Goal: Task Accomplishment & Management: Use online tool/utility

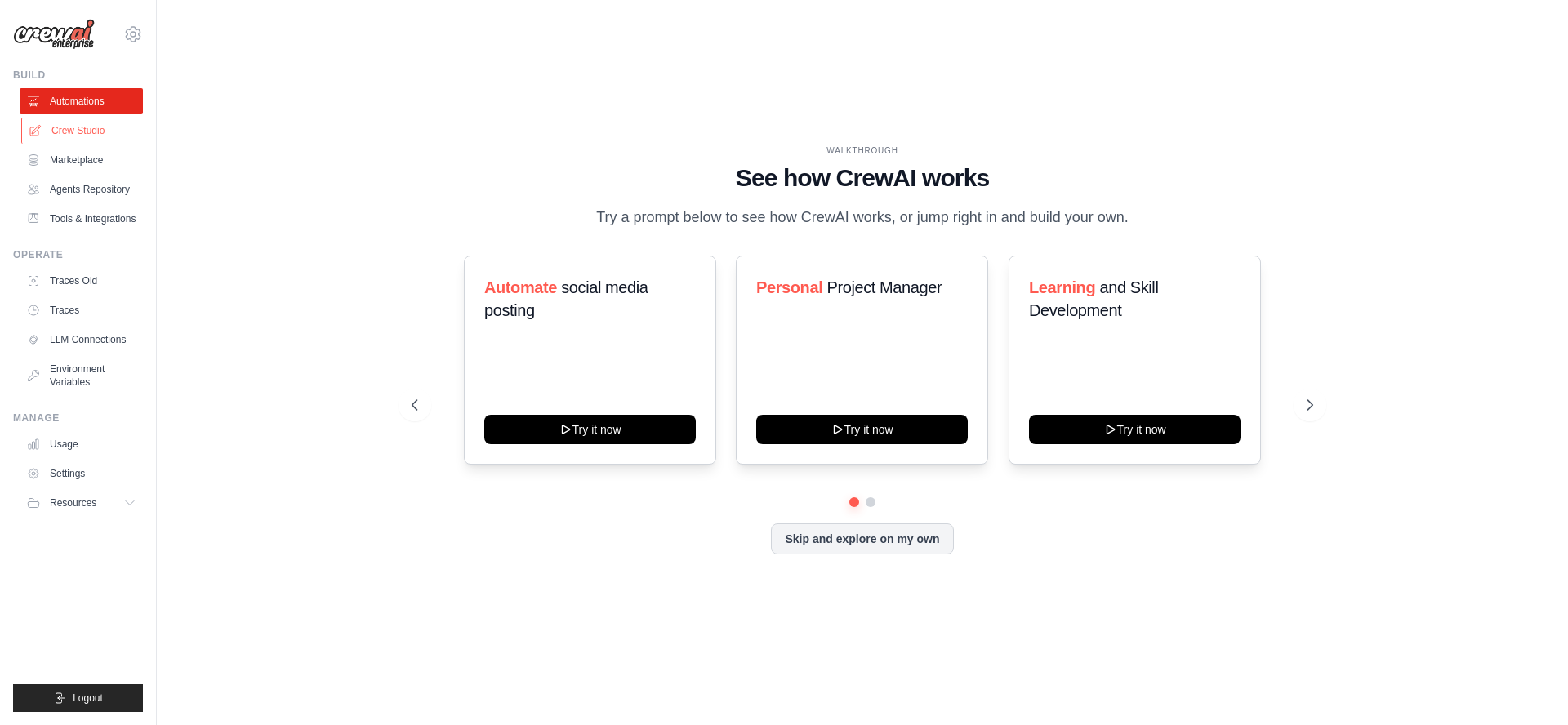
click at [75, 130] on link "Crew Studio" at bounding box center [83, 131] width 124 height 27
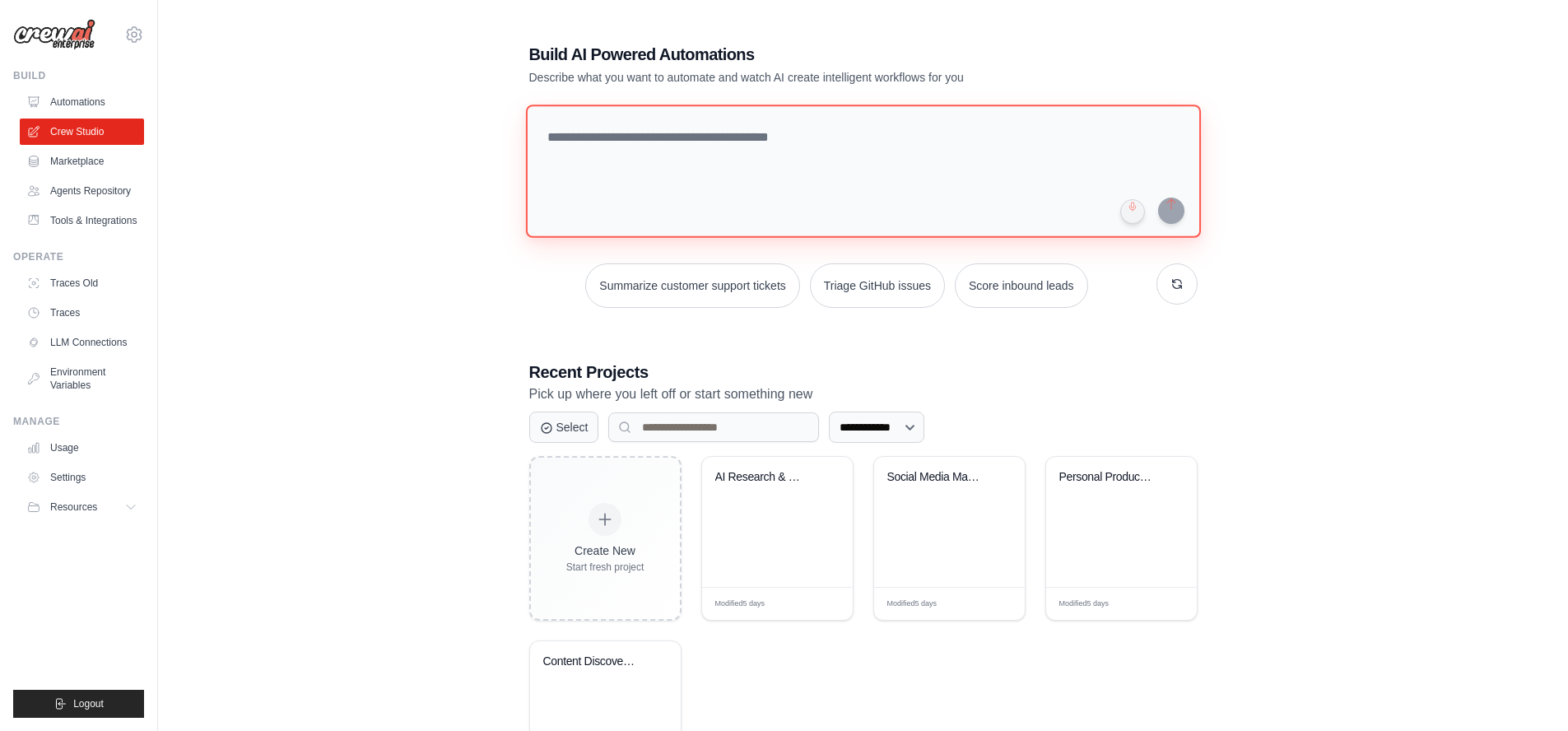
click at [693, 137] on textarea at bounding box center [862, 171] width 675 height 133
click at [1135, 212] on button "button" at bounding box center [1133, 212] width 27 height 27
click at [845, 140] on textarea at bounding box center [862, 171] width 675 height 133
click at [1135, 214] on button "button" at bounding box center [1133, 212] width 27 height 27
drag, startPoint x: 955, startPoint y: 141, endPoint x: 367, endPoint y: 124, distance: 588.2
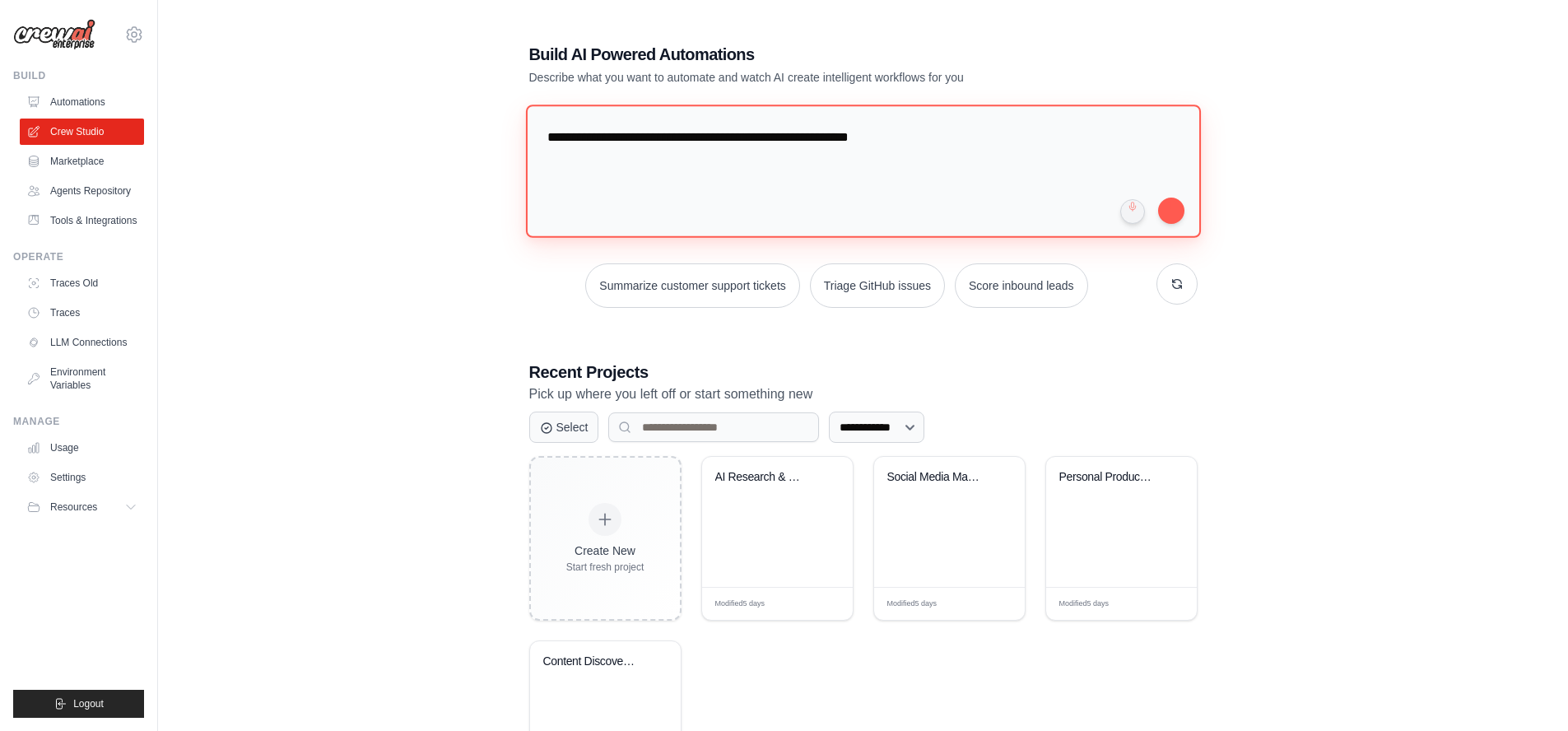
click at [367, 123] on div "**********" at bounding box center [863, 423] width 1357 height 815
type textarea "**********"
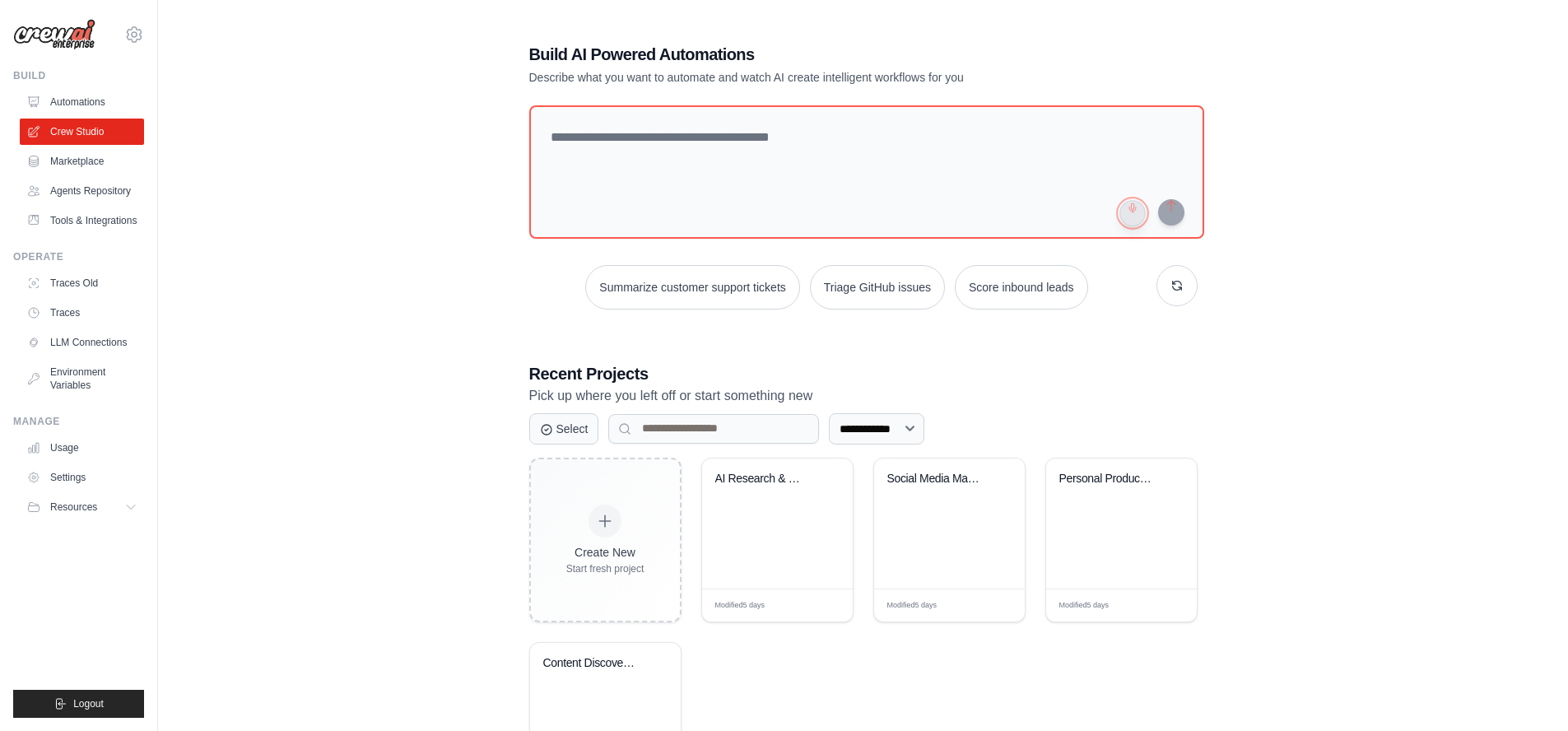
click at [1133, 216] on button "button" at bounding box center [1133, 214] width 27 height 27
click at [1131, 214] on button "button" at bounding box center [1133, 213] width 27 height 27
click at [743, 136] on textarea at bounding box center [864, 171] width 678 height 133
drag, startPoint x: 829, startPoint y: 144, endPoint x: 313, endPoint y: 115, distance: 516.8
click at [307, 115] on div "**********" at bounding box center [863, 424] width 1357 height 817
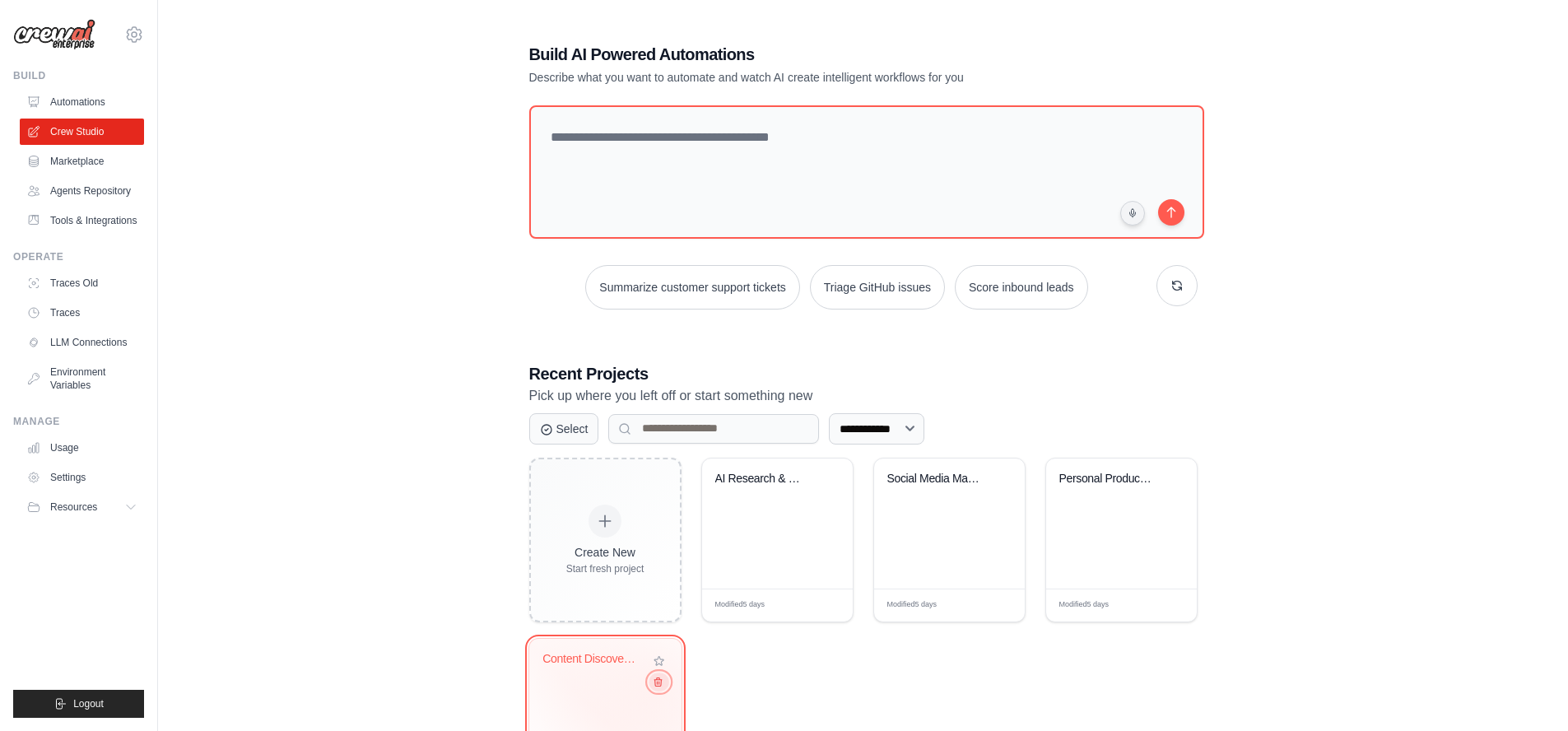
click at [656, 687] on button at bounding box center [658, 681] width 20 height 18
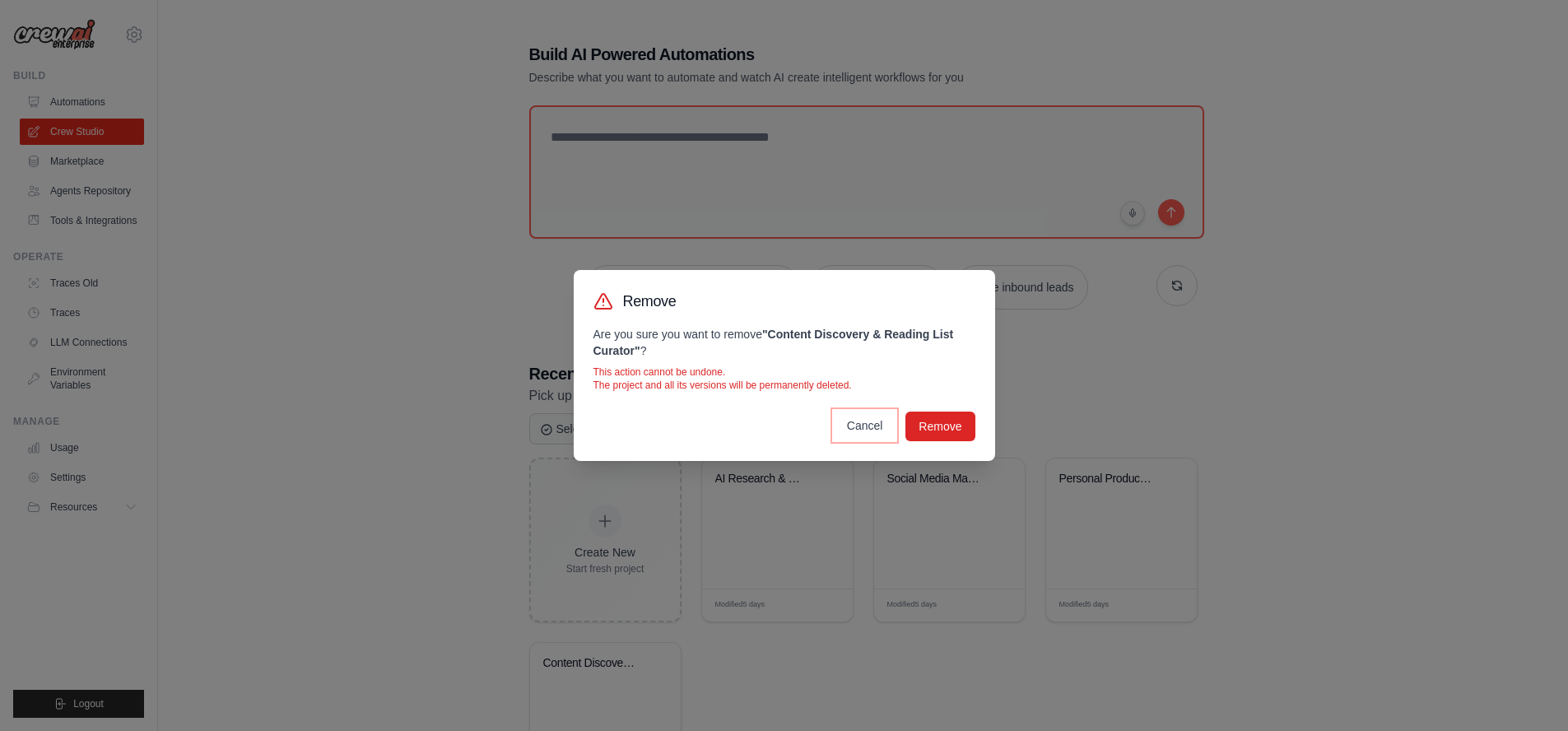
click at [866, 425] on button "Cancel" at bounding box center [865, 425] width 62 height 30
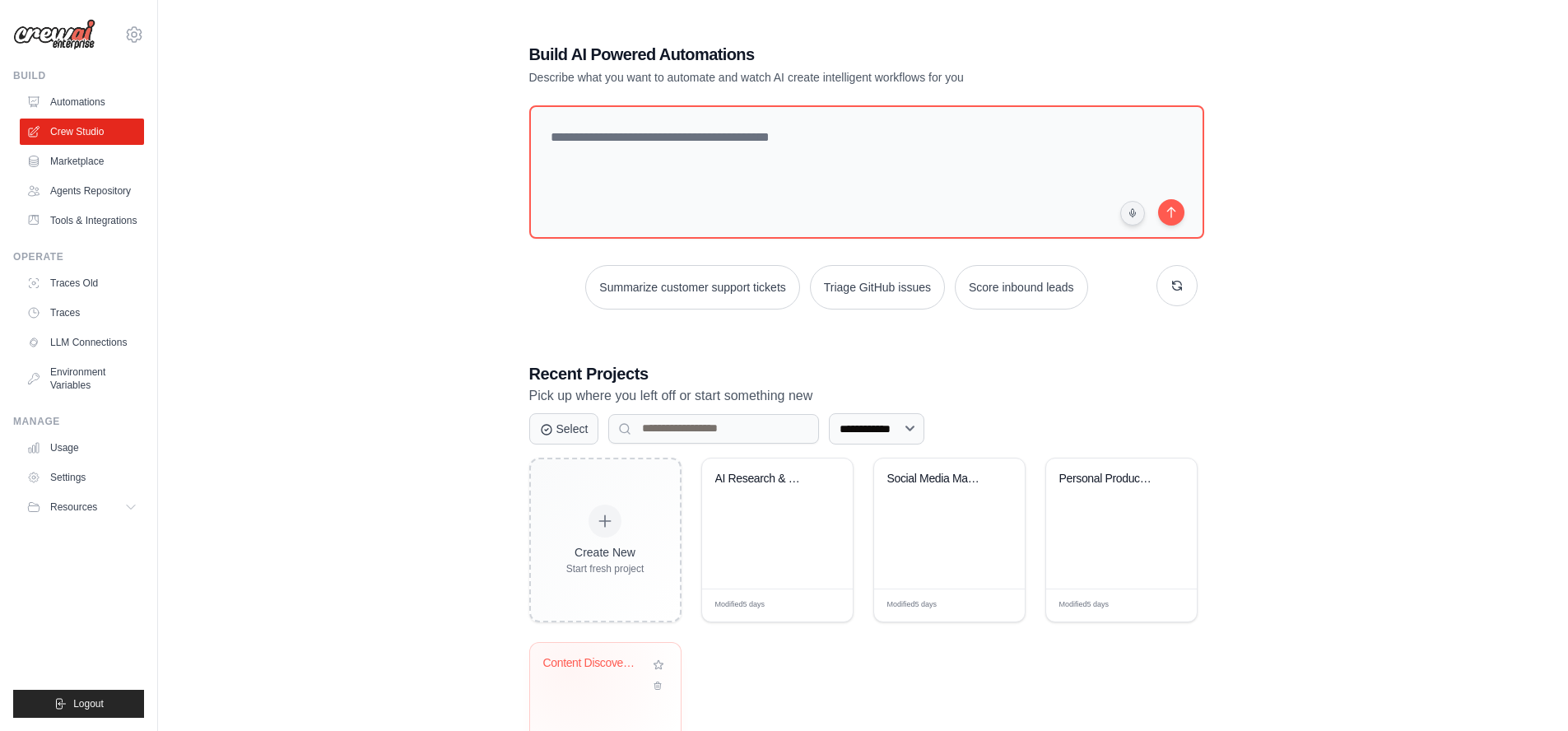
click at [568, 669] on div "Content Discovery & Reading List Cu..." at bounding box center [593, 667] width 100 height 21
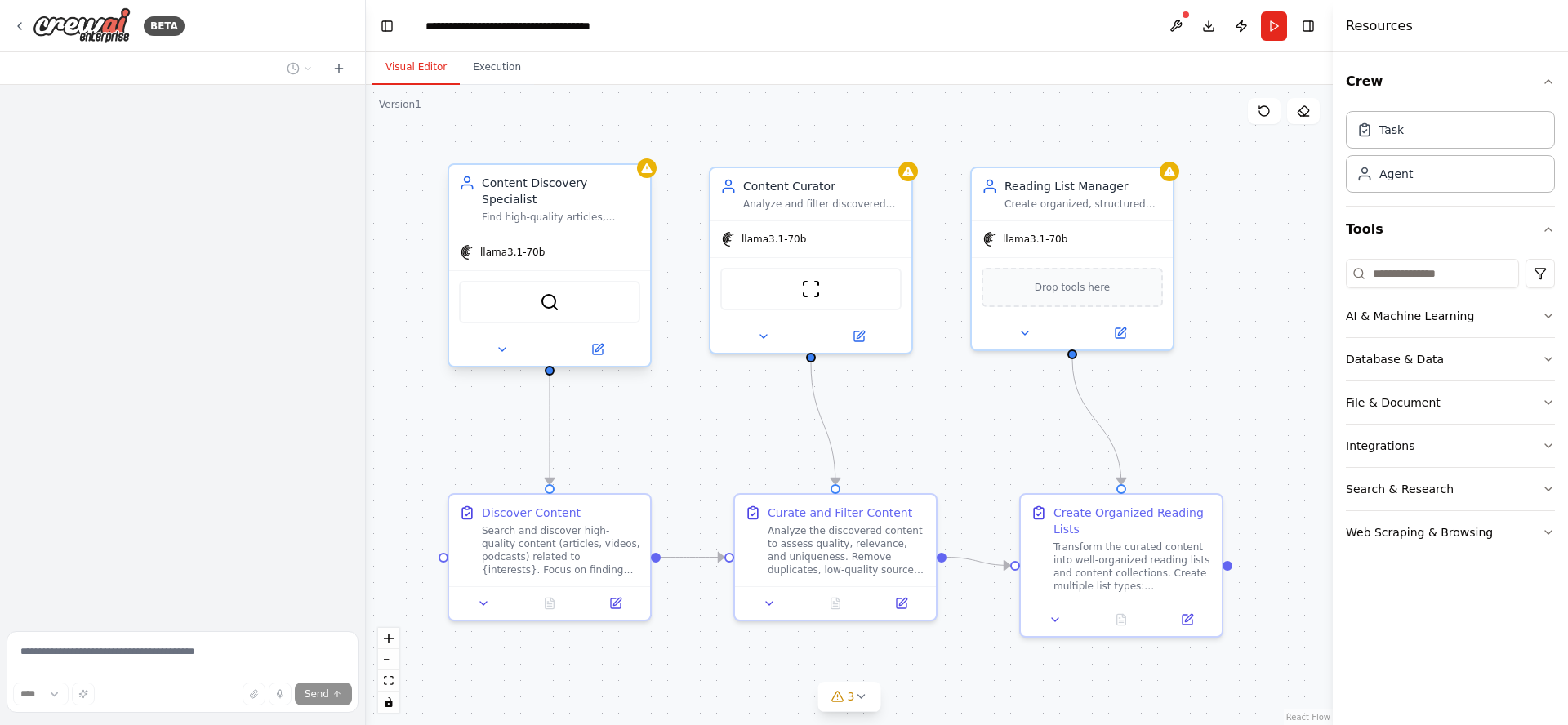
click at [551, 211] on div "Find high-quality articles, videos, and podcasts based on {interests} and {cont…" at bounding box center [561, 218] width 159 height 13
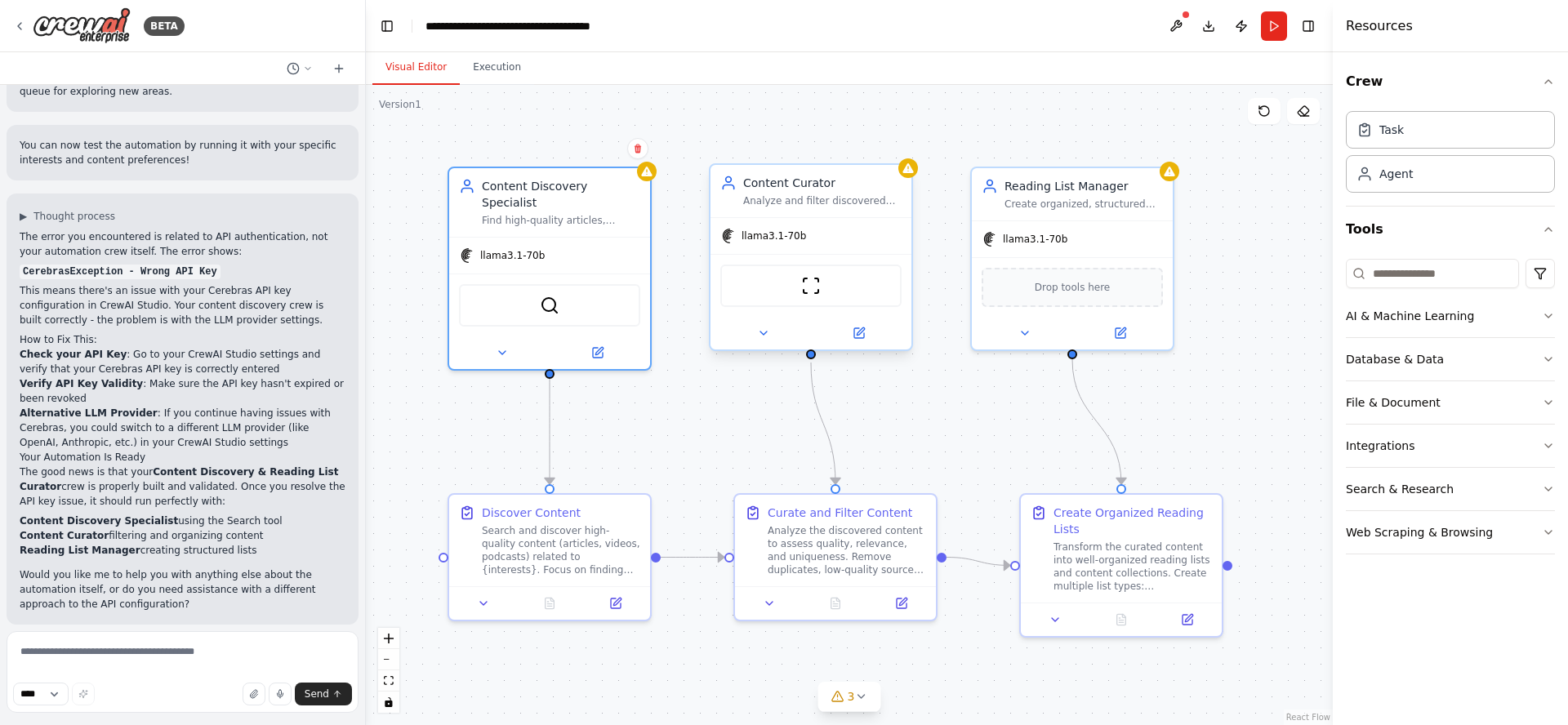
click at [811, 204] on div "Analyze and filter discovered content to ensure quality and relevance to {inter…" at bounding box center [822, 201] width 159 height 13
click at [1083, 199] on div "Create organized, structured reading lists and content collections based on cur…" at bounding box center [1083, 201] width 159 height 13
click at [1153, 550] on div "Transform the curated content into well-organized reading lists and content col…" at bounding box center [1133, 563] width 159 height 52
click at [798, 546] on div "Analyze the discovered content to assess quality, relevance, and uniqueness. Re…" at bounding box center [847, 546] width 159 height 52
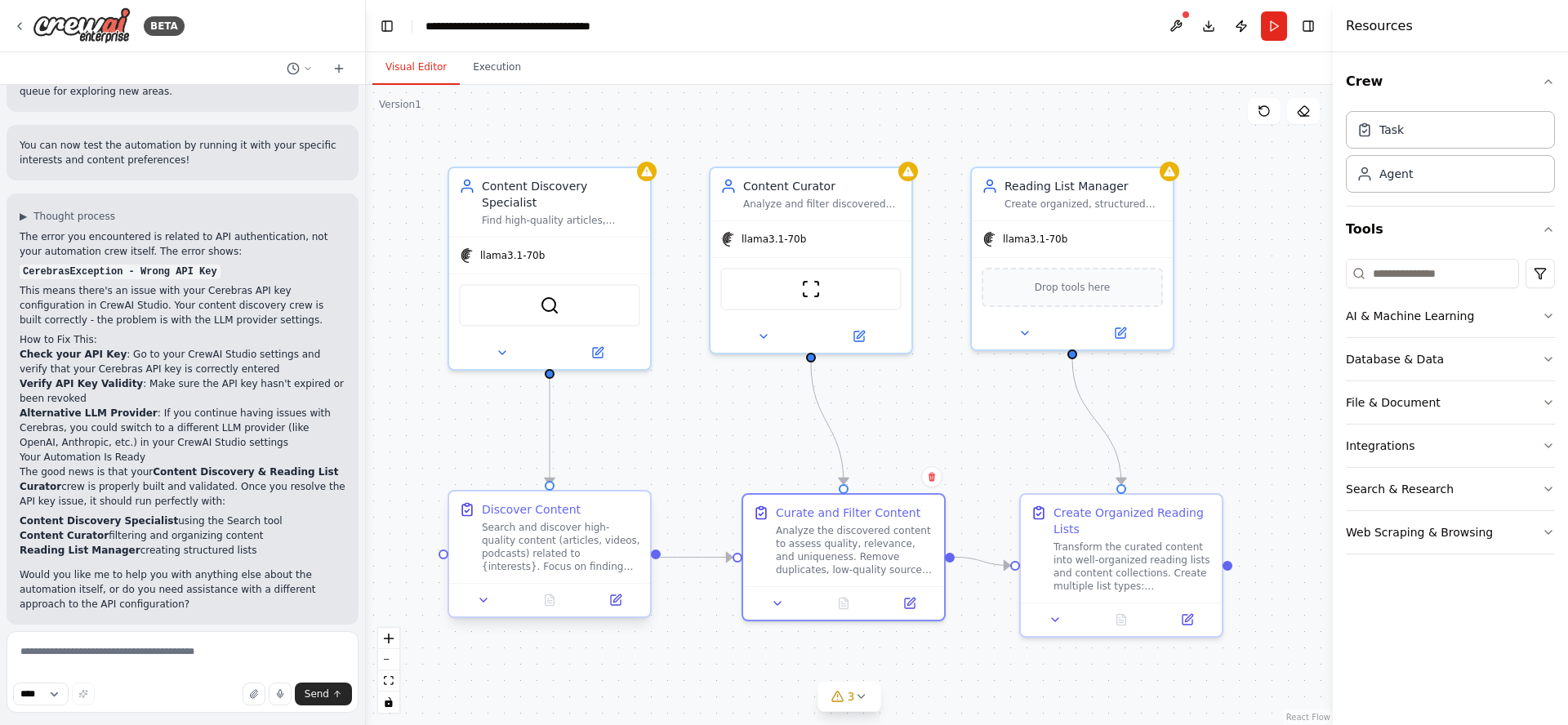
click at [518, 533] on div "Search and discover high-quality content (articles, videos, podcasts) related t…" at bounding box center [561, 546] width 159 height 52
click at [1395, 535] on div "Web Scraping & Browsing" at bounding box center [1419, 532] width 147 height 16
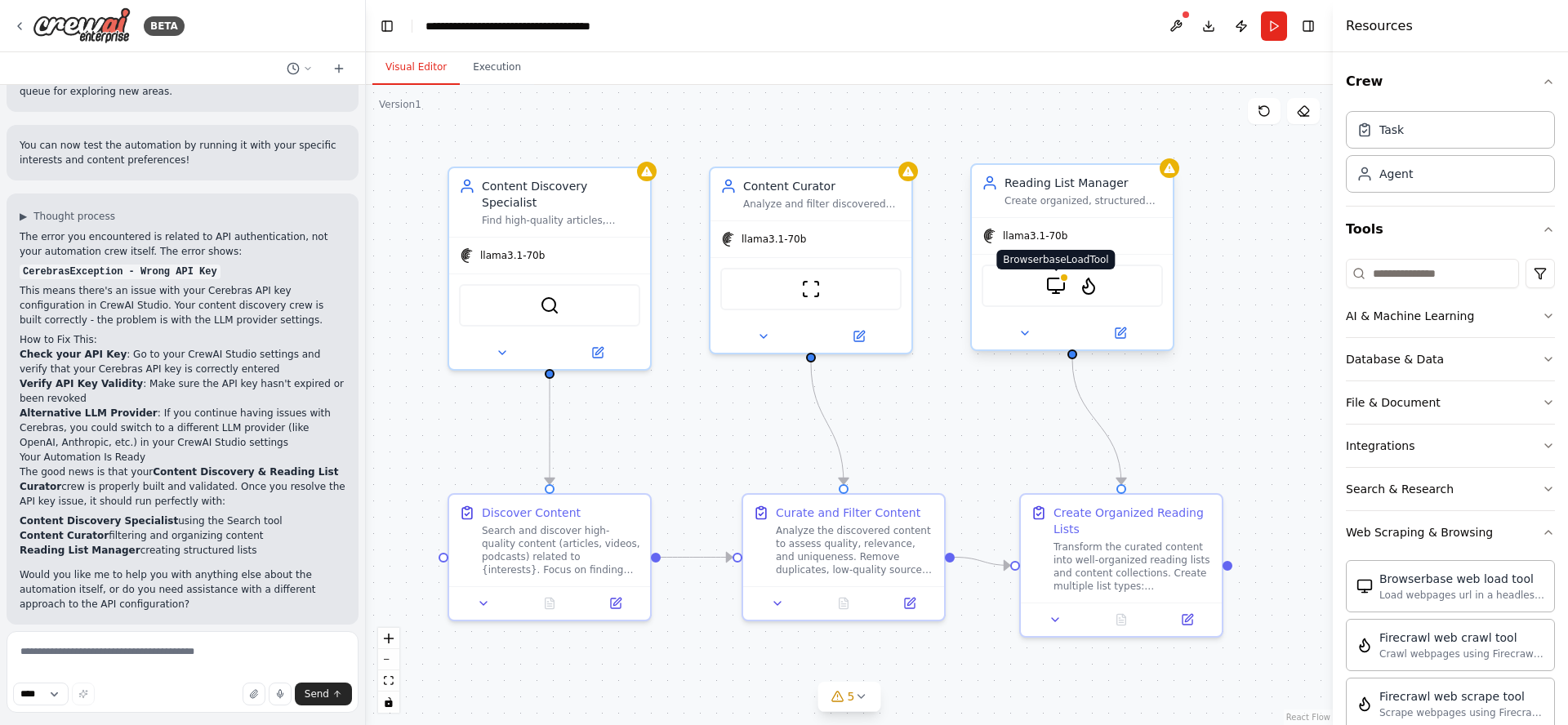
click at [1057, 292] on img at bounding box center [1056, 286] width 20 height 20
click at [1022, 334] on icon at bounding box center [1025, 334] width 13 height 13
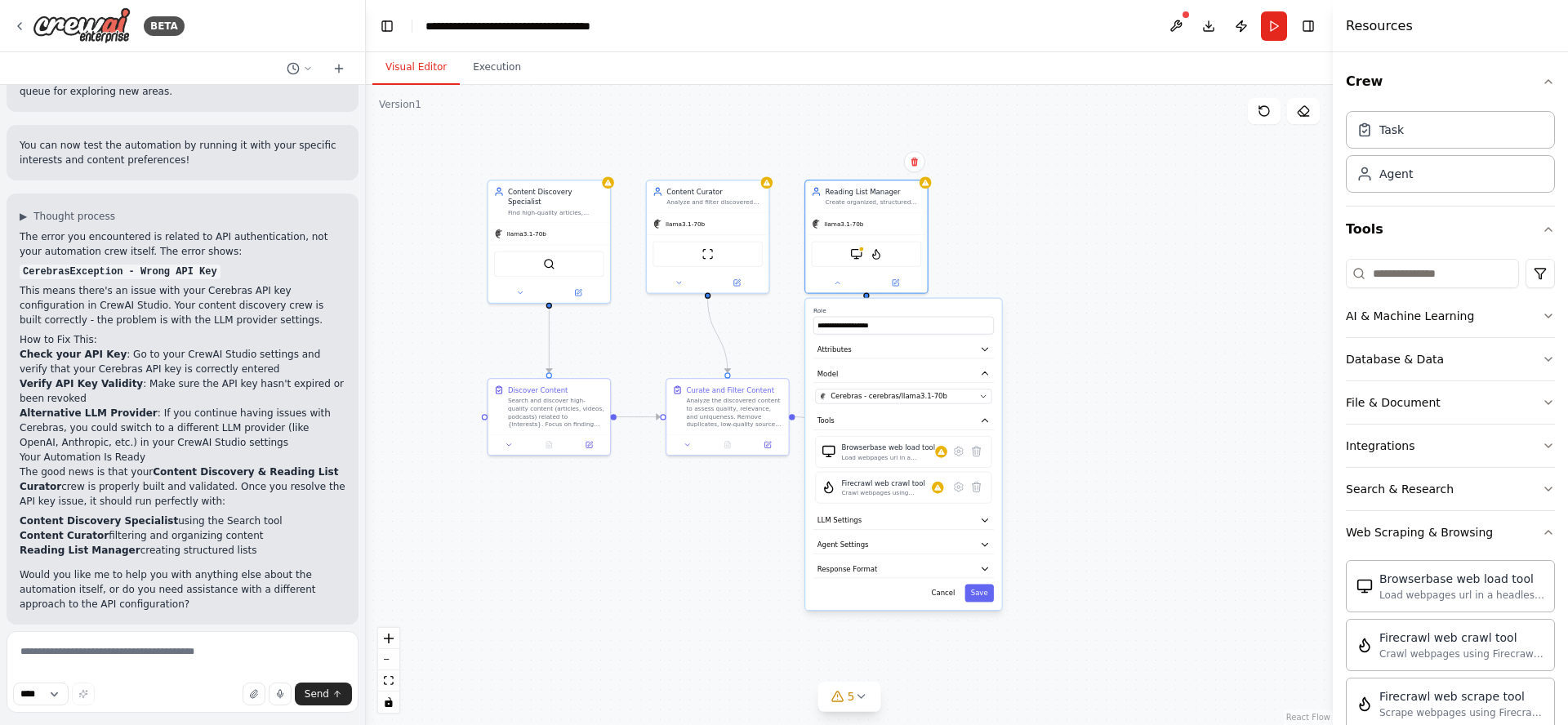
drag, startPoint x: 987, startPoint y: 218, endPoint x: 741, endPoint y: 122, distance: 264.1
click at [733, 113] on div ".deletable-edge-delete-btn { width: 20px; height: 20px; border: 0px solid #ffff…" at bounding box center [850, 405] width 967 height 640
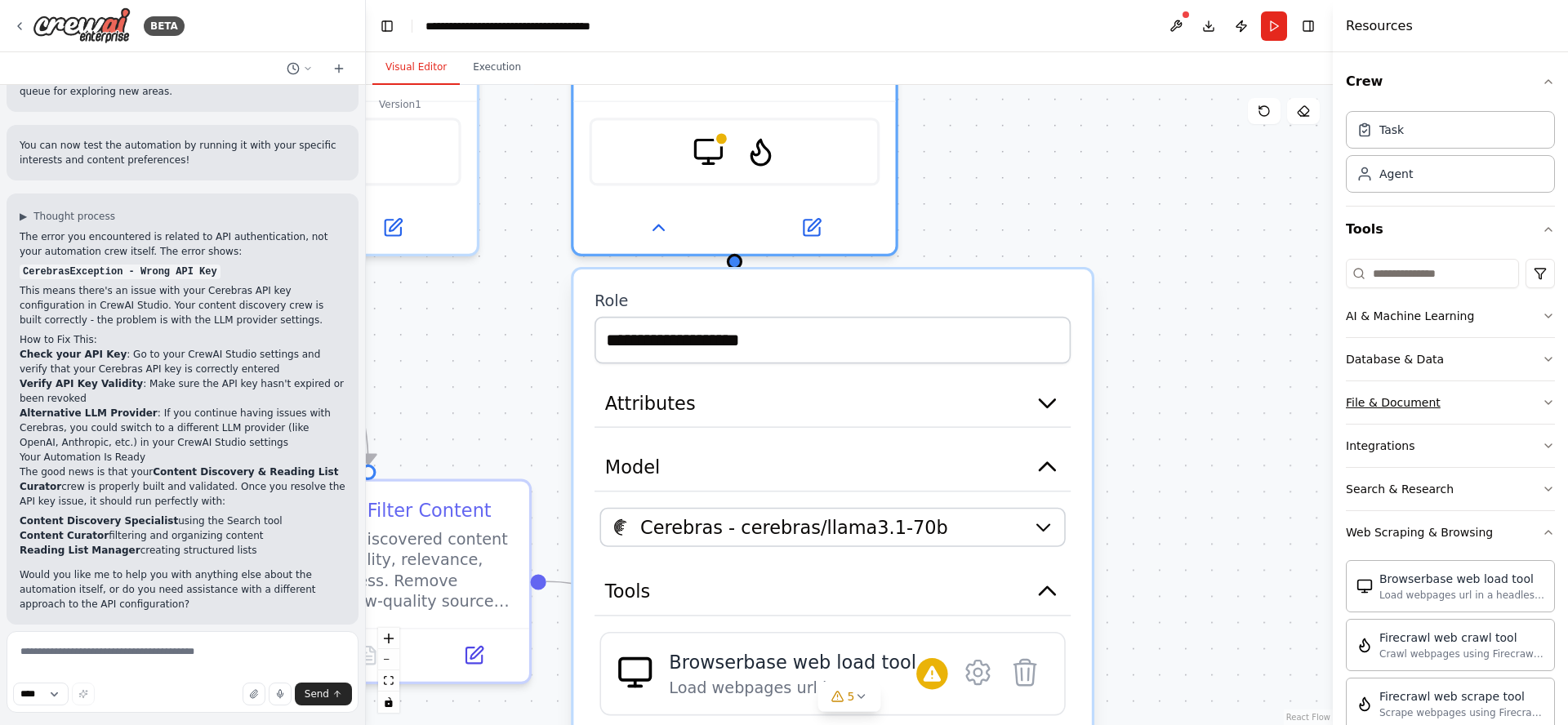
drag, startPoint x: 986, startPoint y: 474, endPoint x: 1346, endPoint y: 423, distance: 363.6
click at [1329, 436] on div "BETA Set up a crew that finds and organizes interesting articles, videos, and p…" at bounding box center [784, 362] width 1568 height 725
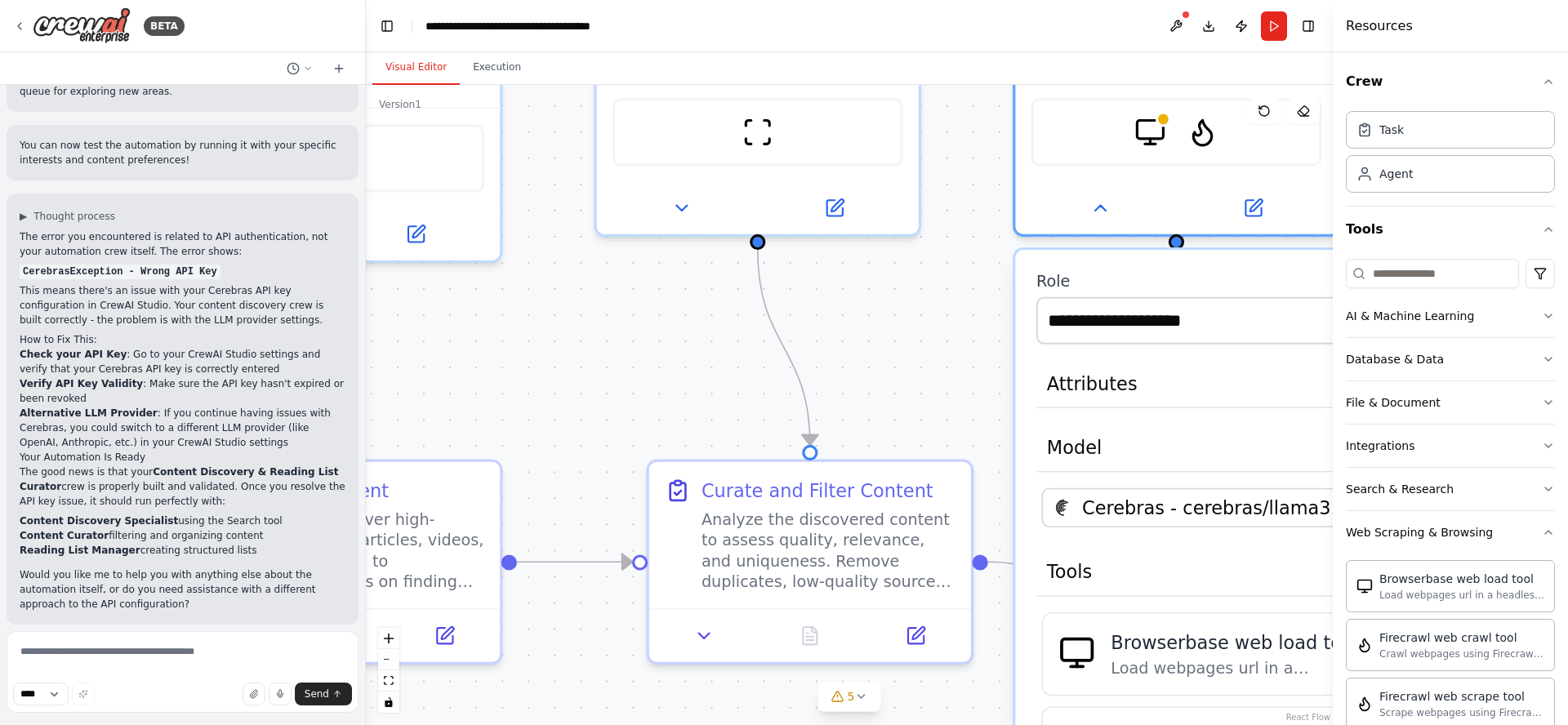
drag, startPoint x: 494, startPoint y: 309, endPoint x: 797, endPoint y: 296, distance: 303.3
click at [798, 296] on div ".deletable-edge-delete-btn { width: 20px; height: 20px; border: 0px solid #ffff…" at bounding box center [850, 405] width 967 height 640
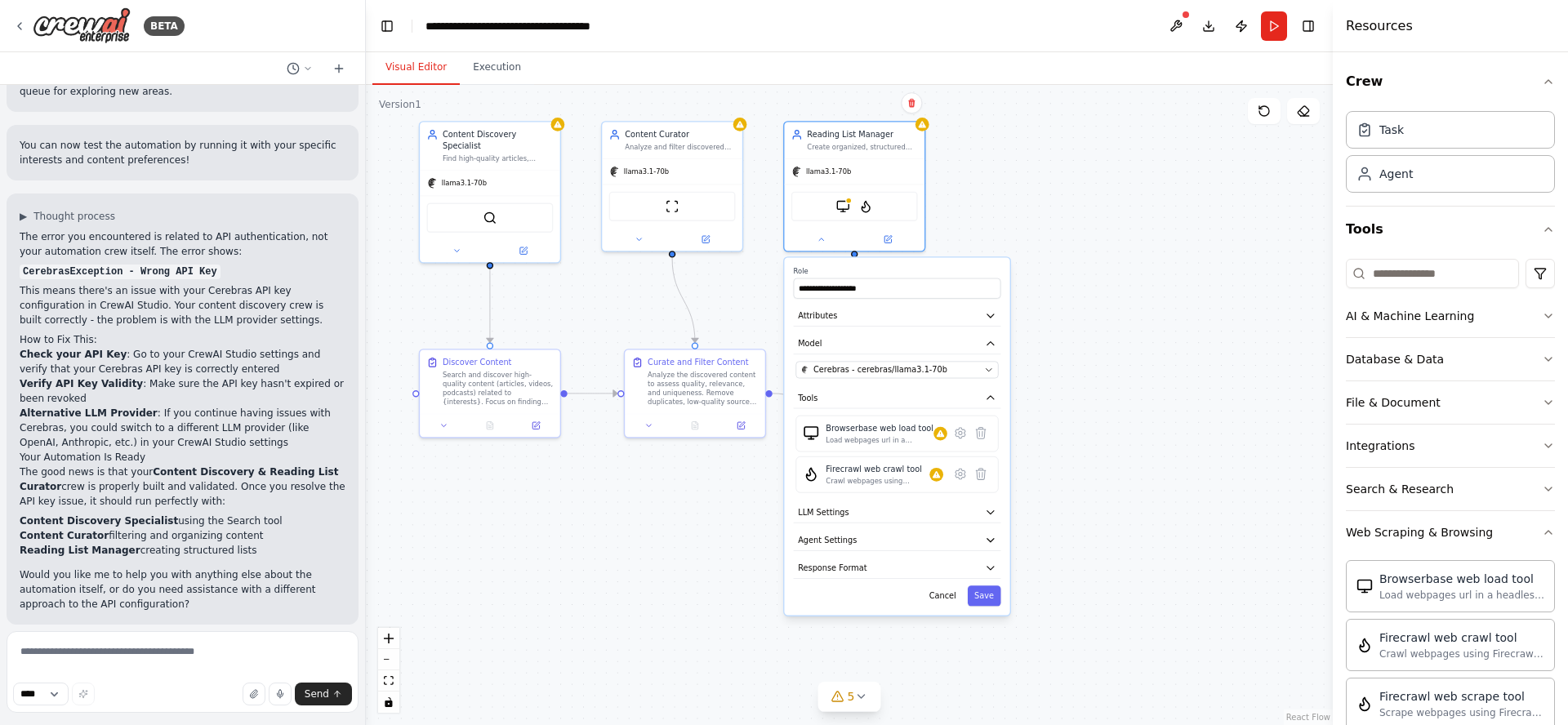
drag, startPoint x: 655, startPoint y: 325, endPoint x: 613, endPoint y: 307, distance: 45.7
click at [589, 297] on div ".deletable-edge-delete-btn { width: 20px; height: 20px; border: 0px solid #ffff…" at bounding box center [850, 405] width 967 height 640
click at [1425, 485] on div "Search & Research" at bounding box center [1399, 488] width 107 height 16
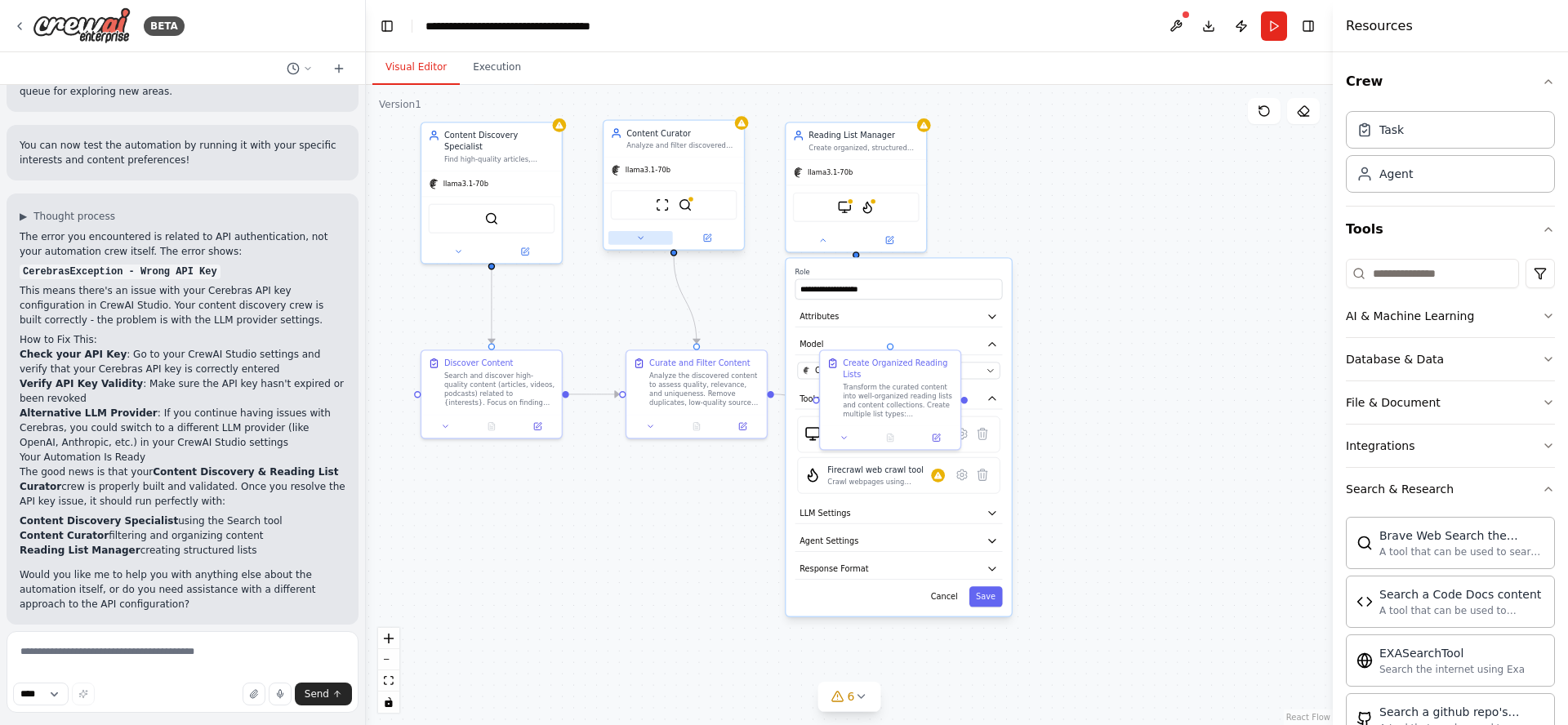
click at [641, 239] on icon at bounding box center [641, 238] width 9 height 9
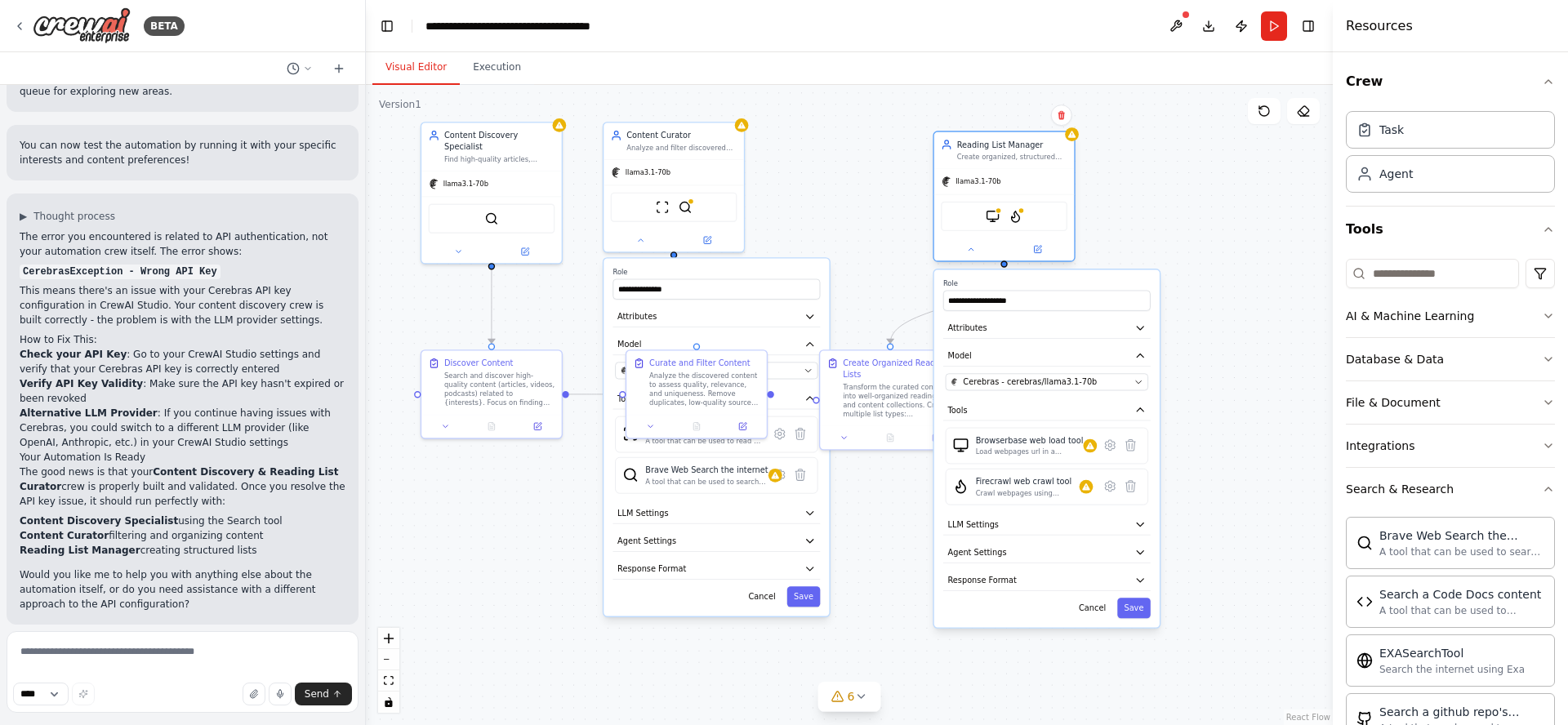
drag, startPoint x: 834, startPoint y: 132, endPoint x: 985, endPoint y: 148, distance: 151.8
click at [985, 148] on div "Reading List Manager" at bounding box center [1012, 144] width 110 height 11
click at [698, 270] on label "Role" at bounding box center [717, 272] width 207 height 9
click at [666, 138] on div "Content Curator" at bounding box center [681, 133] width 110 height 11
click at [1390, 403] on div "File & Document" at bounding box center [1393, 402] width 95 height 16
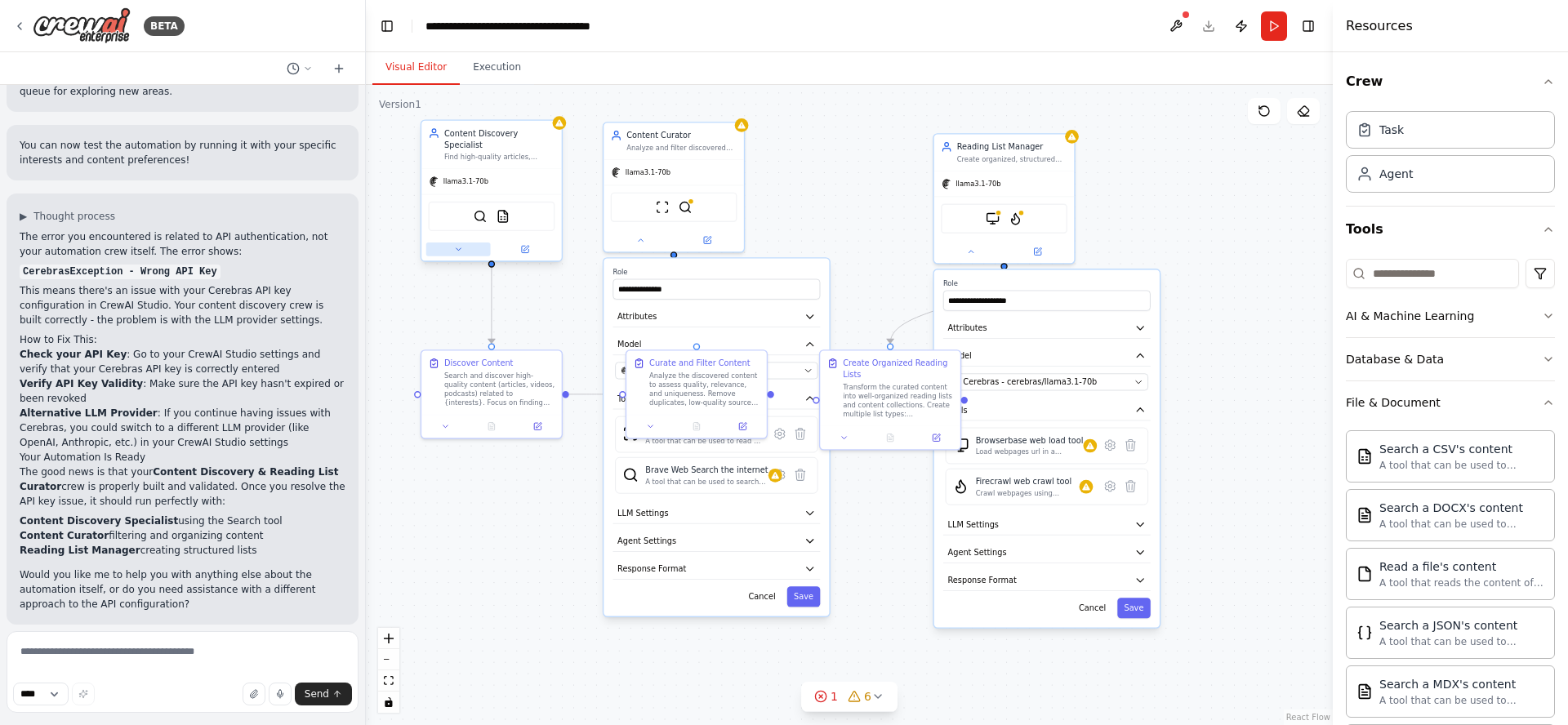
click at [454, 244] on button at bounding box center [459, 249] width 65 height 14
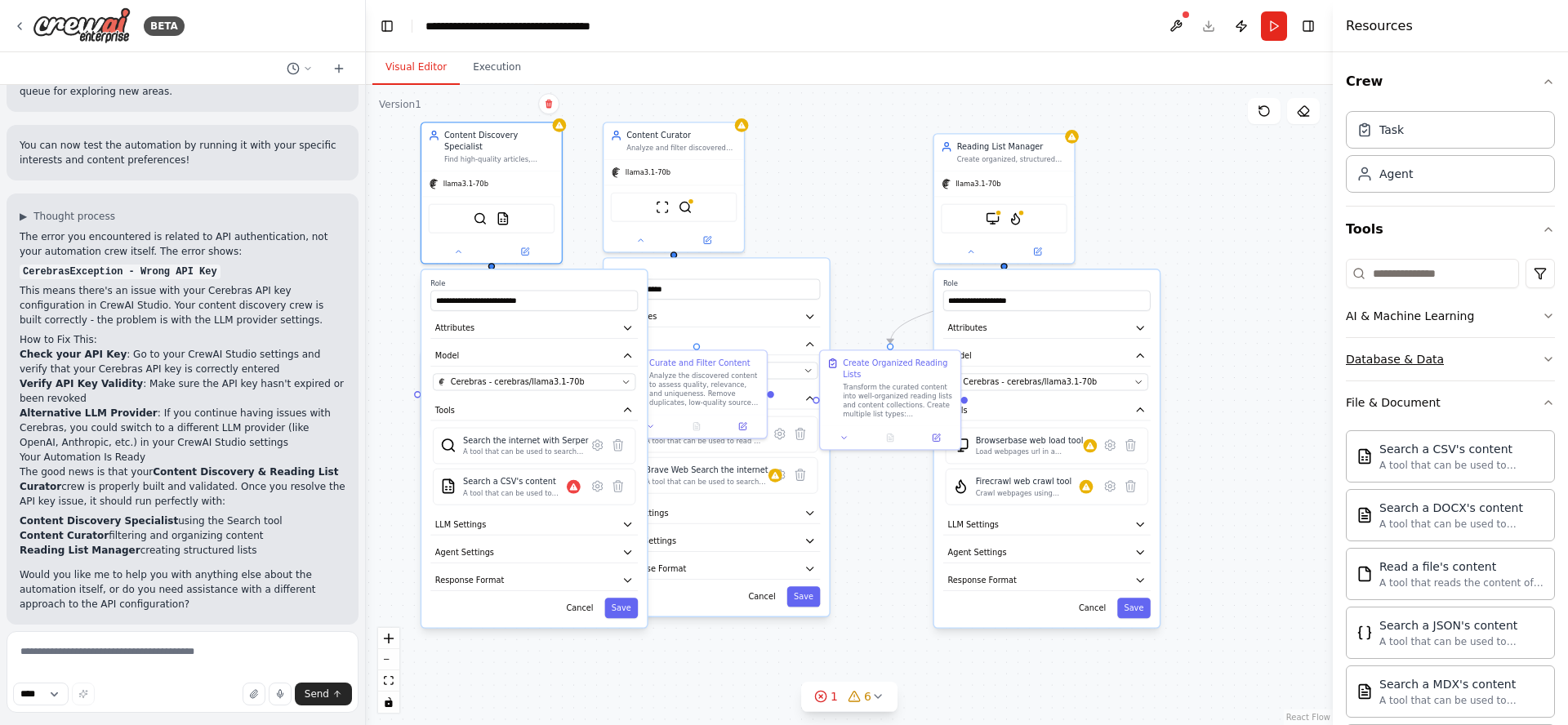
click at [1419, 361] on div "Database & Data" at bounding box center [1394, 359] width 98 height 16
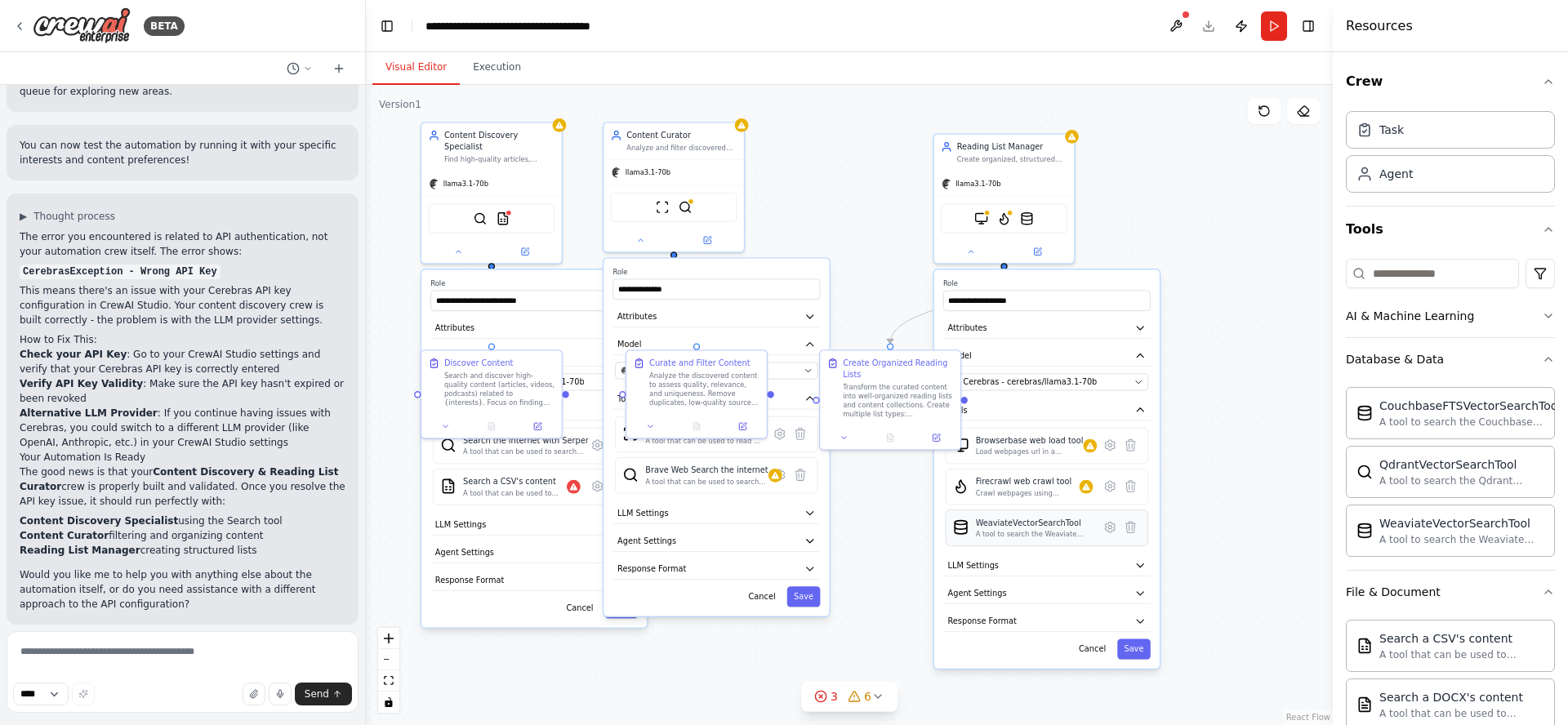
click at [1015, 532] on div "A tool to search the Weaviate database for relevant information on internal doc…" at bounding box center [1035, 534] width 118 height 9
click at [1014, 480] on div "Firecrawl web crawl tool" at bounding box center [1027, 482] width 104 height 11
click at [1111, 485] on icon at bounding box center [1109, 486] width 3 height 3
click at [1110, 488] on icon at bounding box center [1110, 486] width 10 height 10
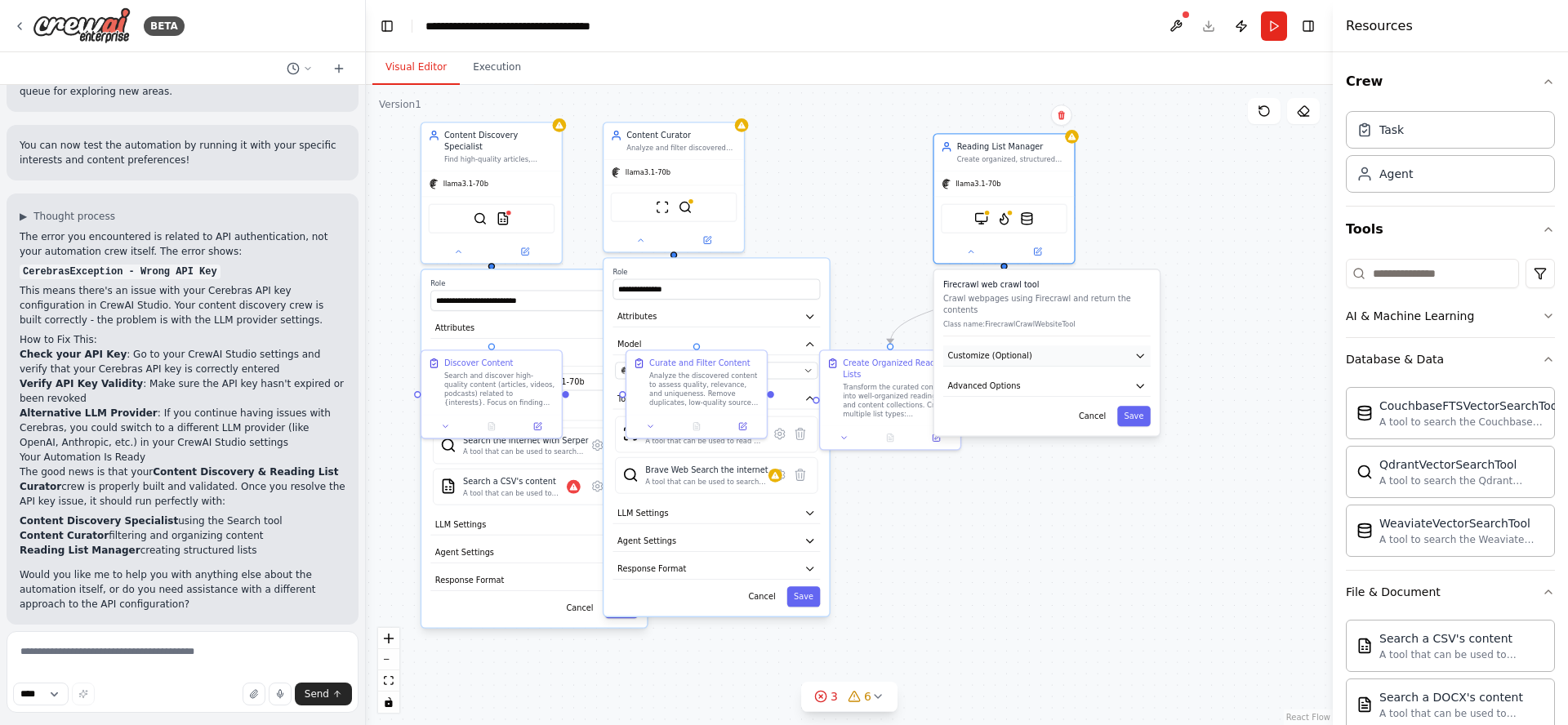
click at [1078, 346] on button "Customize (Optional)" at bounding box center [1047, 356] width 207 height 21
click at [1023, 416] on button "Advanced Options" at bounding box center [1047, 427] width 207 height 21
click at [1081, 487] on input "text" at bounding box center [1047, 494] width 188 height 20
click at [1022, 151] on div "Reading List Manager Create organized, structured reading lists and content col…" at bounding box center [1012, 150] width 110 height 23
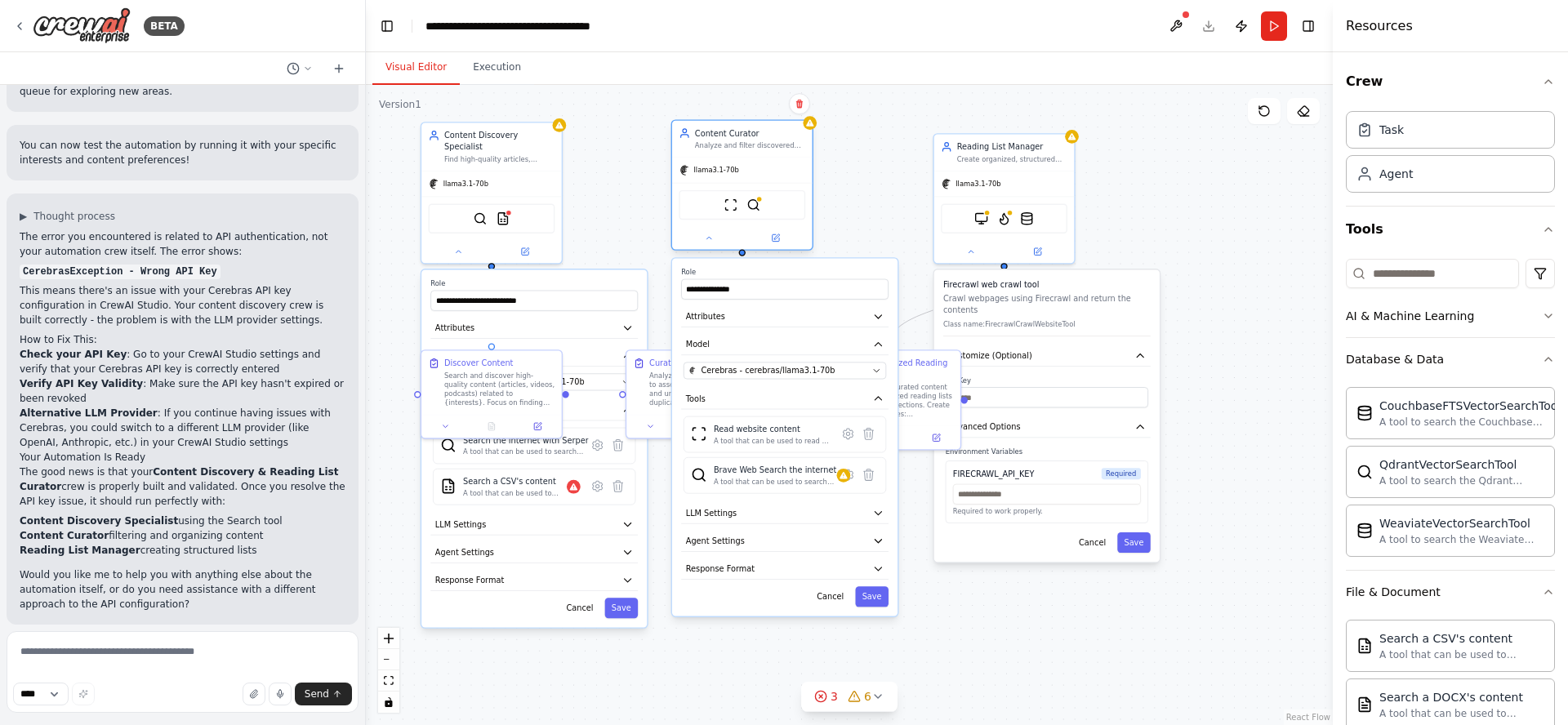
drag, startPoint x: 665, startPoint y: 130, endPoint x: 729, endPoint y: 134, distance: 64.1
click at [729, 134] on div "Content Curator" at bounding box center [750, 133] width 110 height 11
click at [604, 147] on div ".deletable-edge-delete-btn { width: 20px; height: 20px; border: 0px solid #ffff…" at bounding box center [850, 405] width 967 height 640
click at [1177, 28] on button at bounding box center [1176, 26] width 27 height 29
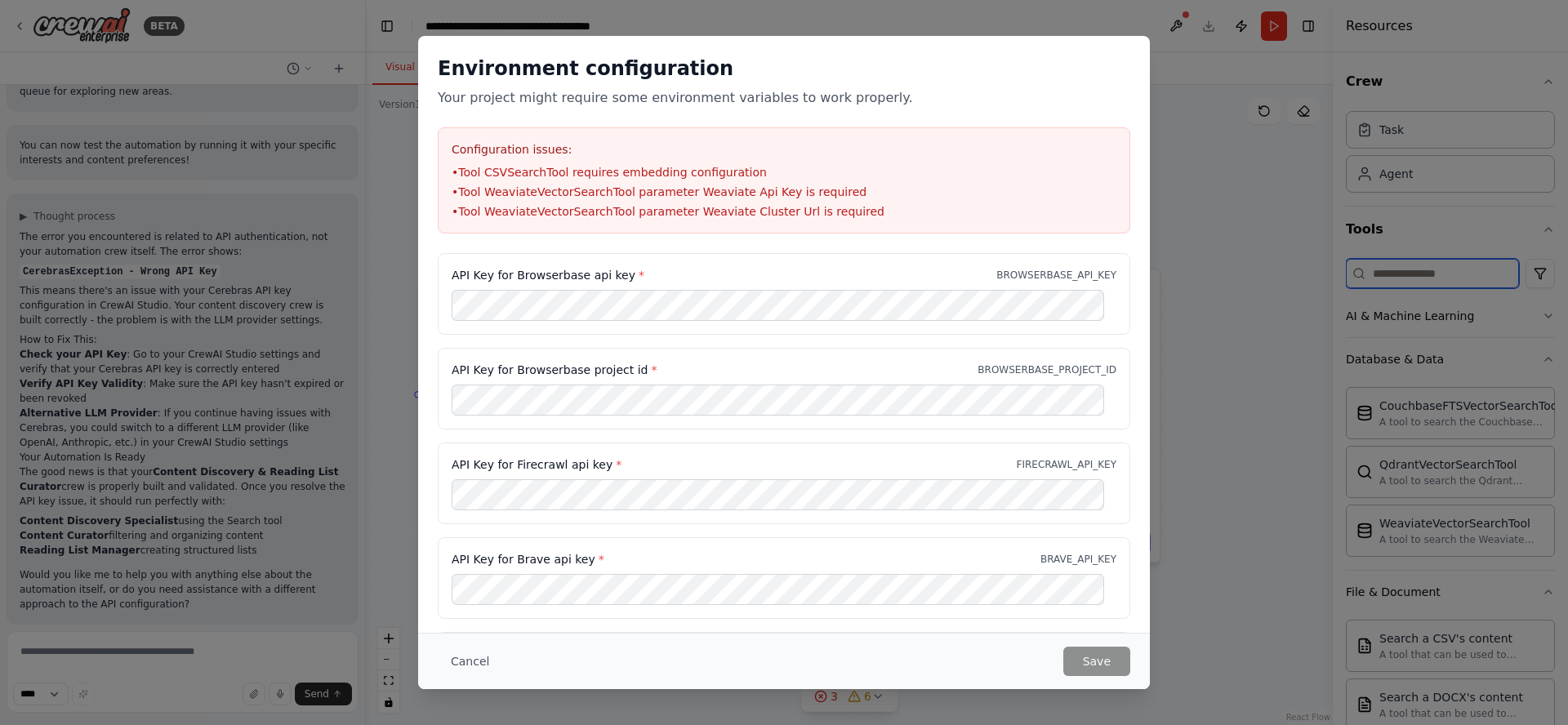
type input "**********"
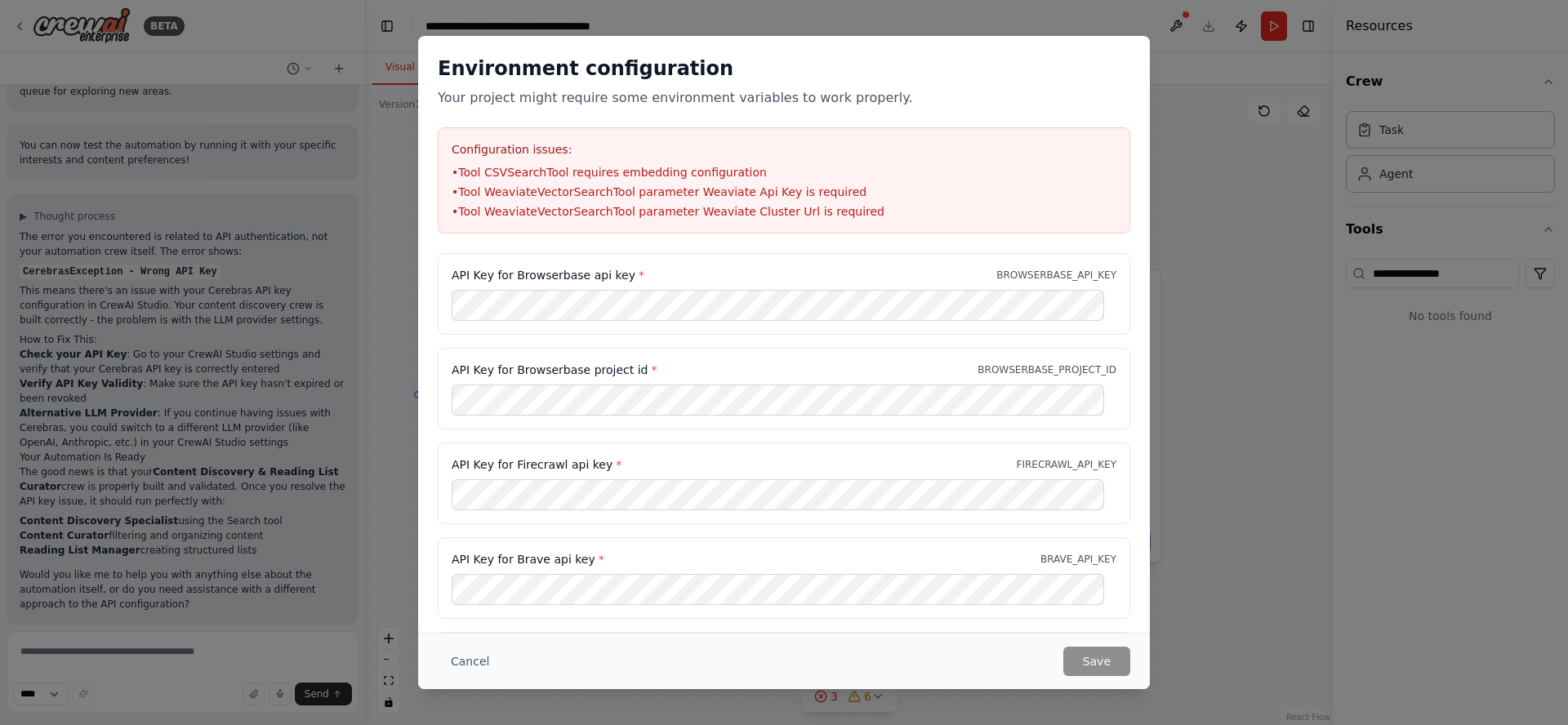
scroll to position [45, 0]
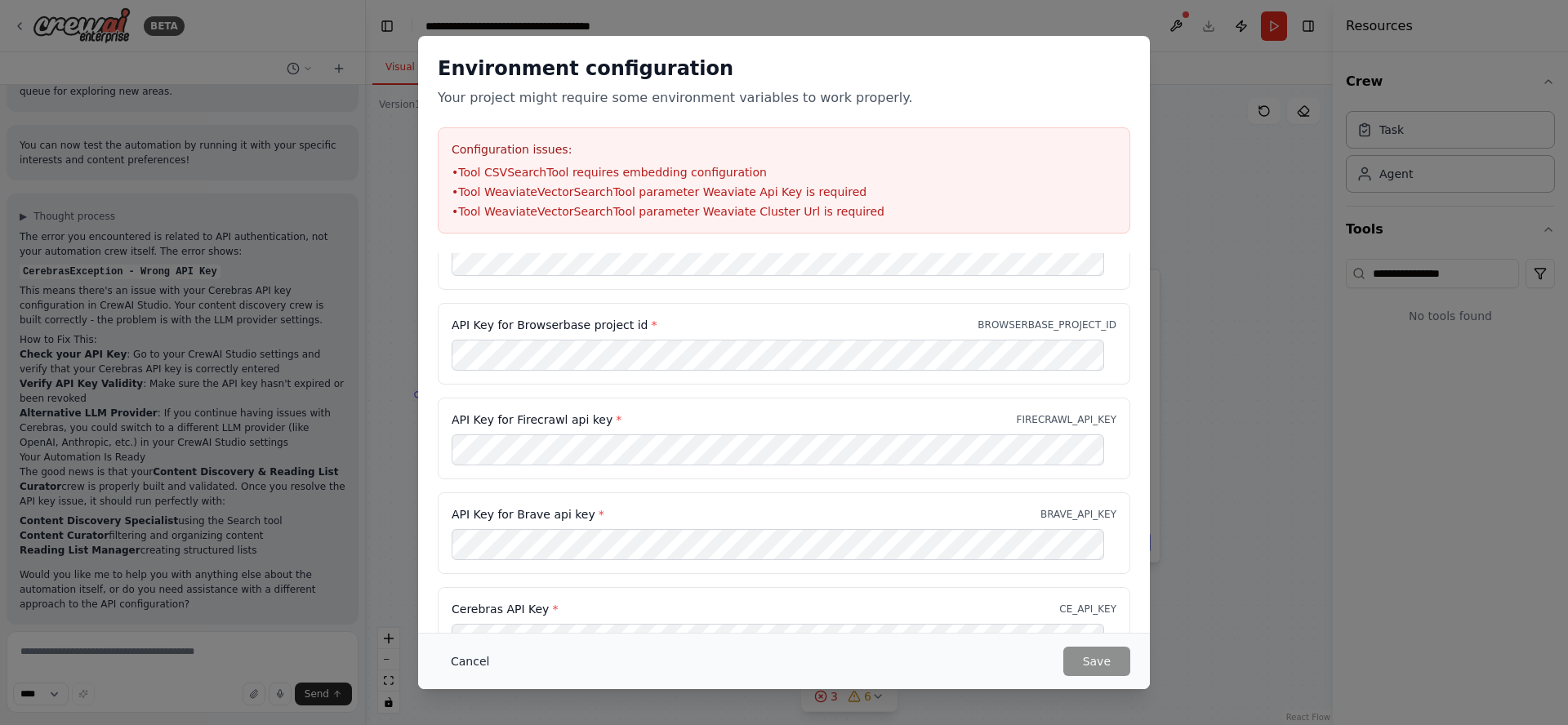
click at [472, 659] on button "Cancel" at bounding box center [470, 661] width 65 height 29
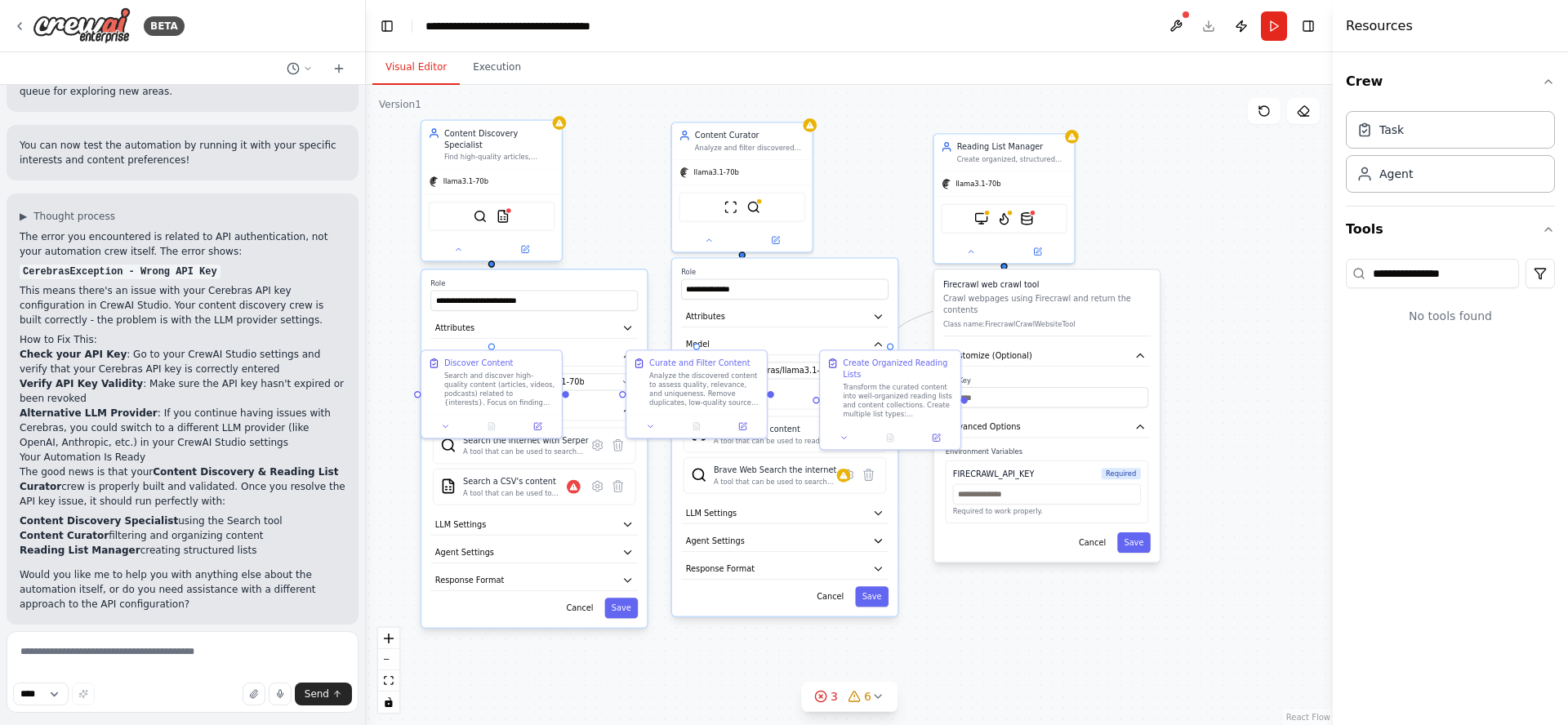
click at [515, 153] on div "Content Discovery Specialist Find high-quality articles, videos, and podcasts b…" at bounding box center [492, 144] width 141 height 48
drag, startPoint x: 612, startPoint y: 144, endPoint x: 660, endPoint y: 229, distance: 97.6
click at [612, 145] on div ".deletable-edge-delete-btn { width: 20px; height: 20px; border: 0px solid #ffff…" at bounding box center [850, 405] width 967 height 640
click at [1241, 26] on button "Publish" at bounding box center [1242, 26] width 27 height 29
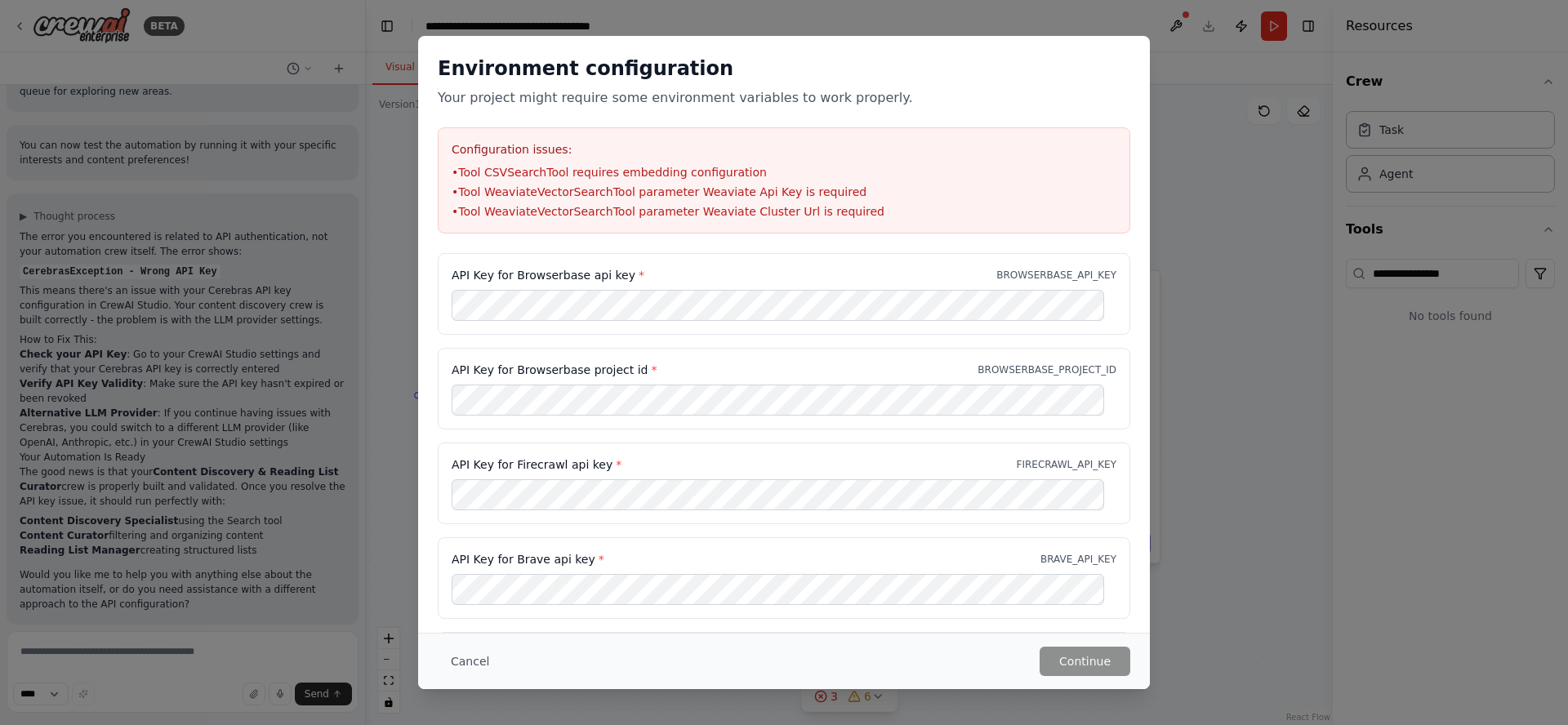
drag, startPoint x: 471, startPoint y: 661, endPoint x: 535, endPoint y: 663, distance: 64.0
click at [470, 661] on button "Cancel" at bounding box center [470, 661] width 65 height 29
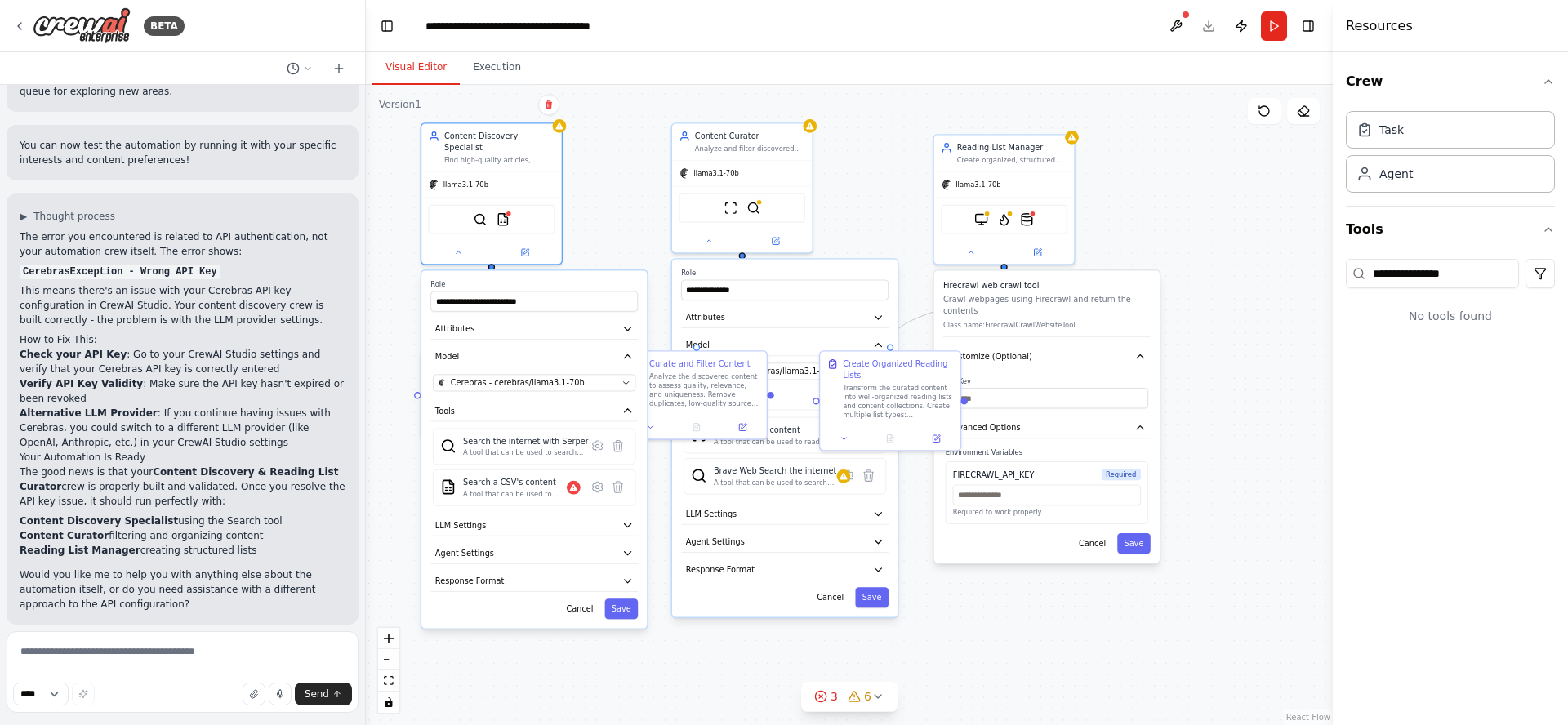
click at [1173, 196] on div ".deletable-edge-delete-btn { width: 20px; height: 20px; border: 0px solid #ffff…" at bounding box center [850, 405] width 967 height 640
click at [85, 24] on img at bounding box center [81, 26] width 98 height 37
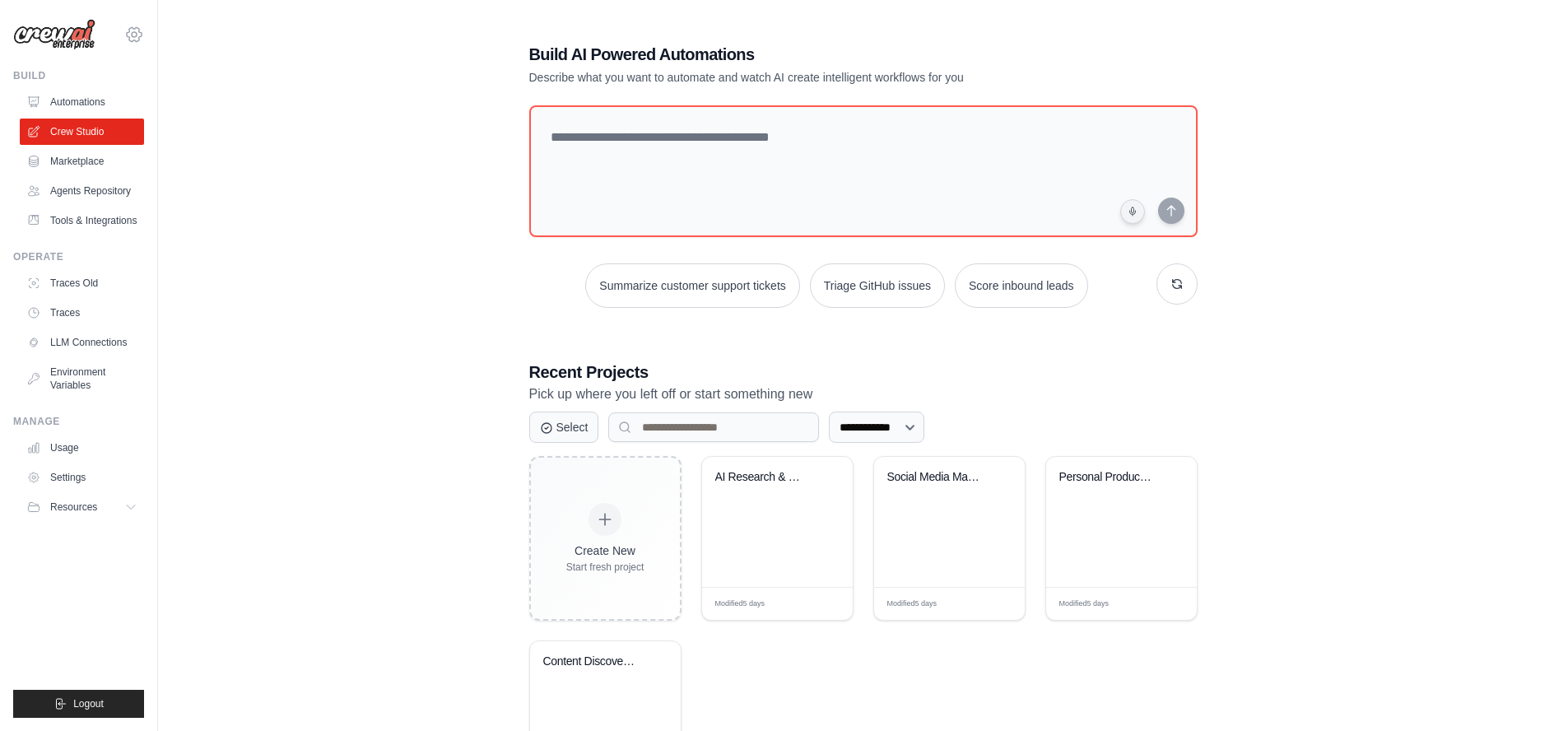
click at [130, 32] on icon at bounding box center [134, 34] width 20 height 20
click at [136, 34] on icon at bounding box center [134, 34] width 5 height 5
click at [170, 107] on span "Settings" at bounding box center [206, 102] width 130 height 16
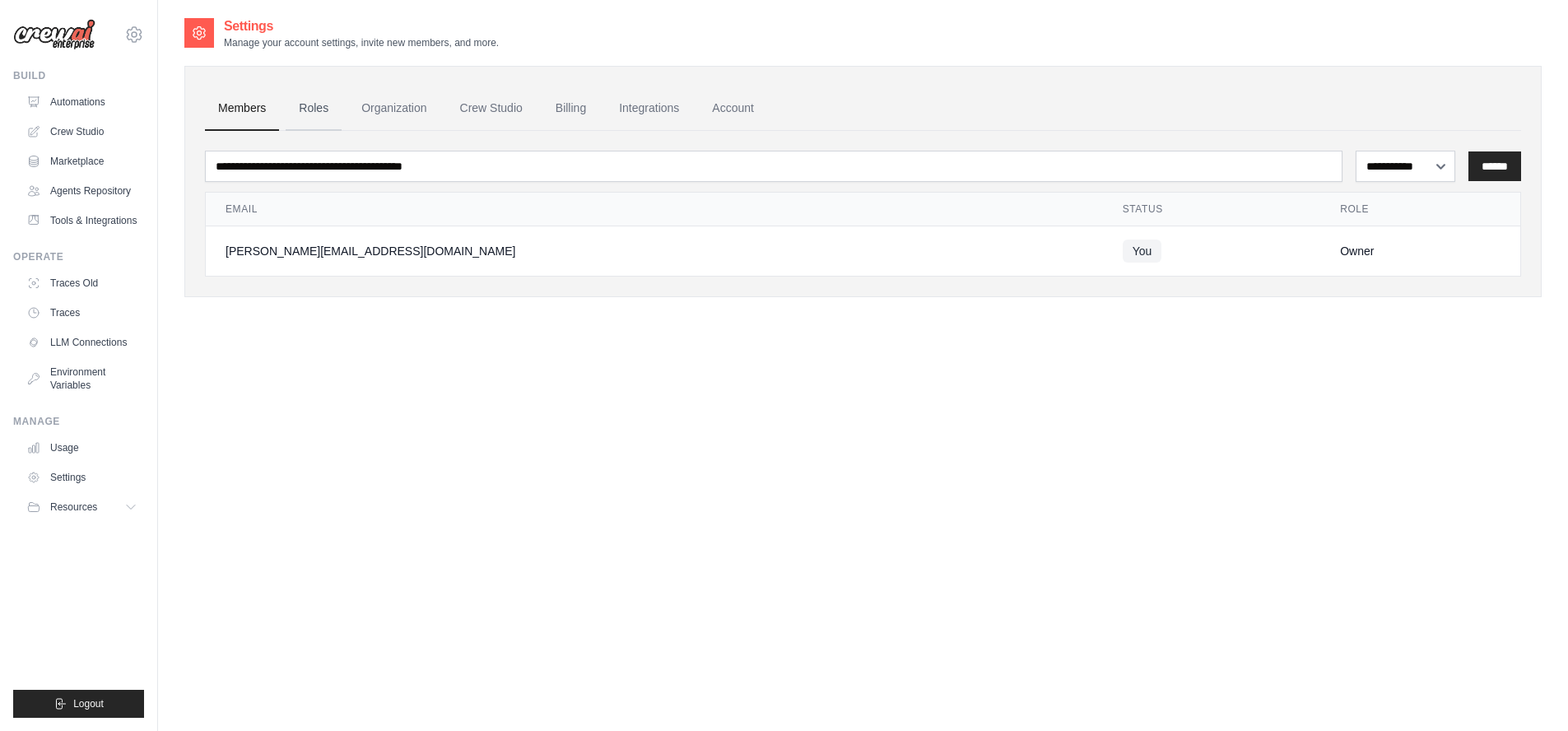
click at [313, 111] on link "Roles" at bounding box center [313, 108] width 56 height 44
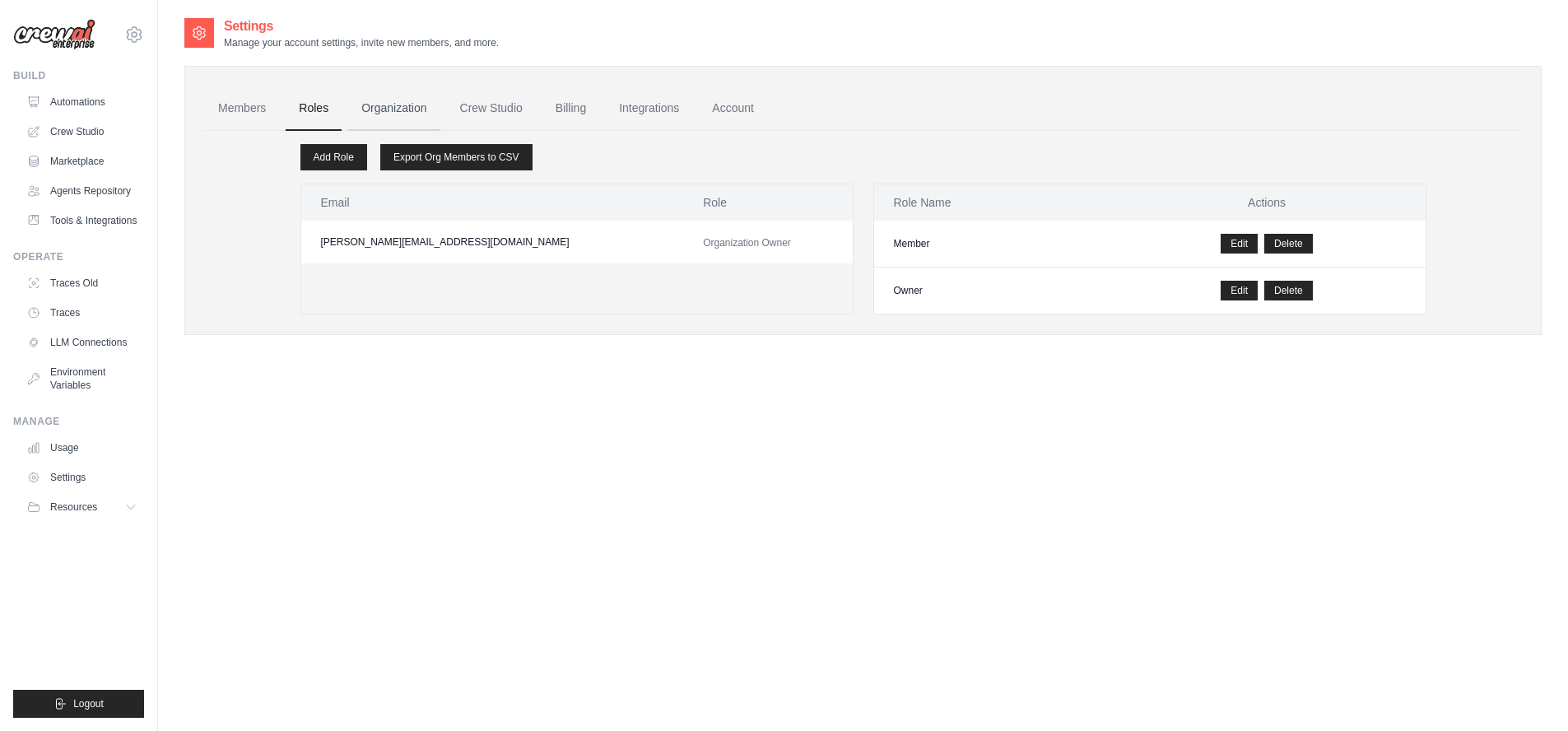
click at [390, 108] on link "Organization" at bounding box center [394, 108] width 91 height 44
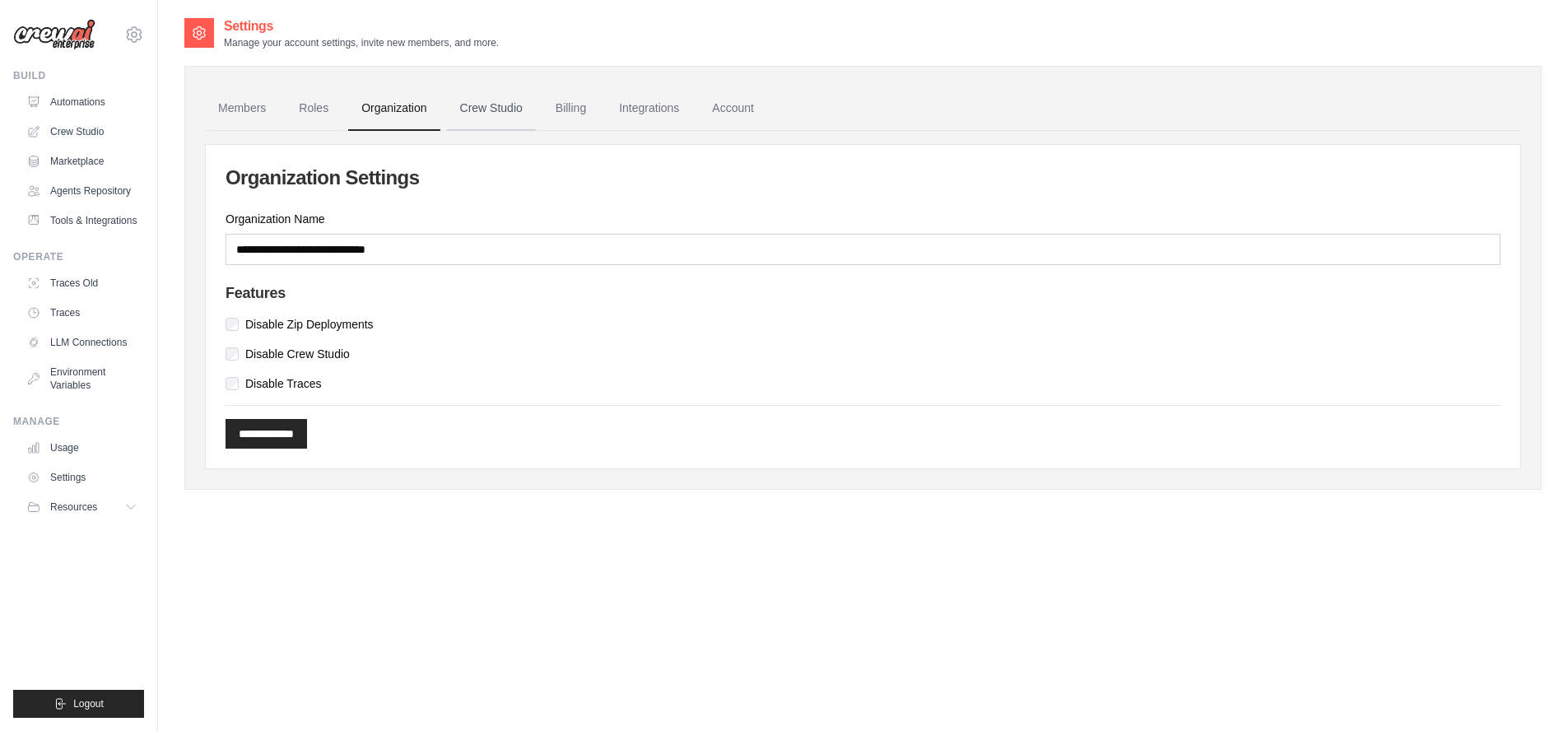
click at [495, 110] on link "Crew Studio" at bounding box center [491, 108] width 89 height 44
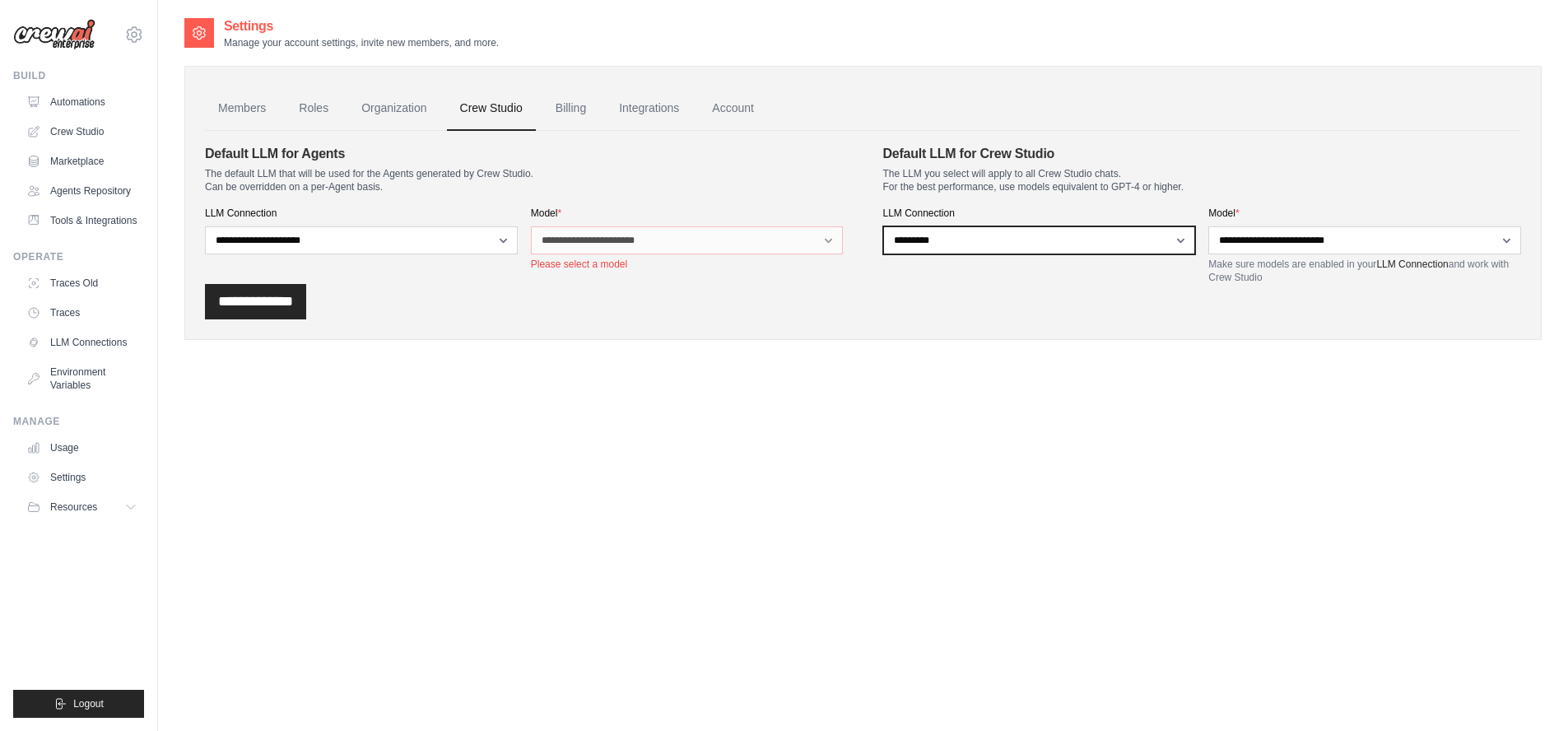
click at [1307, 239] on div "**********" at bounding box center [1202, 245] width 639 height 78
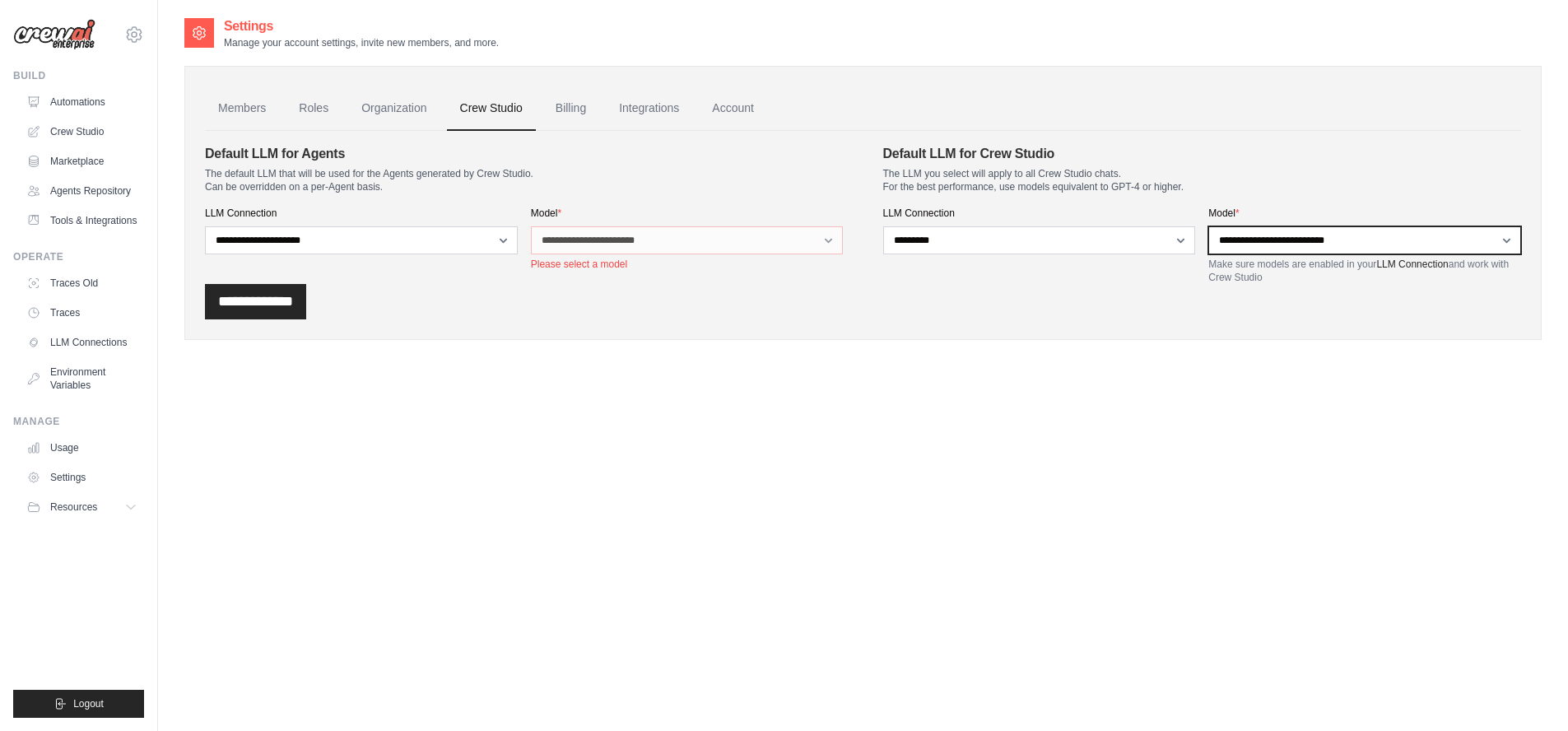
drag, startPoint x: 976, startPoint y: 243, endPoint x: 443, endPoint y: 232, distance: 533.1
click at [443, 233] on section "**********" at bounding box center [863, 214] width 1316 height 140
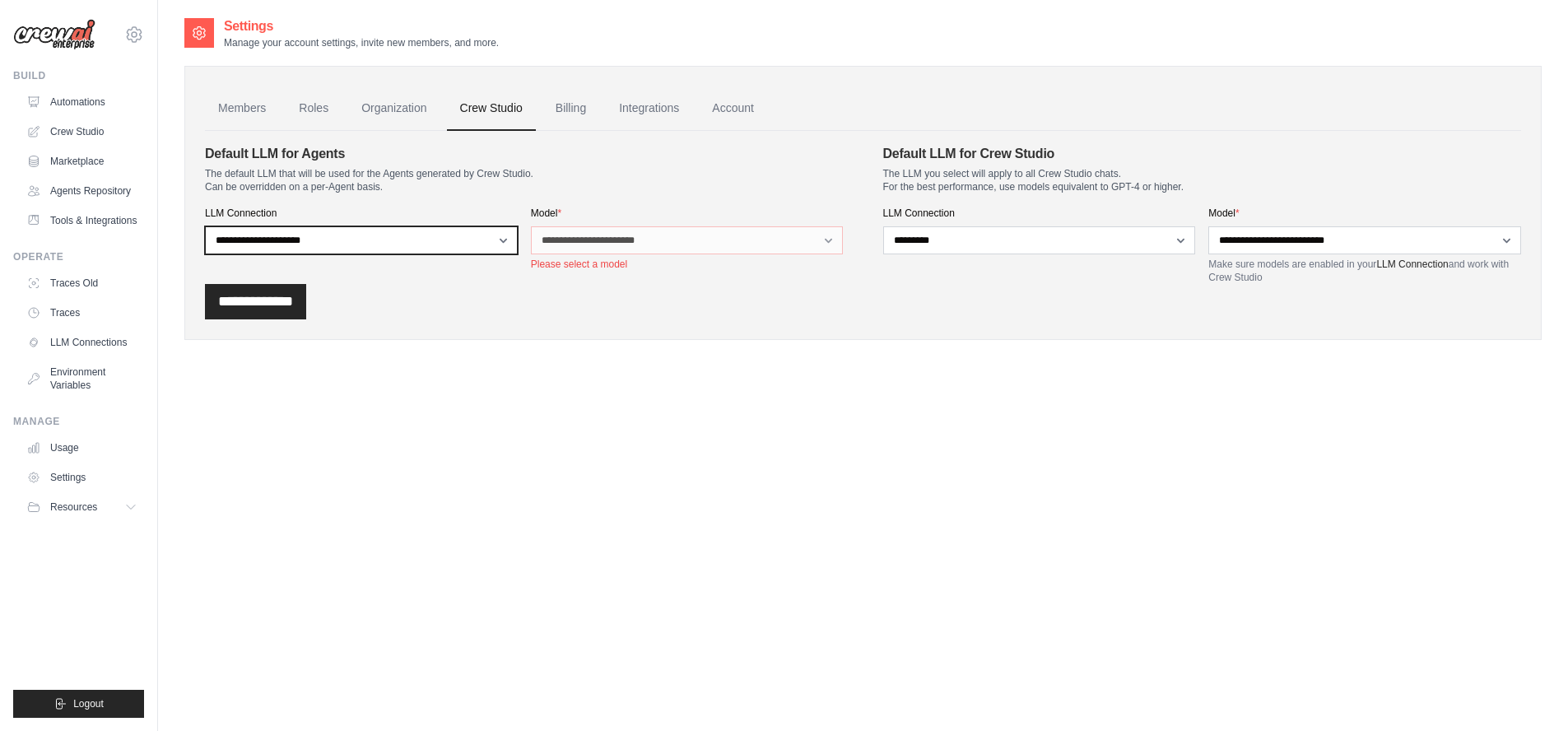
select select "******"
click at [205, 226] on select "**********" at bounding box center [361, 240] width 313 height 28
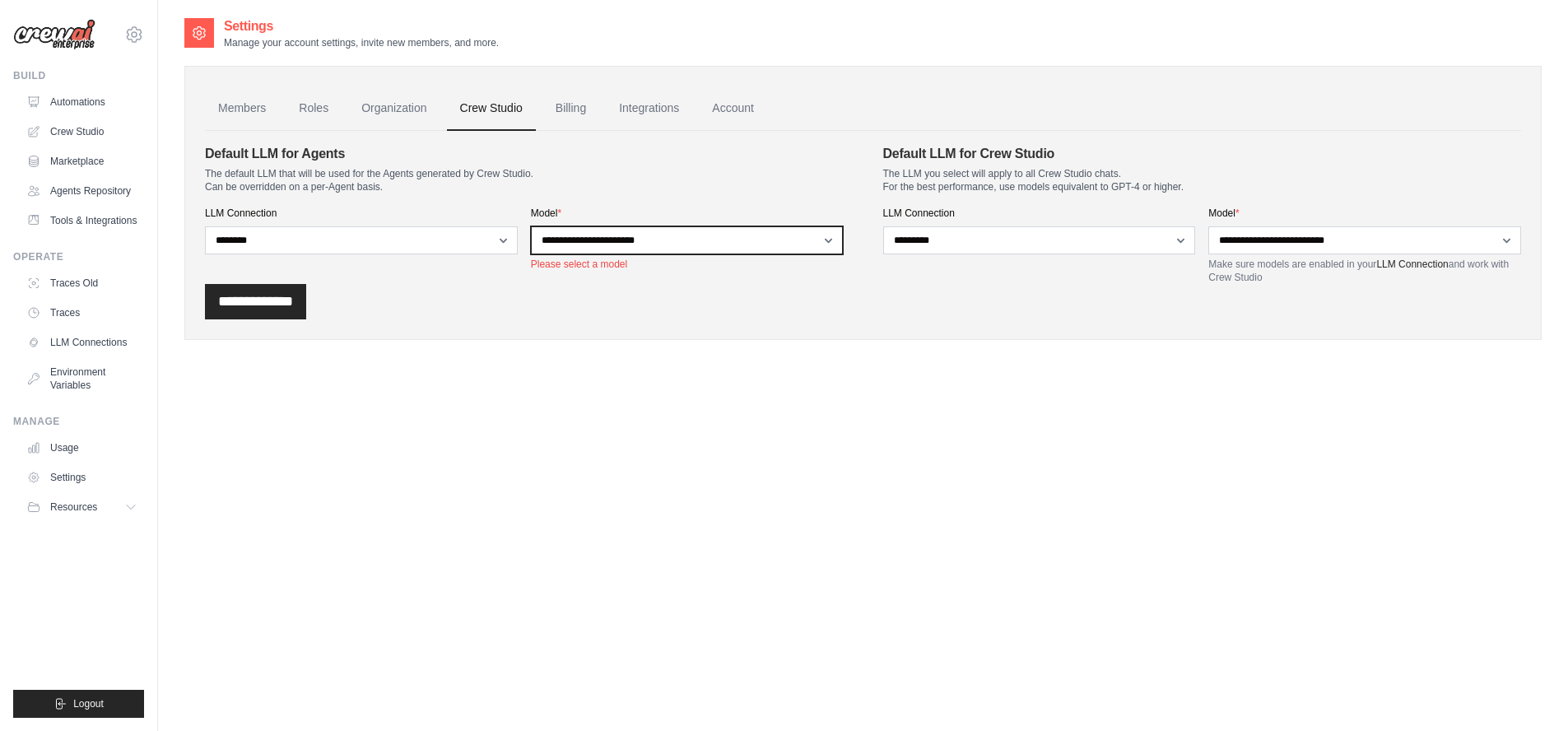
select select "**********"
click at [531, 226] on select "**********" at bounding box center [687, 240] width 313 height 28
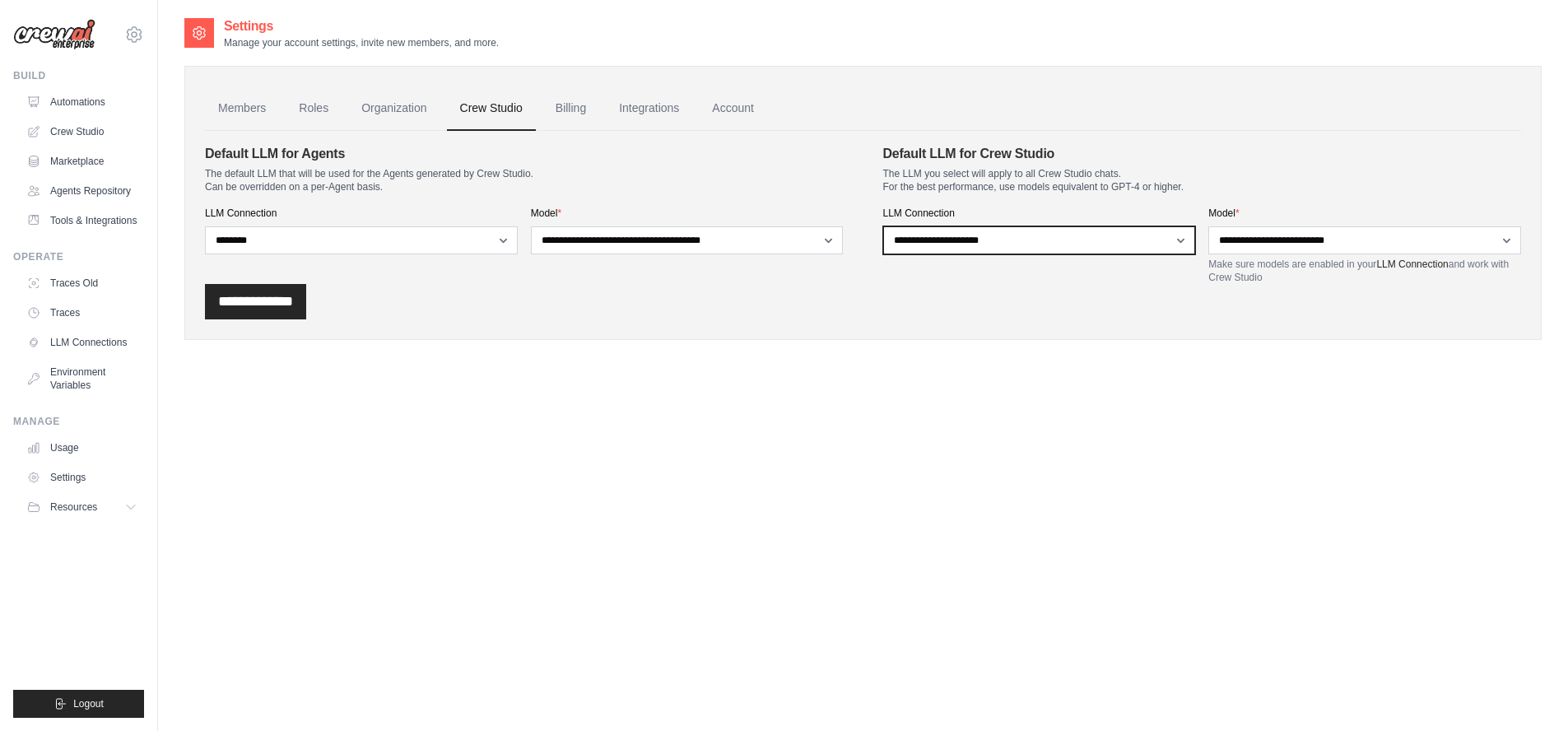
click at [883, 226] on select "**********" at bounding box center [1039, 240] width 313 height 28
select select "****"
click at [883, 226] on select "**********" at bounding box center [1039, 240] width 313 height 28
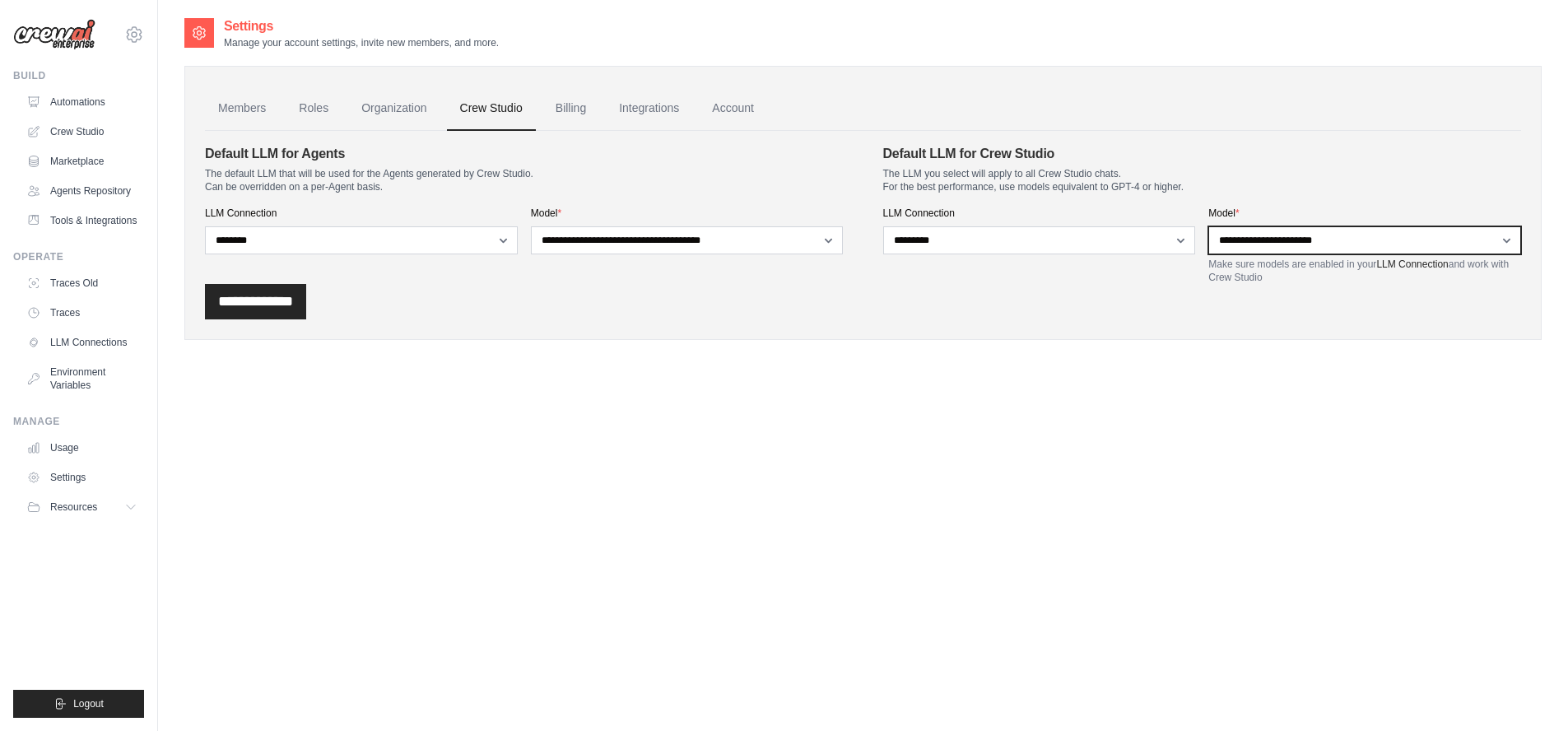
click at [1008, 305] on form "**********" at bounding box center [863, 231] width 1316 height 175
click at [258, 307] on input "**********" at bounding box center [256, 302] width 102 height 35
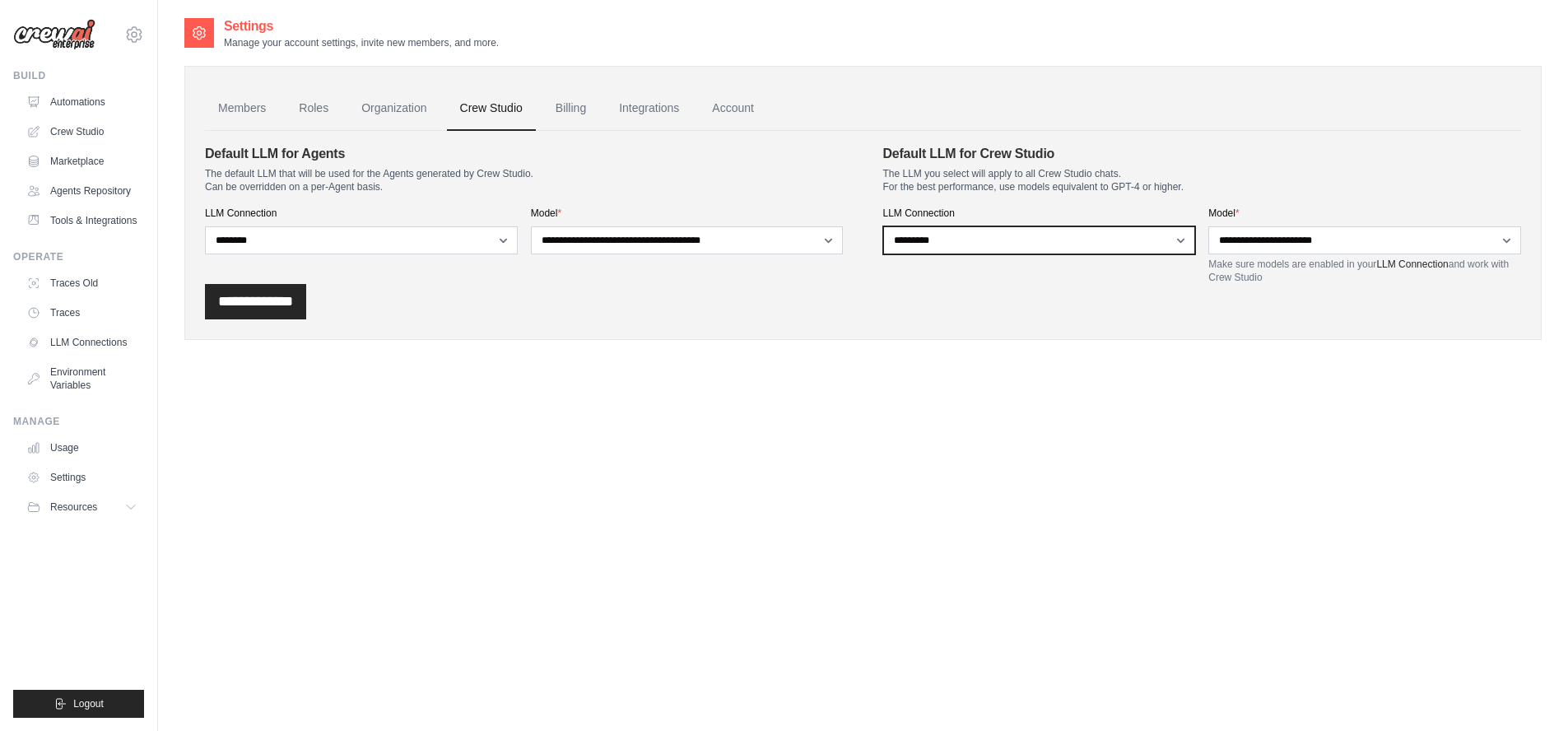
click at [1304, 232] on div "**********" at bounding box center [1202, 245] width 639 height 78
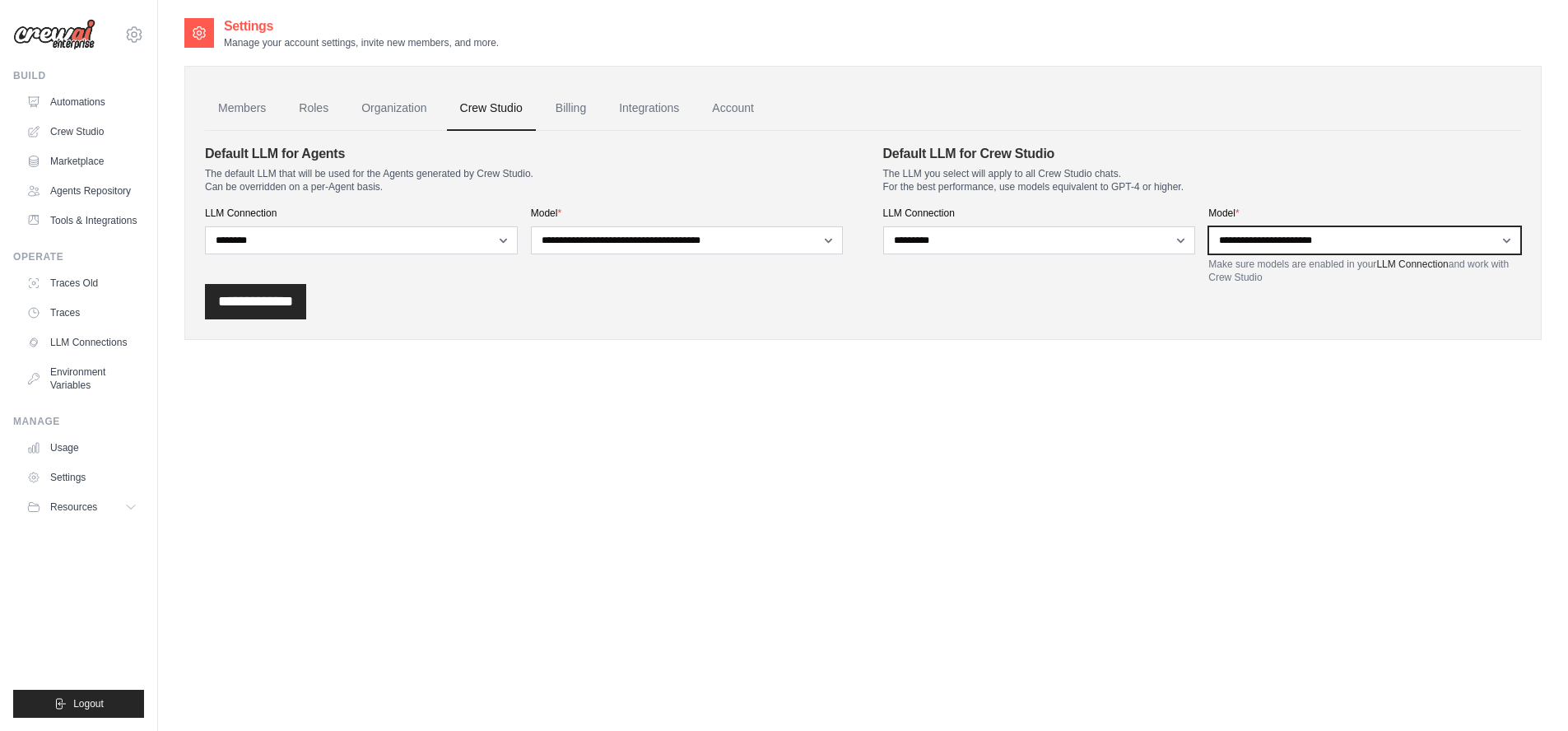
select select "**********"
click at [1209, 226] on select "**********" at bounding box center [1365, 240] width 313 height 28
click at [254, 300] on input "**********" at bounding box center [256, 302] width 102 height 35
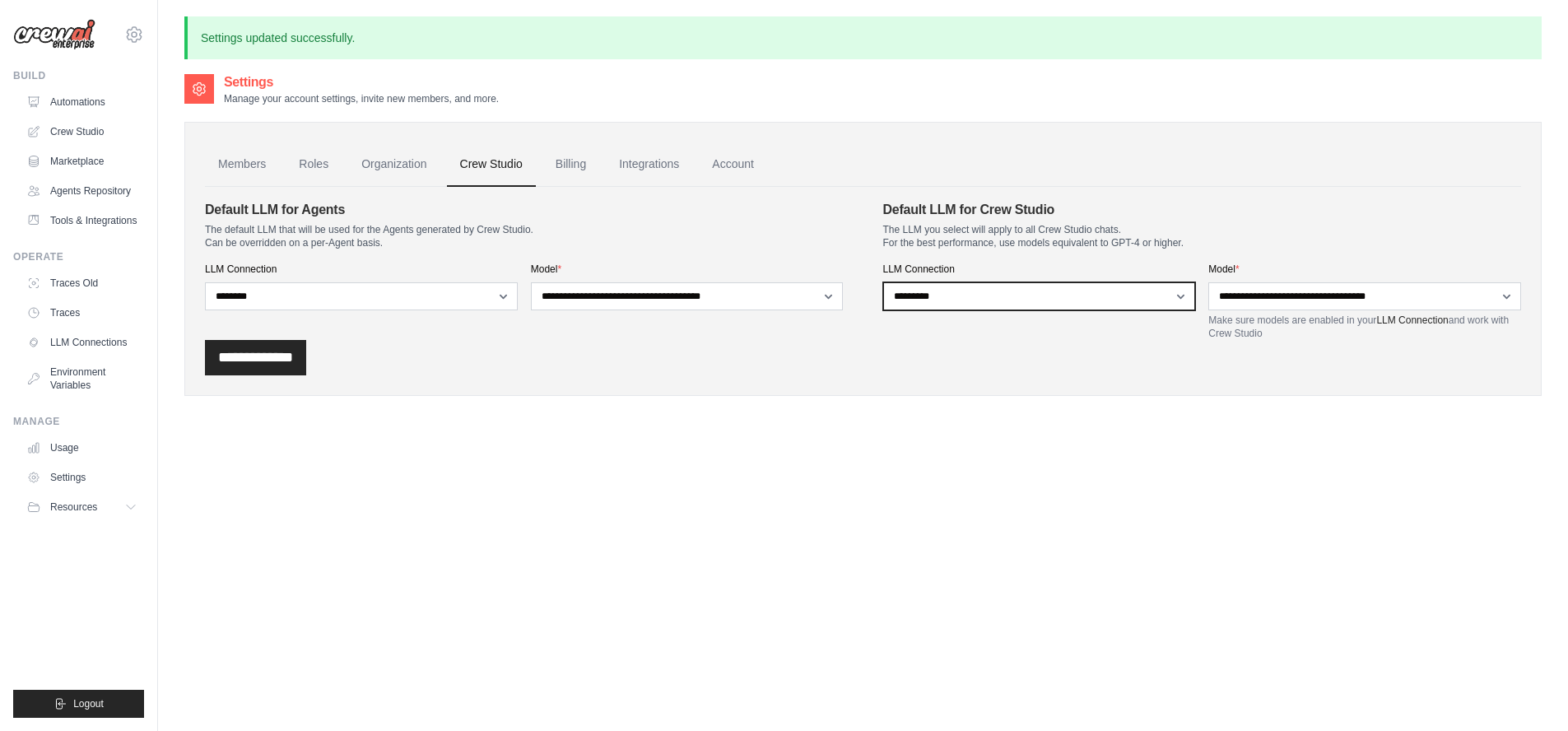
select select
click at [883, 283] on select "**********" at bounding box center [1039, 296] width 313 height 28
click at [797, 370] on form "**********" at bounding box center [863, 287] width 1316 height 175
click at [79, 130] on link "Crew Studio" at bounding box center [83, 132] width 125 height 27
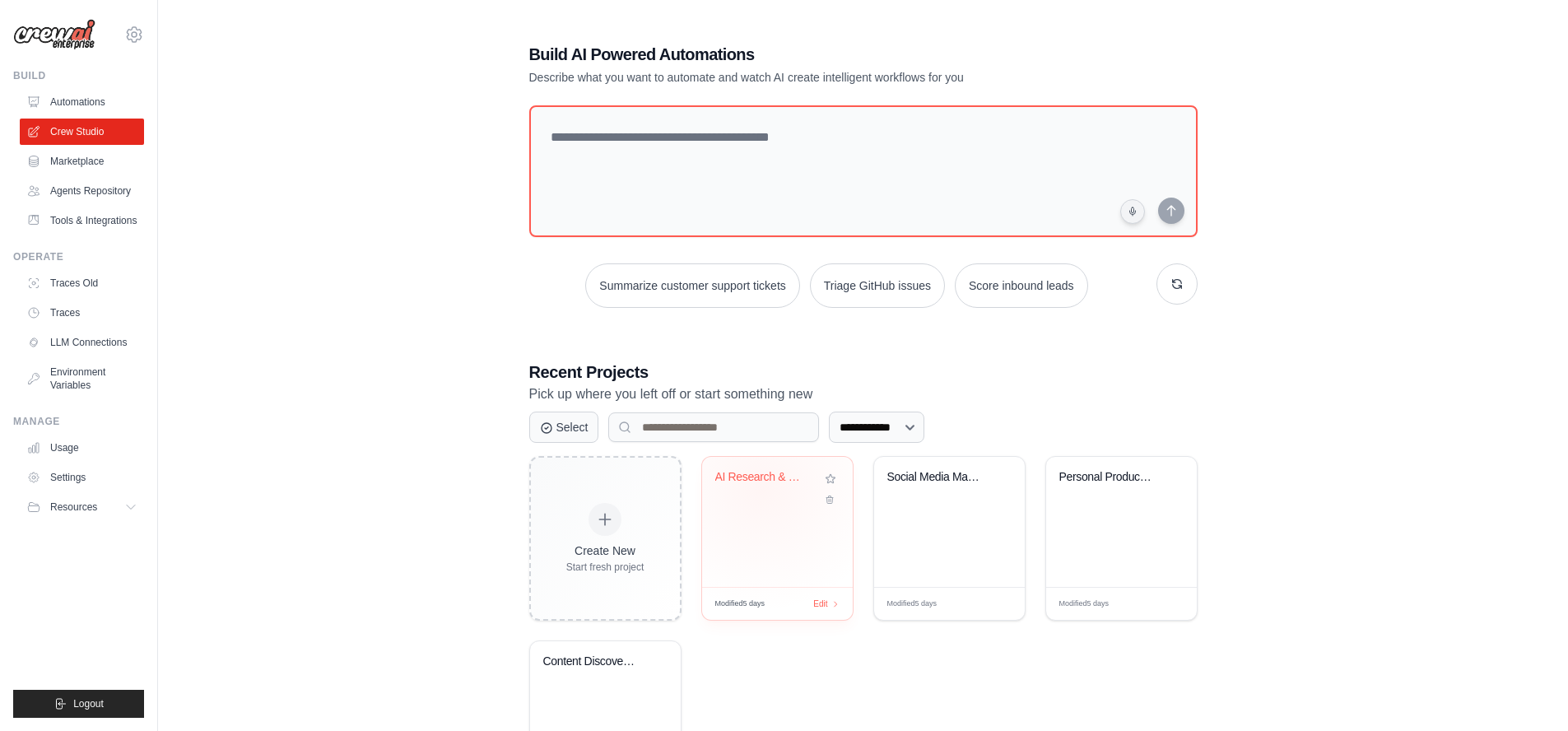
click at [761, 489] on div "AI Research & CSV Export Automation" at bounding box center [778, 490] width 125 height 38
click at [80, 104] on link "Automations" at bounding box center [83, 103] width 125 height 27
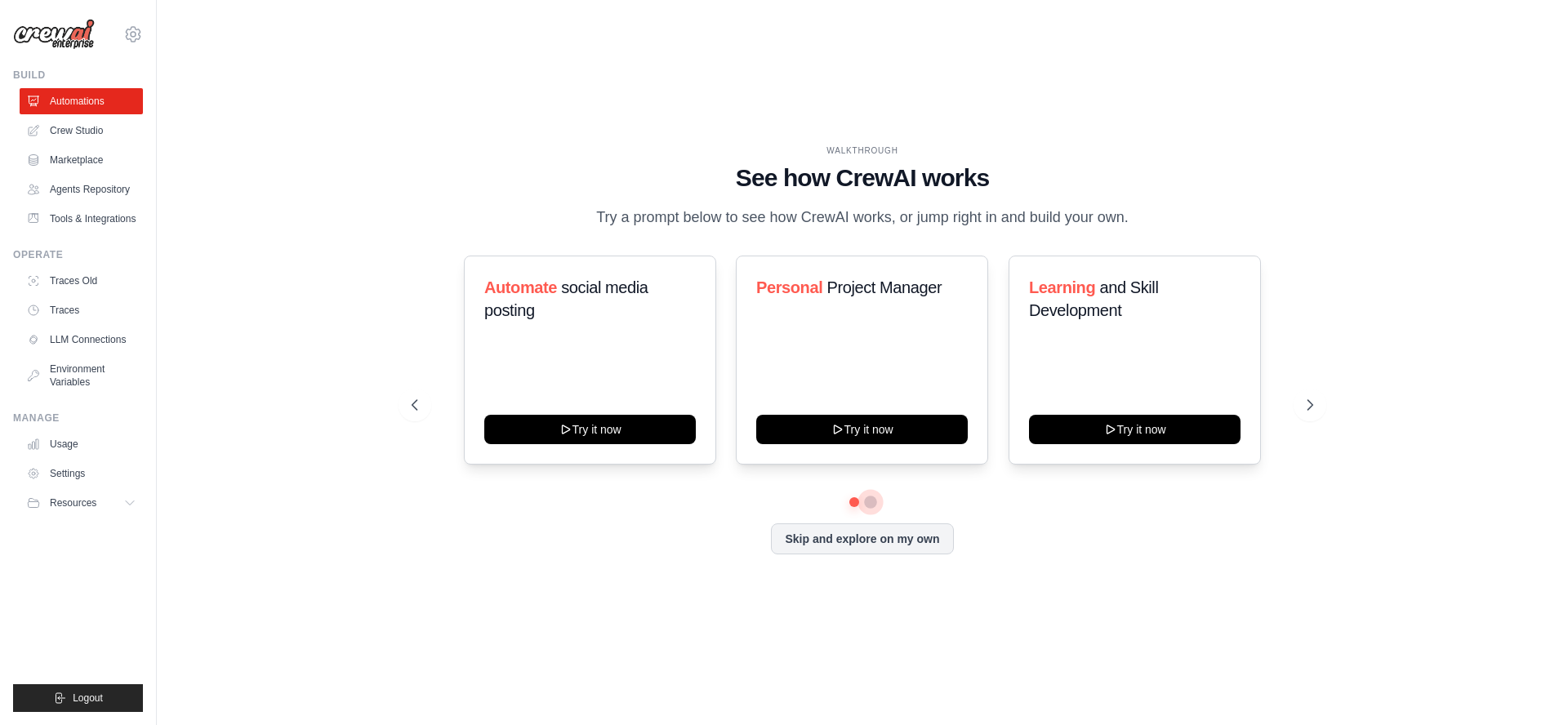
click at [871, 501] on button at bounding box center [870, 503] width 13 height 13
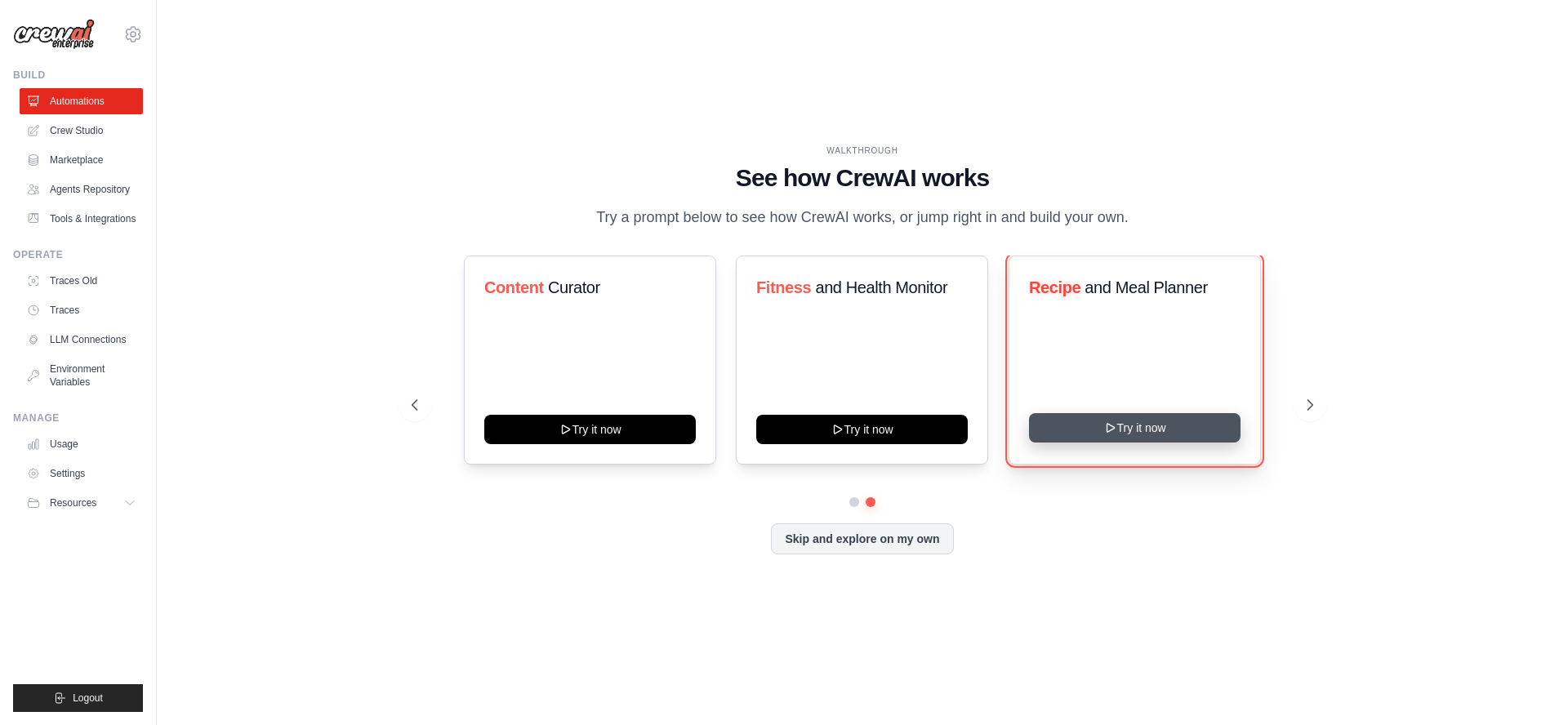
click at [1162, 433] on button "Try it now" at bounding box center [1135, 428] width 212 height 29
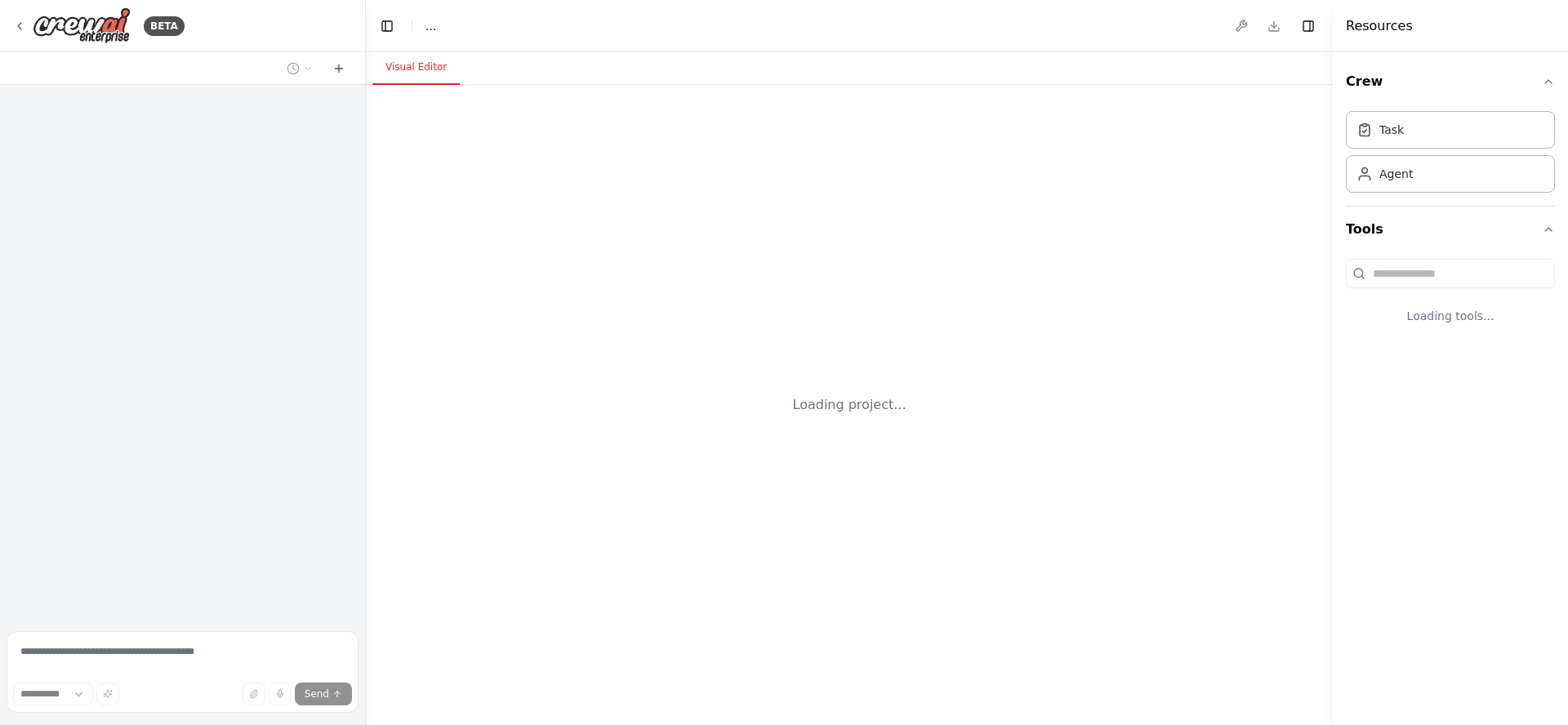
select select "****"
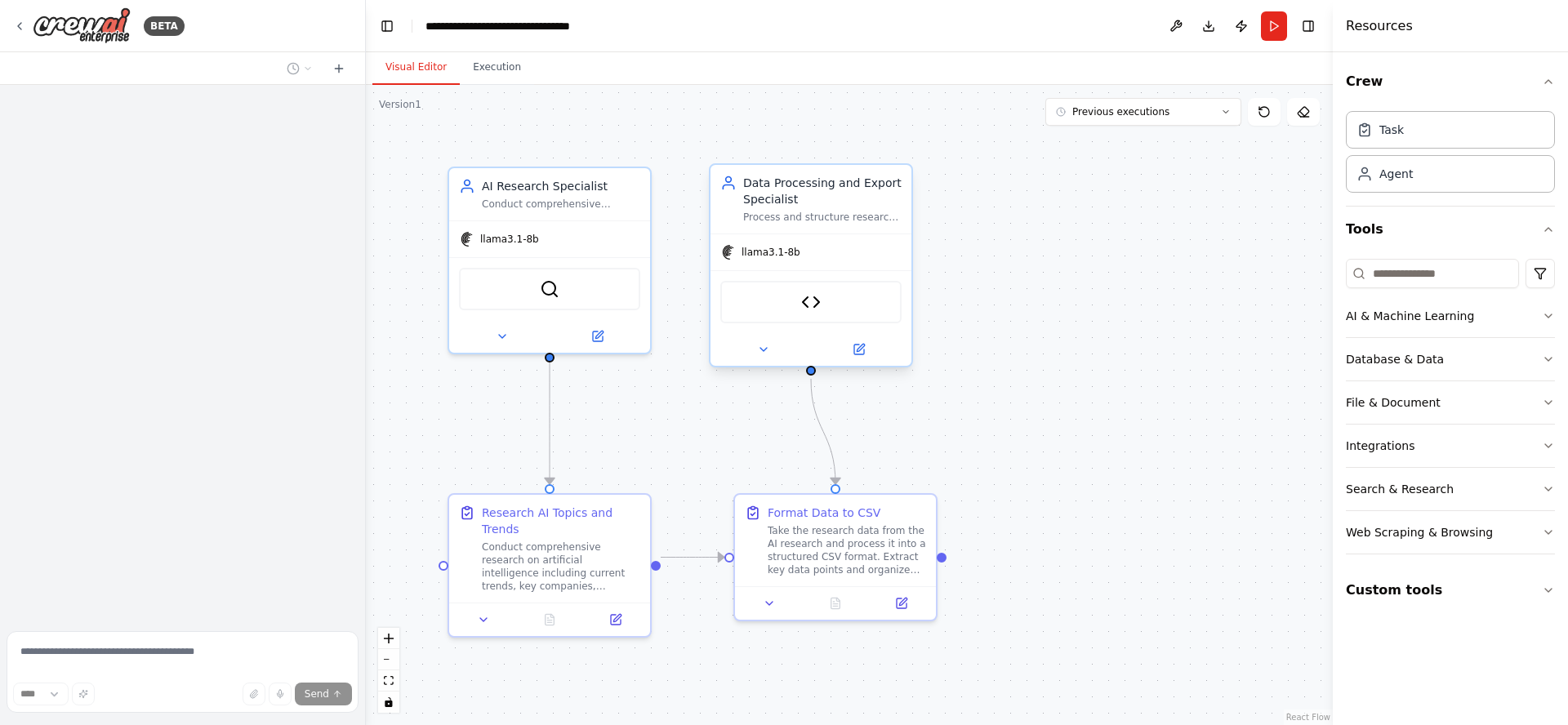
click at [805, 190] on div "Data Processing and Export Specialist" at bounding box center [822, 191] width 159 height 32
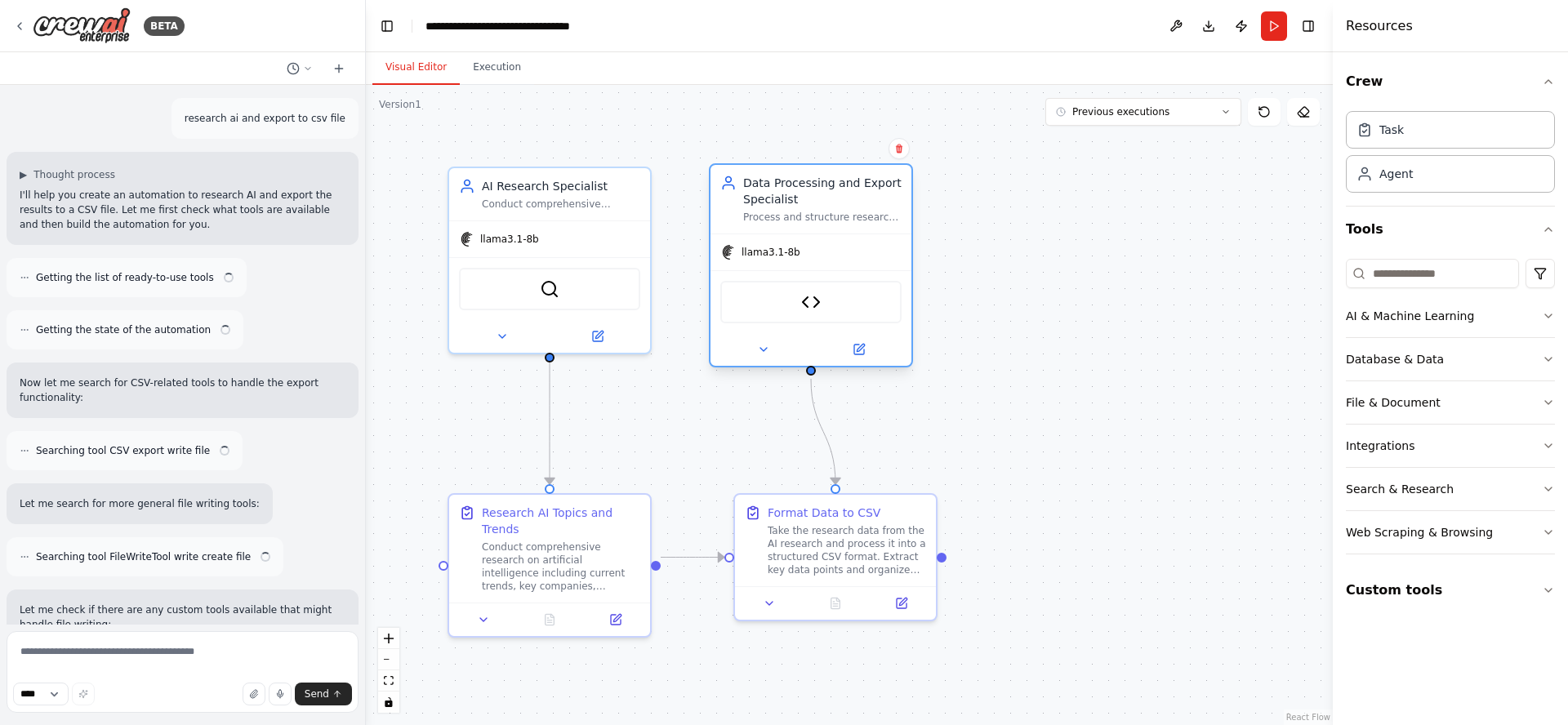
scroll to position [3797, 0]
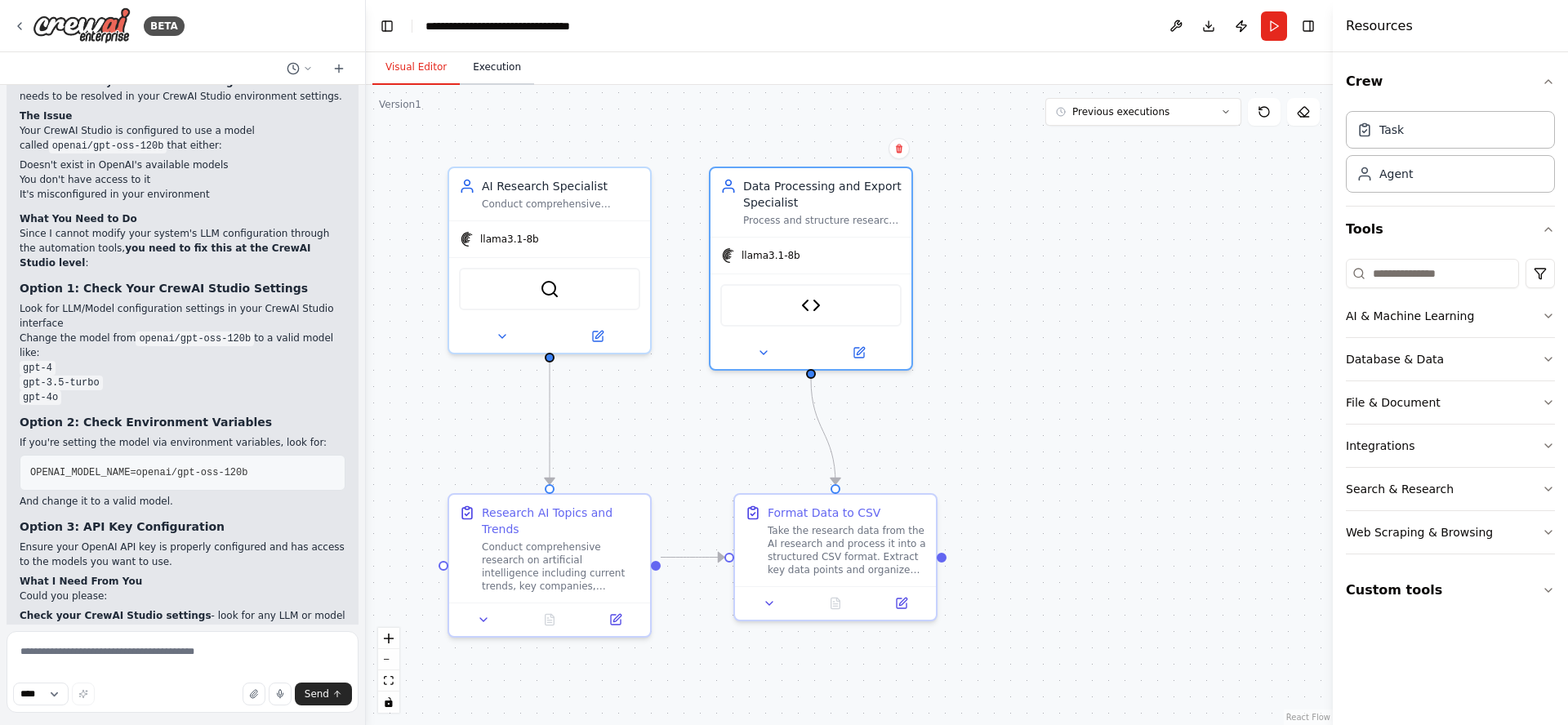
click at [487, 62] on button "Execution" at bounding box center [497, 67] width 74 height 34
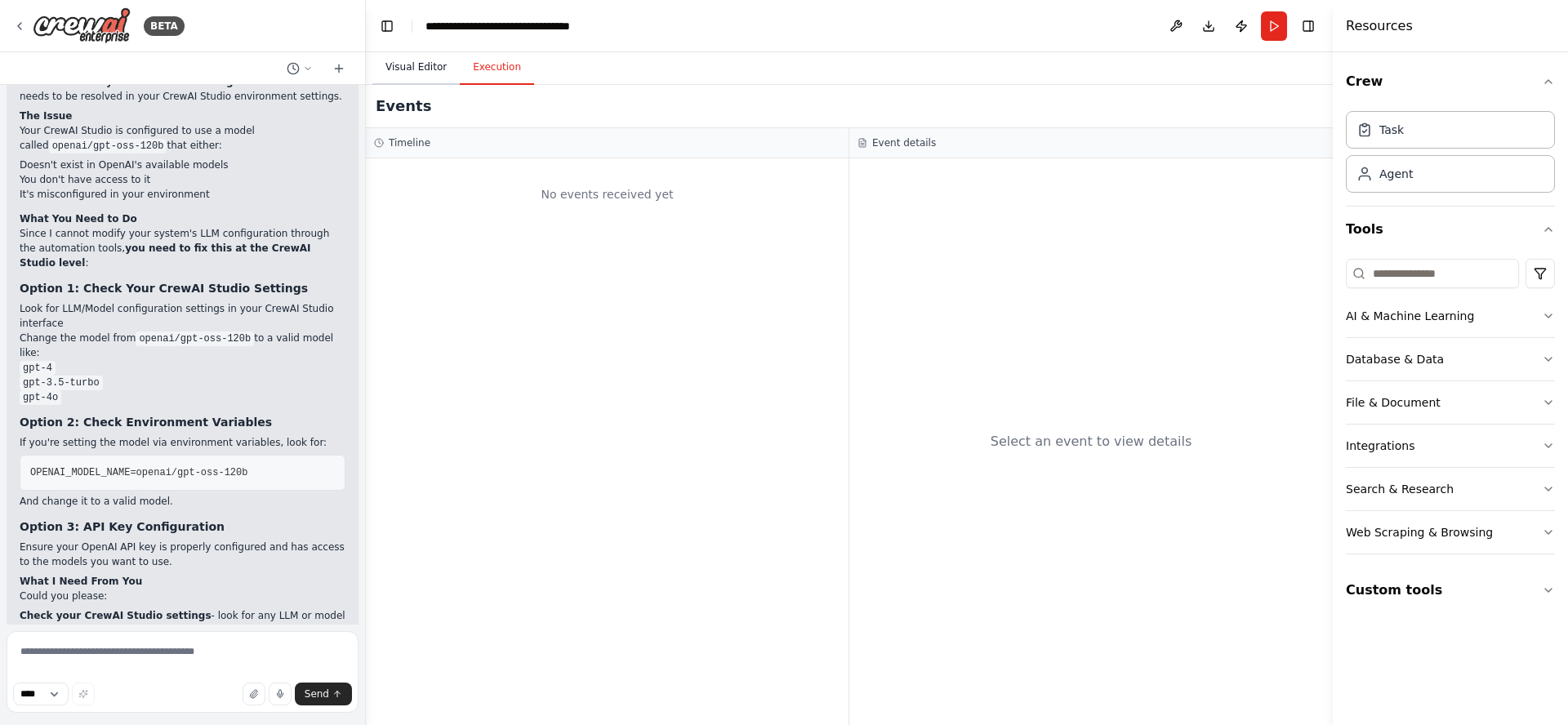
click at [409, 69] on button "Visual Editor" at bounding box center [416, 67] width 87 height 34
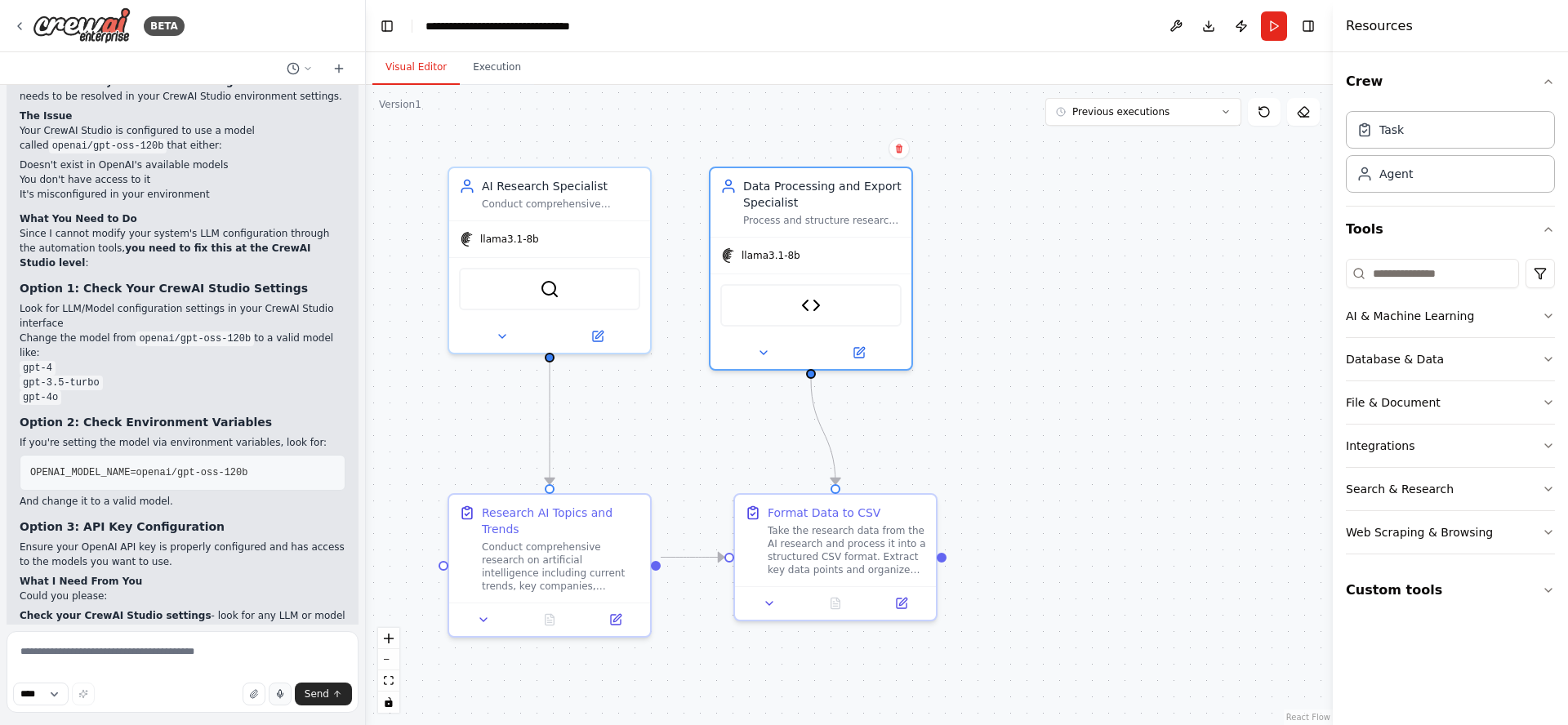
click at [280, 697] on line "button" at bounding box center [280, 698] width 0 height 2
click at [243, 642] on textarea at bounding box center [182, 672] width 352 height 82
click at [281, 695] on rect "button" at bounding box center [280, 695] width 8 height 8
drag, startPoint x: 272, startPoint y: 648, endPoint x: -176, endPoint y: 608, distance: 449.8
click at [0, 608] on html "BETA research ai and export to csv file ▶ Thought process I'll help you create …" at bounding box center [784, 362] width 1568 height 725
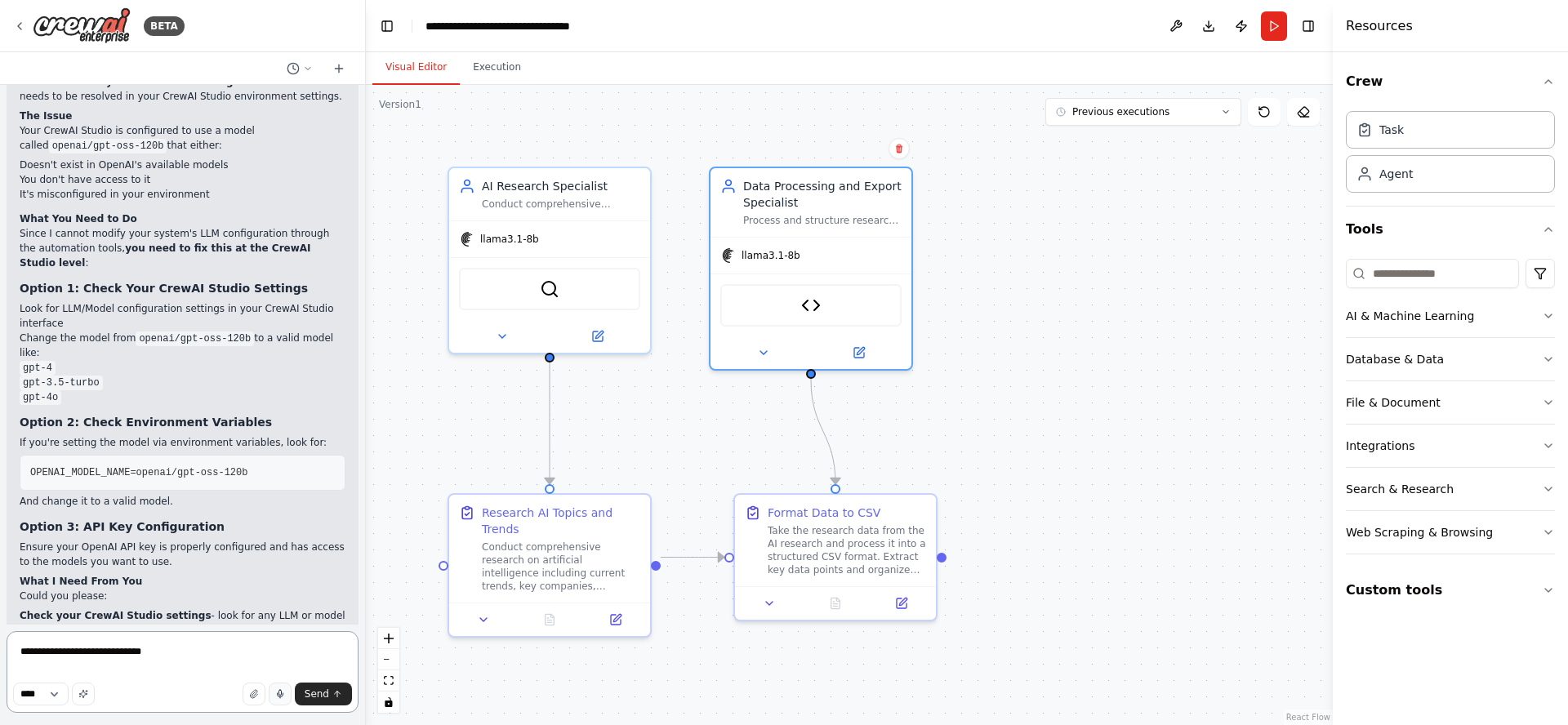
type textarea "**********"
drag, startPoint x: 42, startPoint y: 696, endPoint x: 201, endPoint y: 649, distance: 165.8
click at [198, 648] on div "**** Send" at bounding box center [182, 675] width 352 height 87
click at [207, 649] on textarea at bounding box center [182, 672] width 352 height 82
click at [15, 26] on icon at bounding box center [20, 27] width 13 height 13
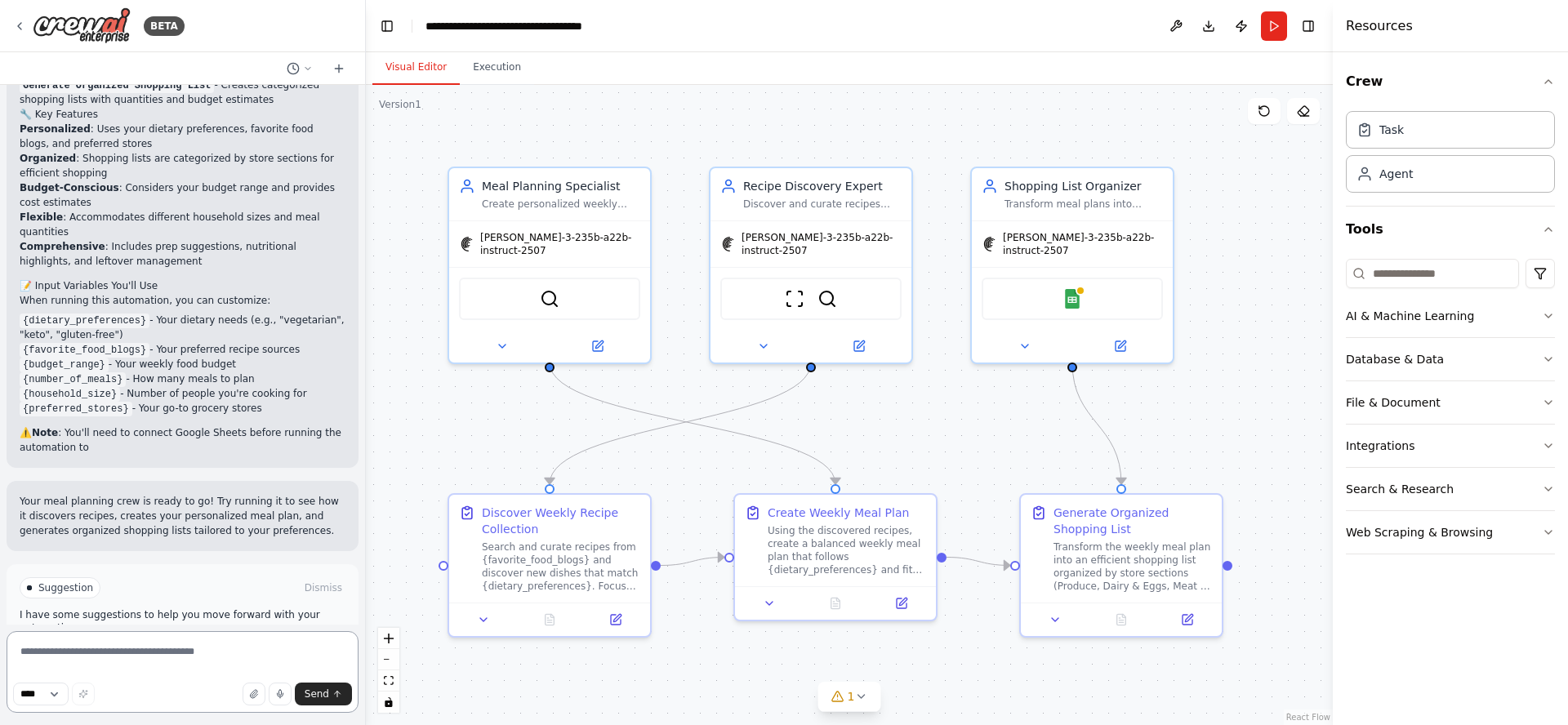
scroll to position [1376, 0]
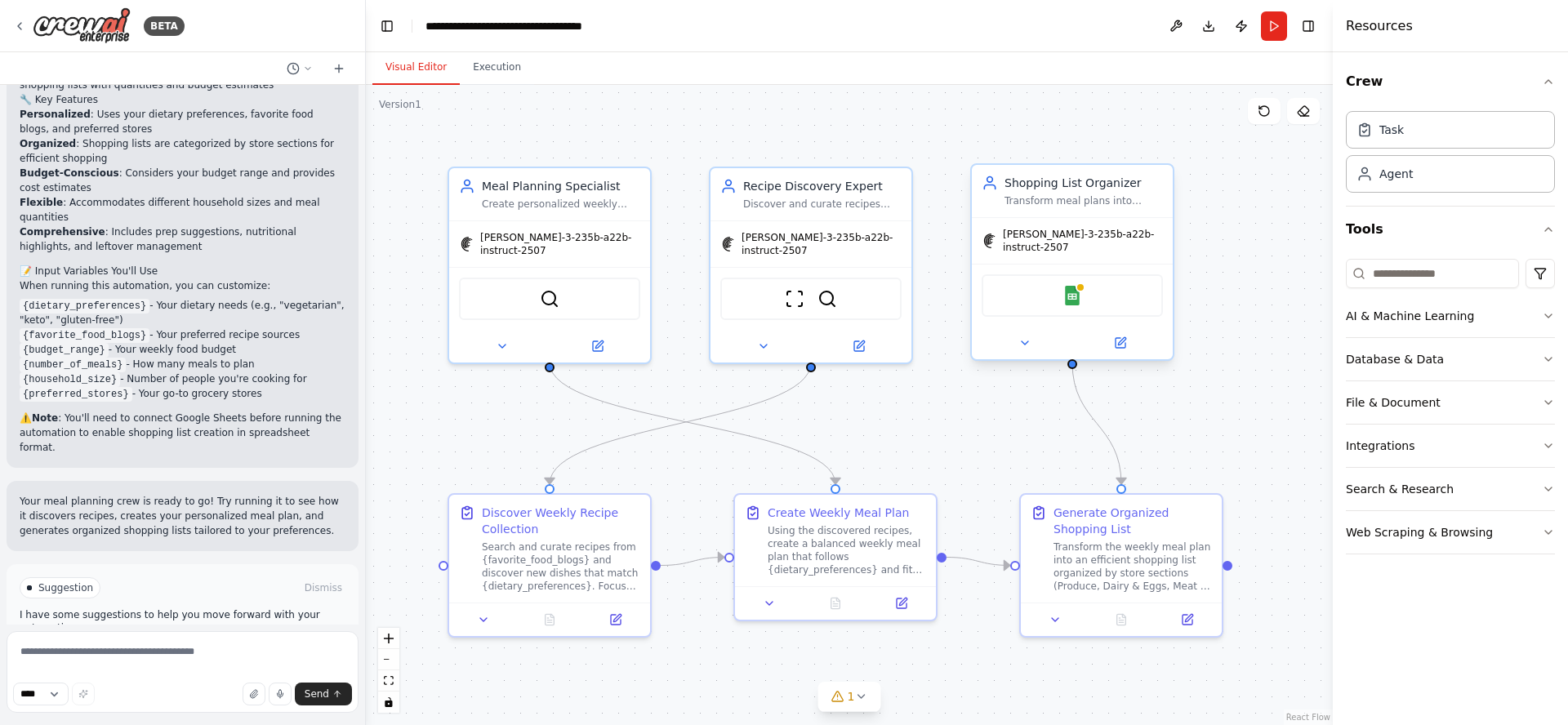
click at [1061, 183] on div "Shopping List Organizer" at bounding box center [1083, 182] width 159 height 16
click at [1065, 286] on img at bounding box center [1072, 296] width 20 height 20
click at [1076, 288] on img at bounding box center [1072, 296] width 20 height 20
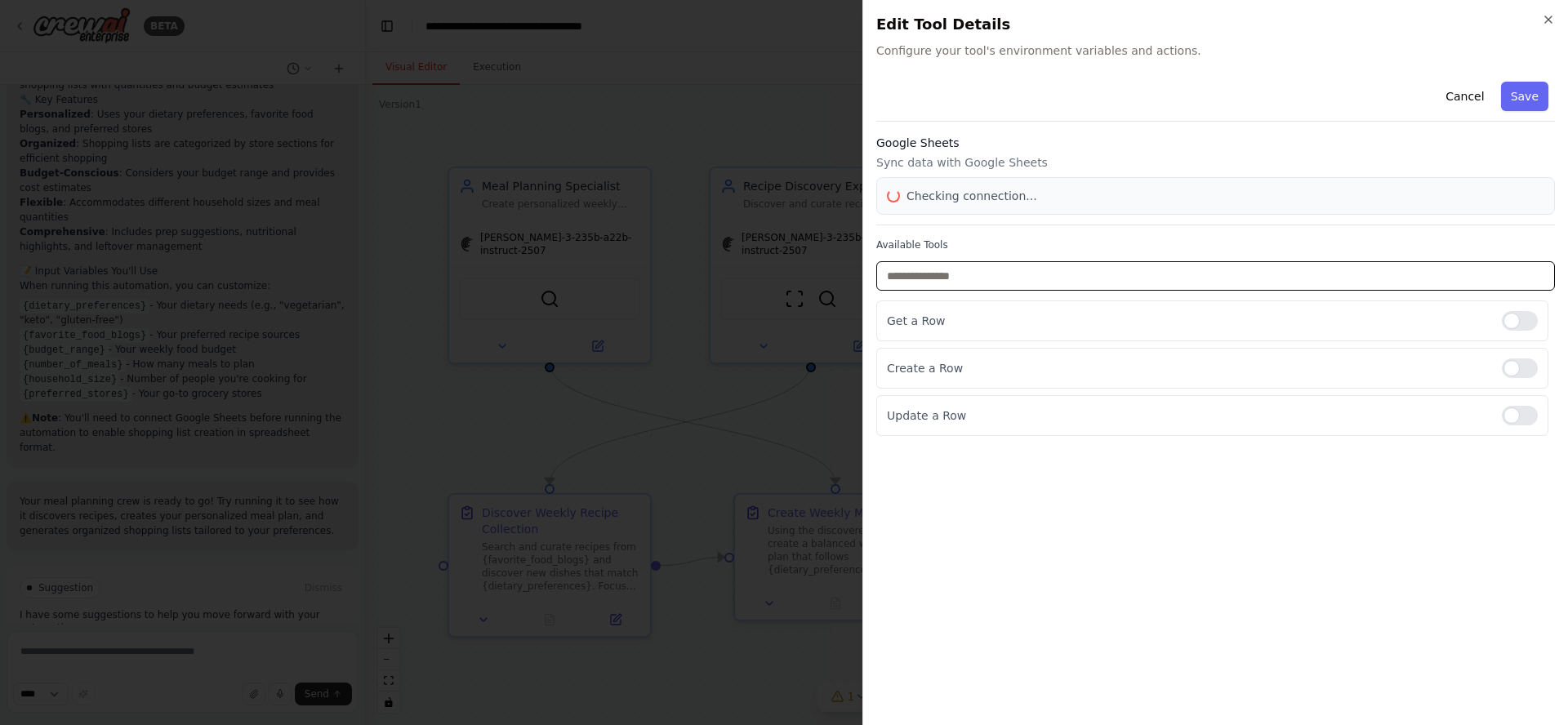
click at [1076, 288] on input "text" at bounding box center [1215, 276] width 679 height 29
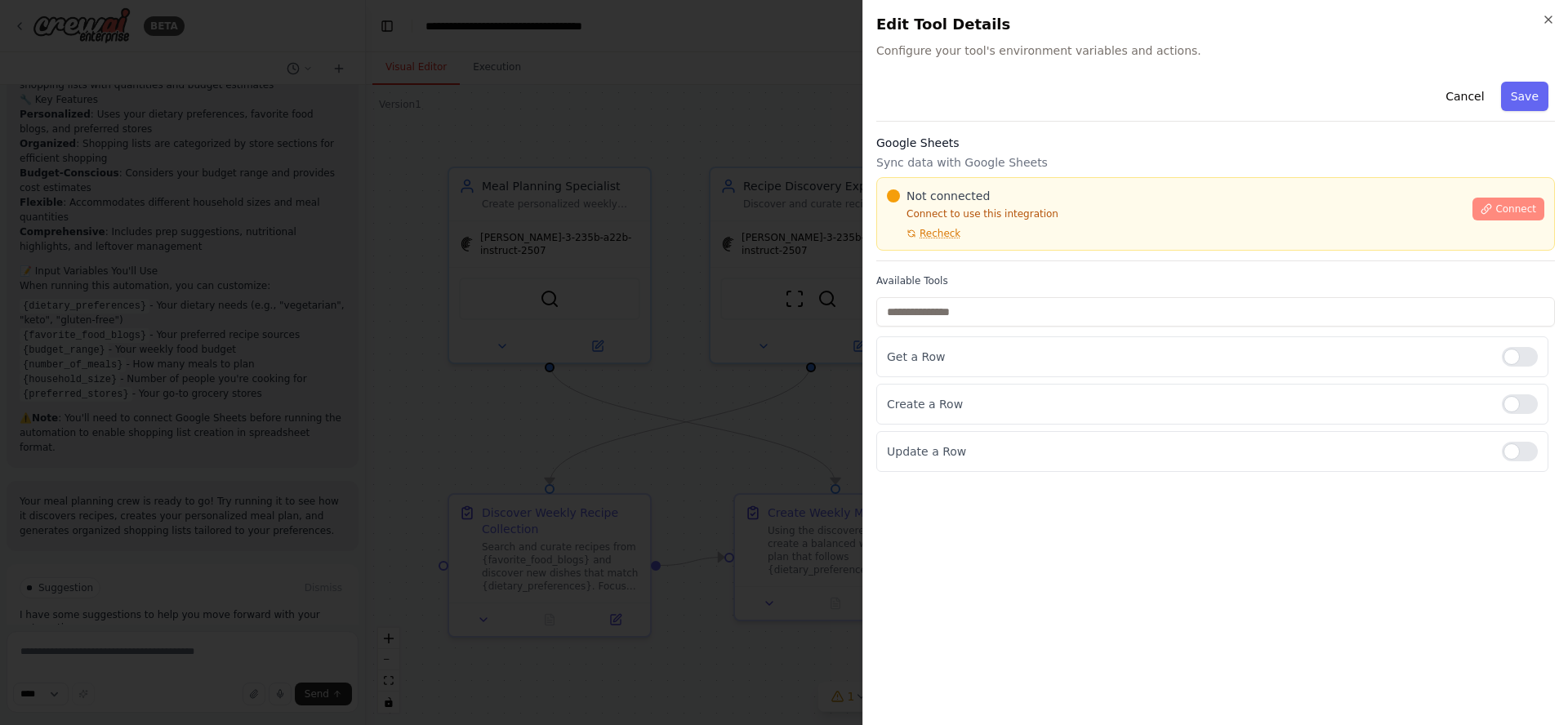
click at [1515, 214] on span "Connect" at bounding box center [1516, 209] width 41 height 13
click at [1520, 212] on span "Connect" at bounding box center [1516, 209] width 41 height 13
click at [934, 234] on span "Recheck" at bounding box center [940, 234] width 41 height 13
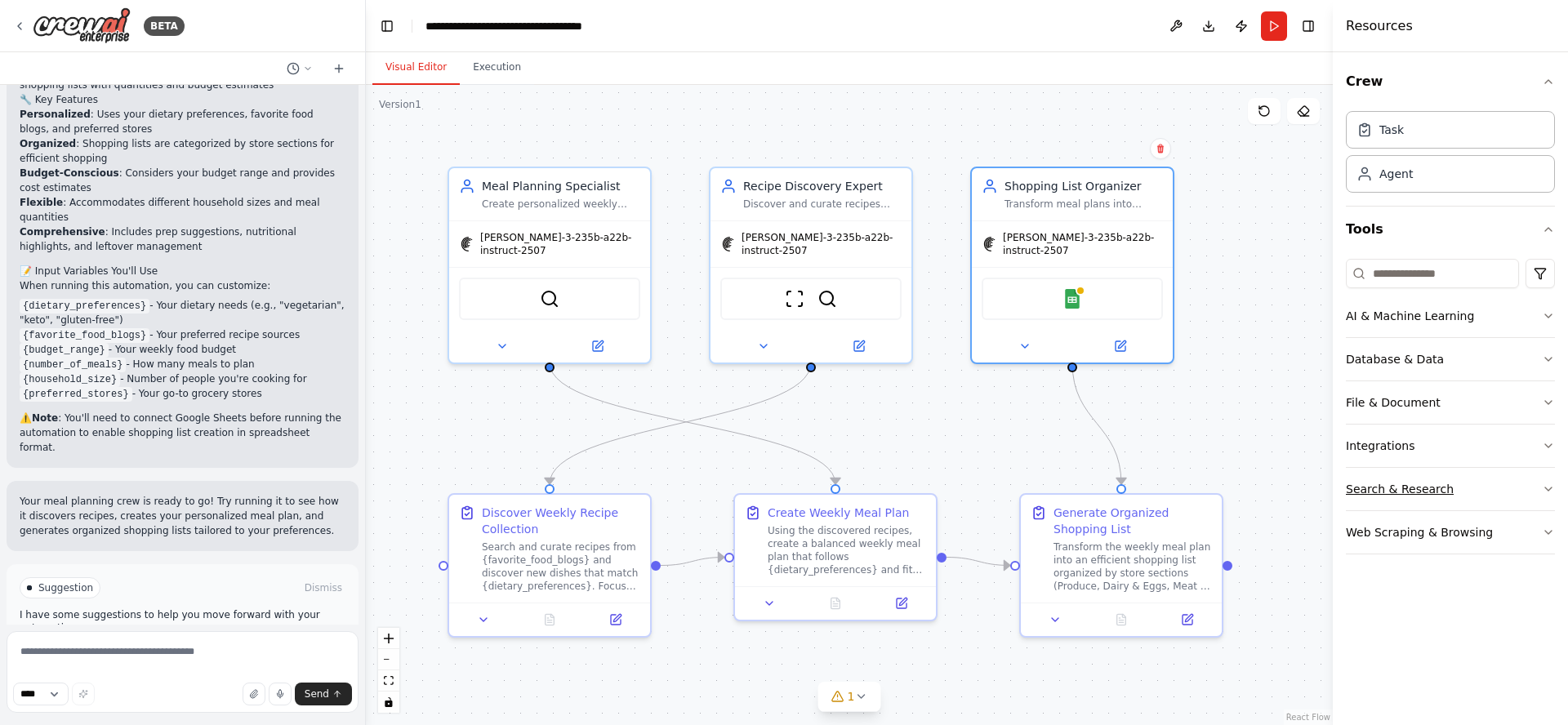
click at [1423, 486] on div "Search & Research" at bounding box center [1399, 488] width 107 height 16
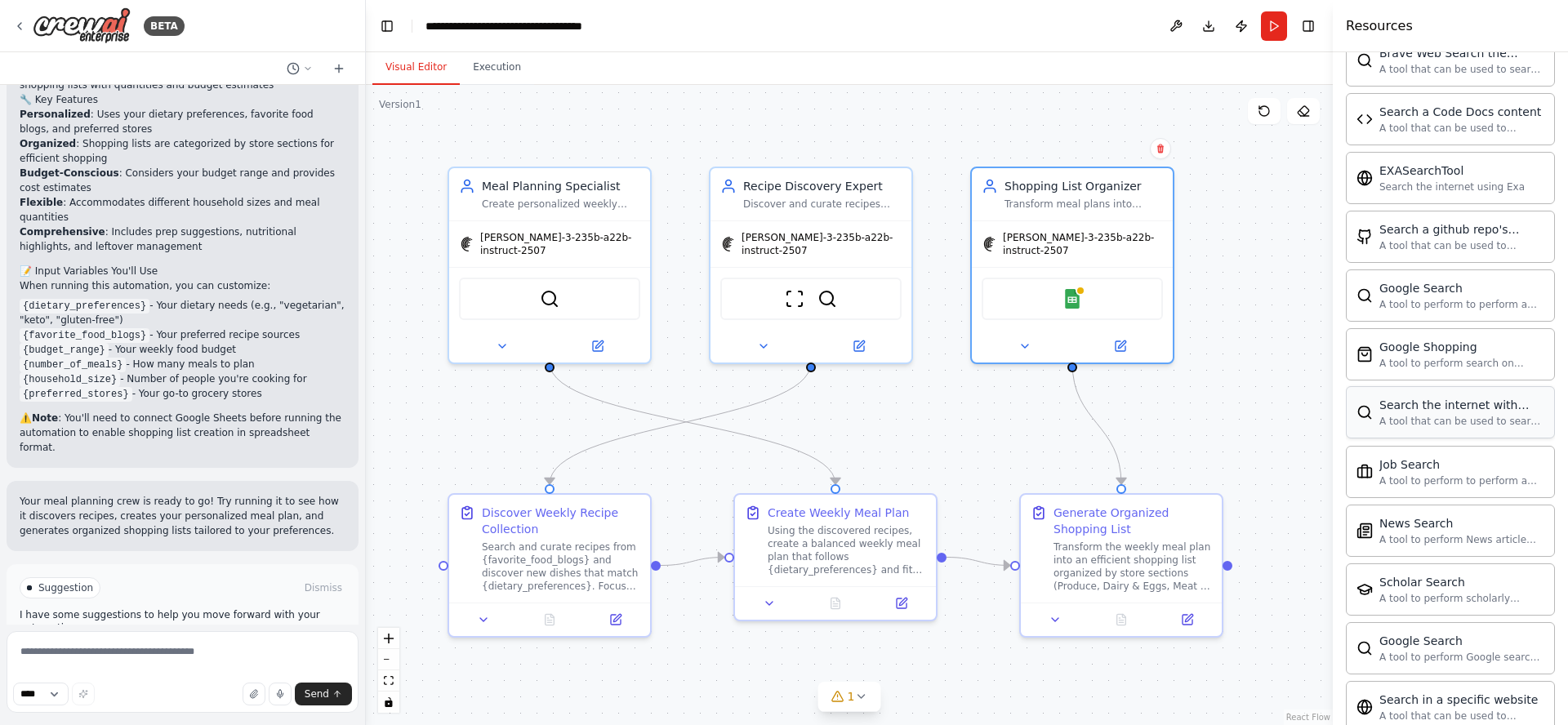
scroll to position [686, 0]
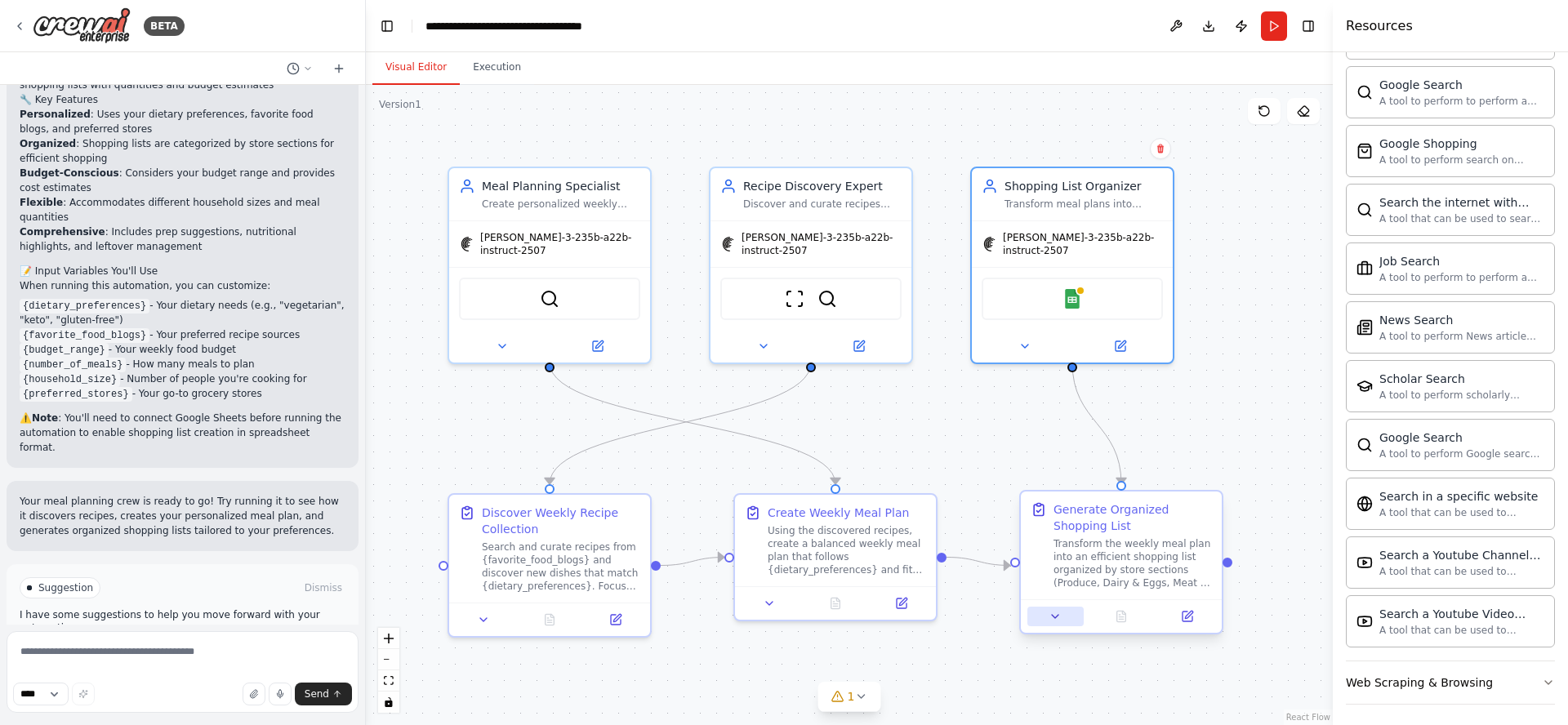
click at [1056, 620] on icon at bounding box center [1056, 617] width 13 height 13
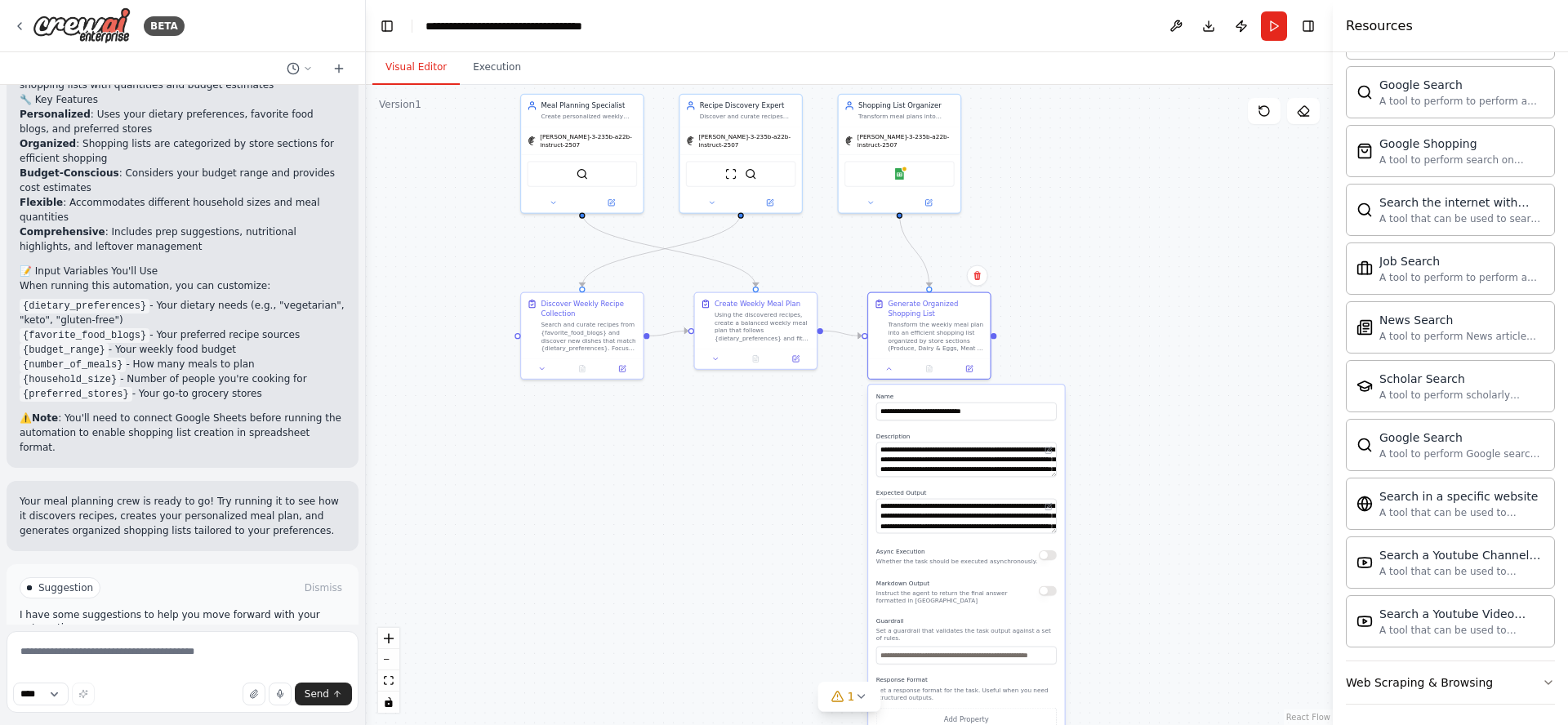
drag, startPoint x: 1186, startPoint y: 377, endPoint x: 1034, endPoint y: 279, distance: 180.9
click at [1034, 279] on div ".deletable-edge-delete-btn { width: 20px; height: 20px; border: 0px solid #ffff…" at bounding box center [850, 405] width 967 height 640
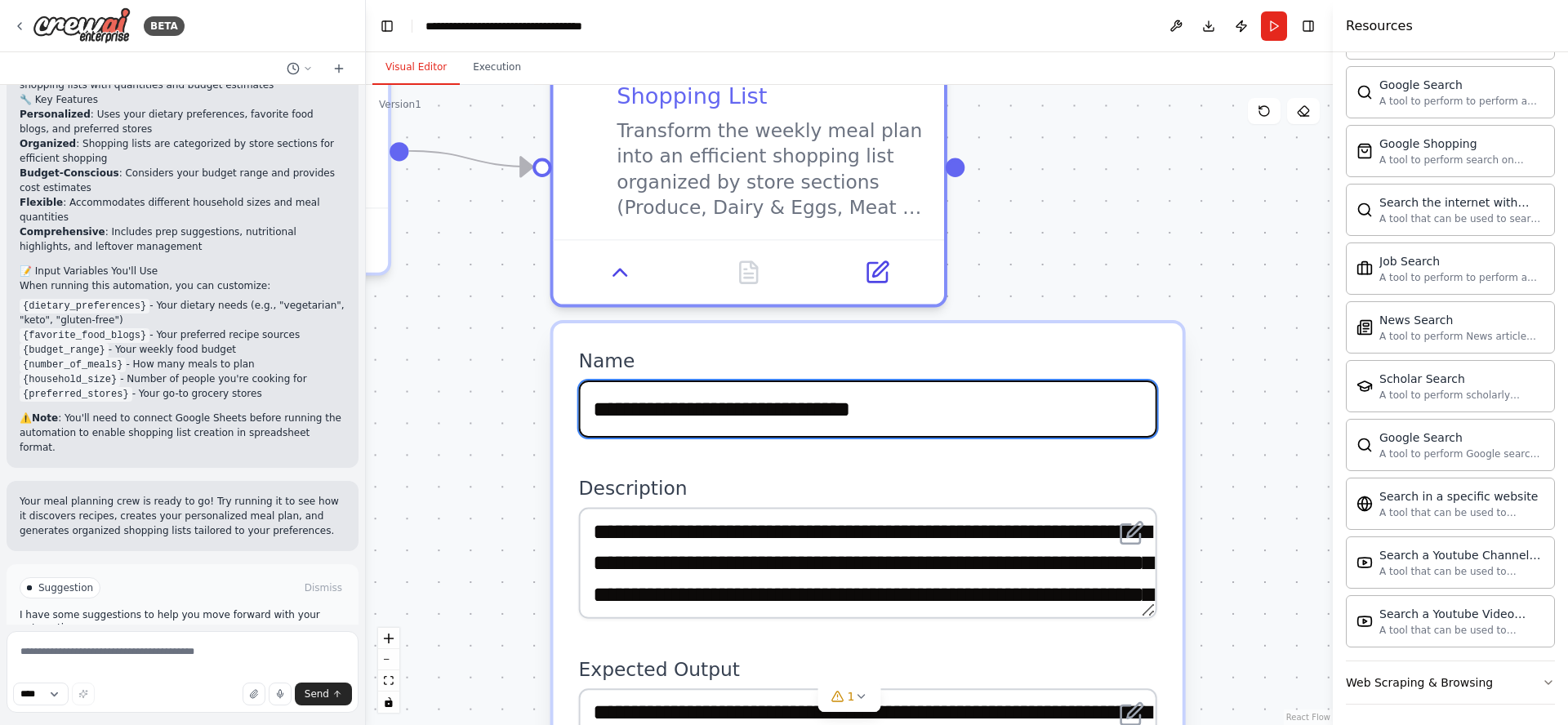
drag, startPoint x: 1038, startPoint y: 510, endPoint x: 1152, endPoint y: 127, distance: 399.6
click at [1152, 126] on div ".deletable-edge-delete-btn { width: 20px; height: 20px; border: 0px solid #ffff…" at bounding box center [850, 405] width 967 height 640
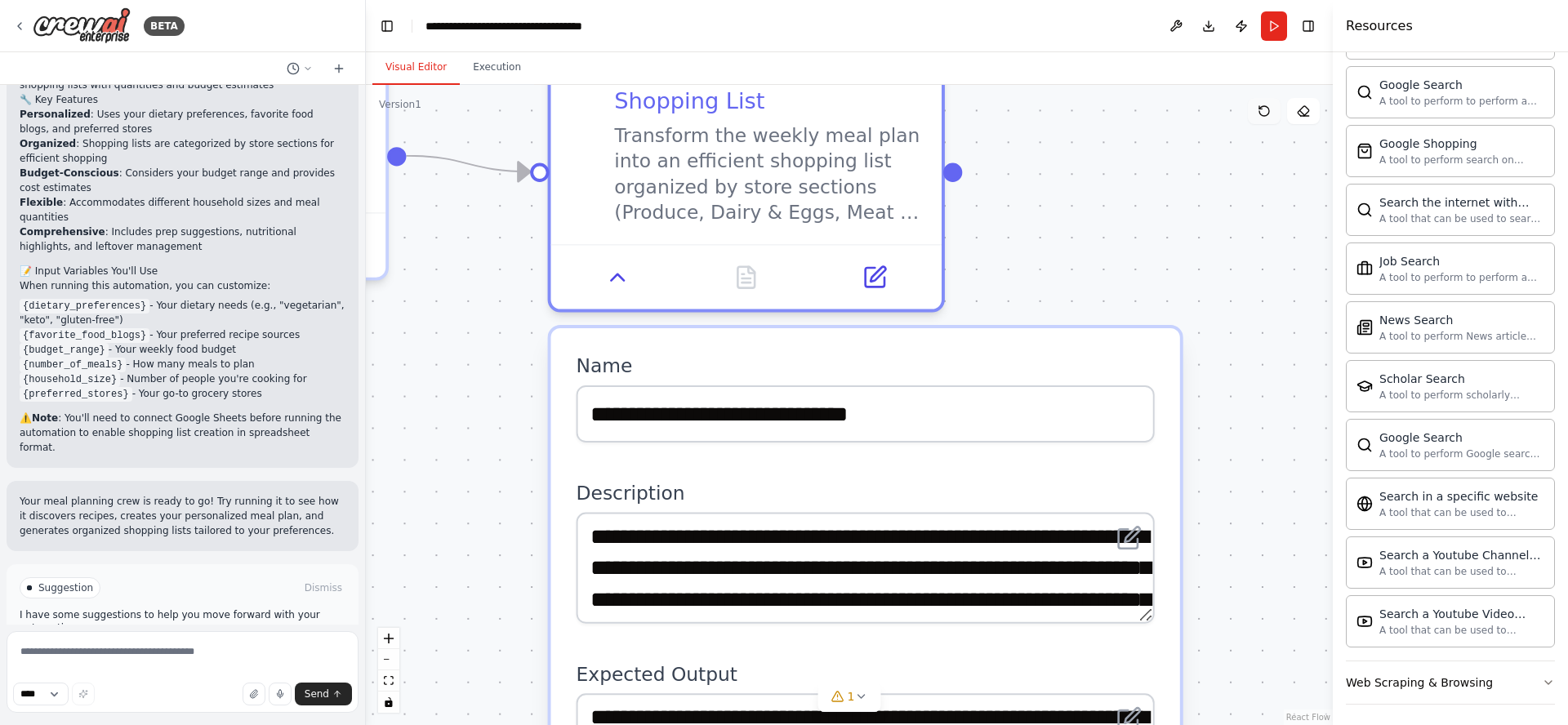
click at [1264, 111] on icon at bounding box center [1265, 111] width 13 height 13
click at [1271, 113] on icon at bounding box center [1265, 111] width 13 height 13
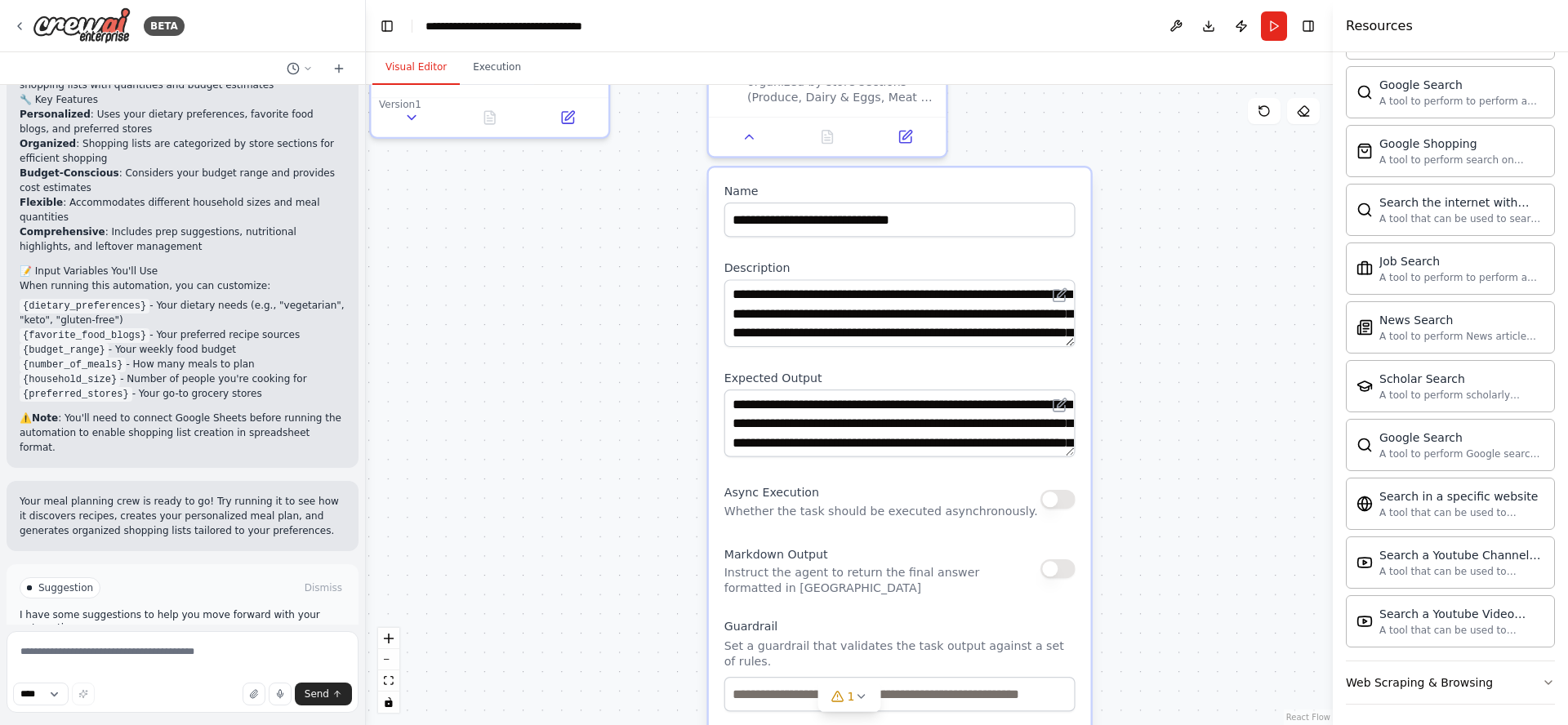
drag, startPoint x: 682, startPoint y: 430, endPoint x: 631, endPoint y: 315, distance: 125.8
click at [626, 322] on div ".deletable-edge-delete-btn { width: 20px; height: 20px; border: 0px solid #ffff…" at bounding box center [850, 405] width 967 height 640
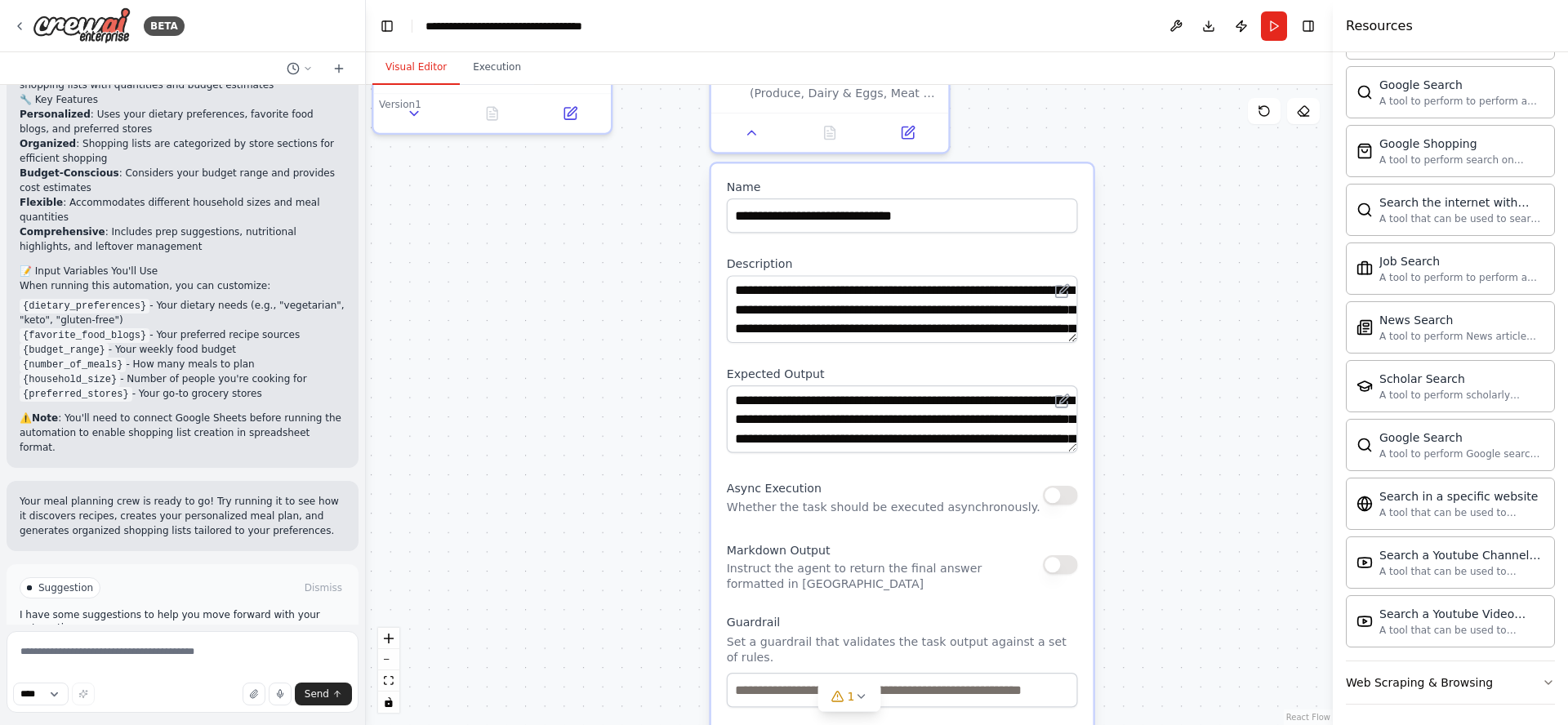
click at [576, 258] on div ".deletable-edge-delete-btn { width: 20px; height: 20px; border: 0px solid #ffff…" at bounding box center [850, 405] width 967 height 640
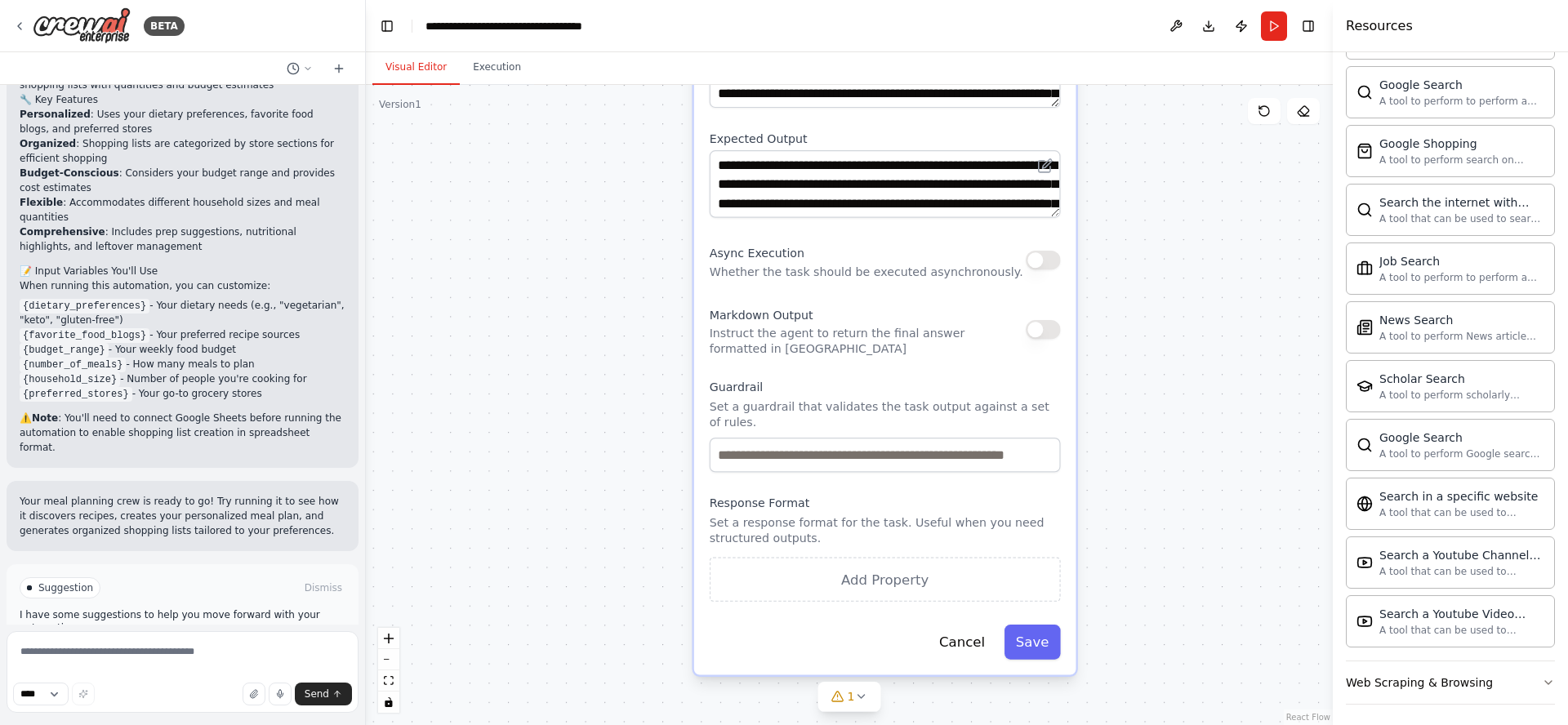
drag, startPoint x: 627, startPoint y: 392, endPoint x: 604, endPoint y: 178, distance: 215.2
click at [609, 166] on div ".deletable-edge-delete-btn { width: 20px; height: 20px; border: 0px solid #ffff…" at bounding box center [850, 405] width 967 height 640
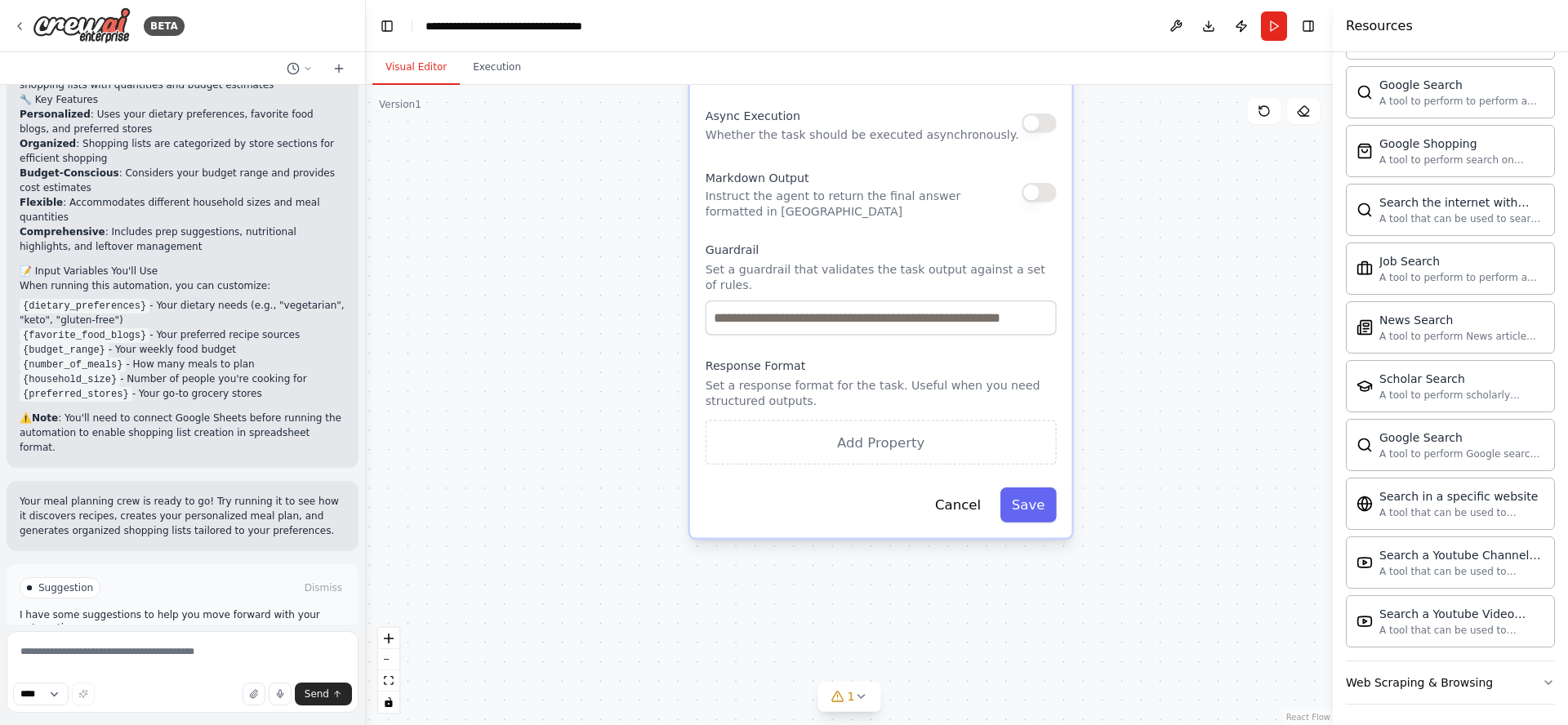
drag, startPoint x: 621, startPoint y: 304, endPoint x: 620, endPoint y: 187, distance: 117.0
click at [619, 187] on div ".deletable-edge-delete-btn { width: 20px; height: 20px; border: 0px solid #ffff…" at bounding box center [850, 405] width 967 height 640
click at [846, 697] on div "1" at bounding box center [843, 696] width 24 height 16
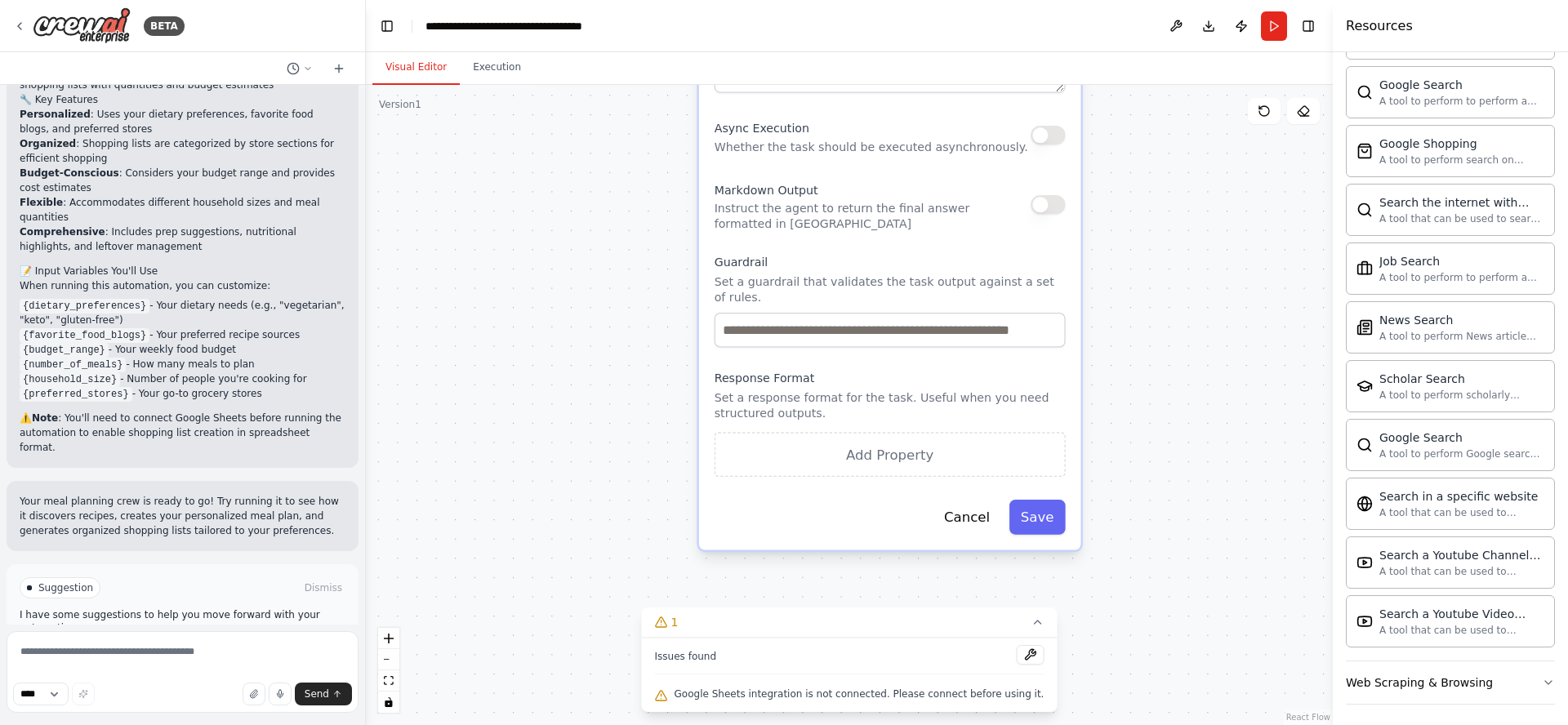
drag, startPoint x: 585, startPoint y: 185, endPoint x: 911, endPoint y: 440, distance: 413.9
click at [674, 271] on div ".deletable-edge-delete-btn { width: 20px; height: 20px; border: 0px solid #ffff…" at bounding box center [850, 405] width 967 height 640
click at [908, 439] on div ".deletable-edge-delete-btn { width: 20px; height: 20px; border: 0px solid #ffff…" at bounding box center [850, 405] width 967 height 640
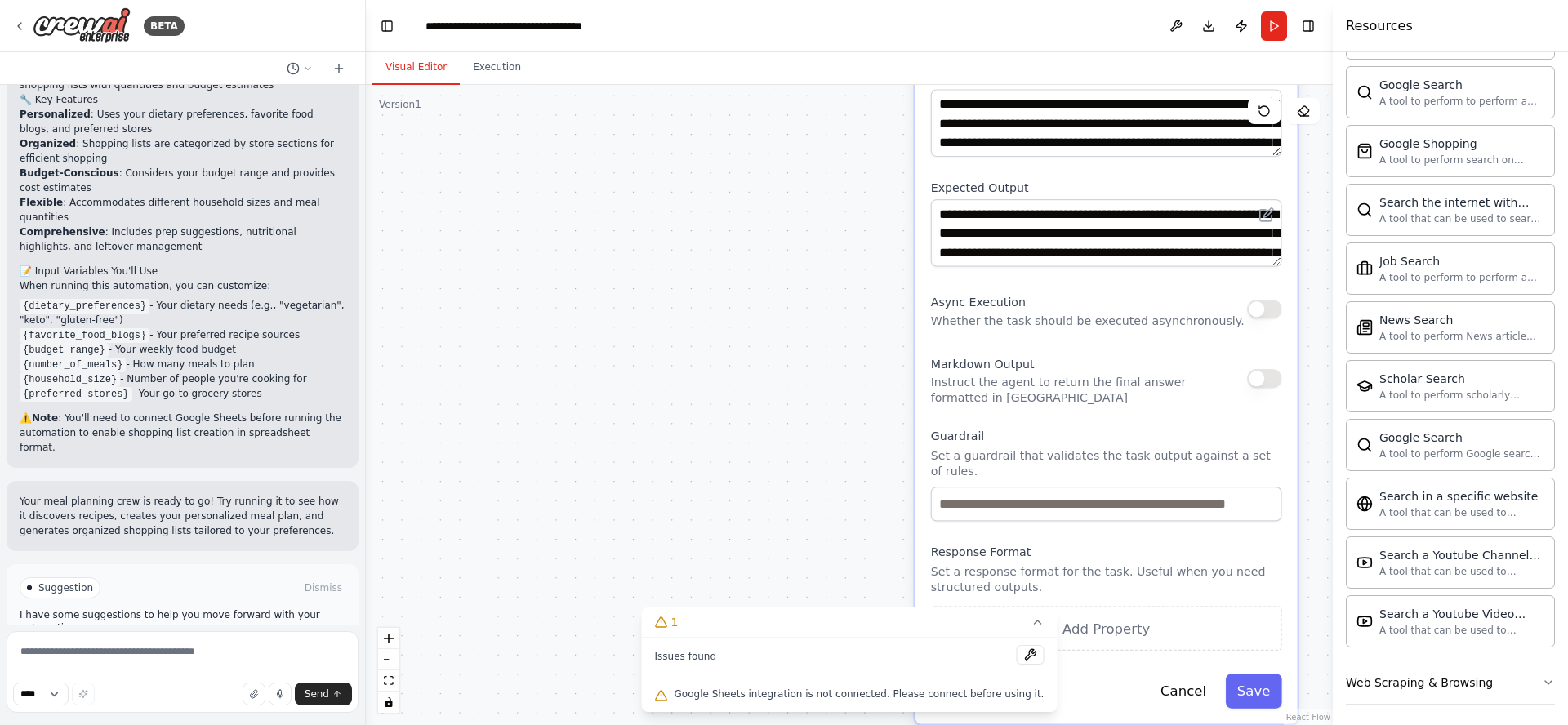
drag, startPoint x: 705, startPoint y: 253, endPoint x: 865, endPoint y: 587, distance: 370.3
click at [864, 585] on div ".deletable-edge-delete-btn { width: 20px; height: 20px; border: 0px solid #ffff…" at bounding box center [850, 405] width 967 height 640
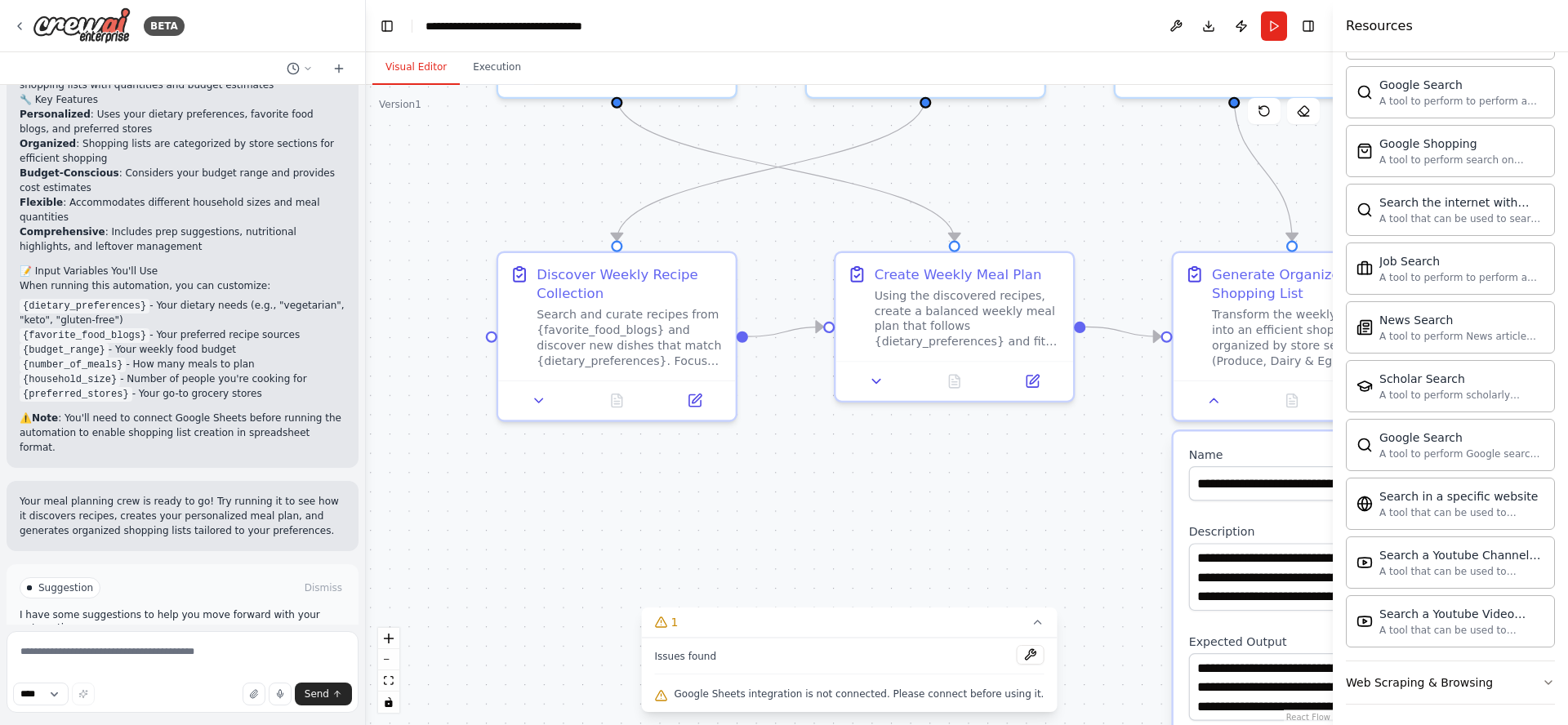
drag, startPoint x: 700, startPoint y: 381, endPoint x: 788, endPoint y: 491, distance: 140.9
click at [788, 491] on div ".deletable-edge-delete-btn { width: 20px; height: 20px; border: 0px solid #ffff…" at bounding box center [850, 405] width 967 height 640
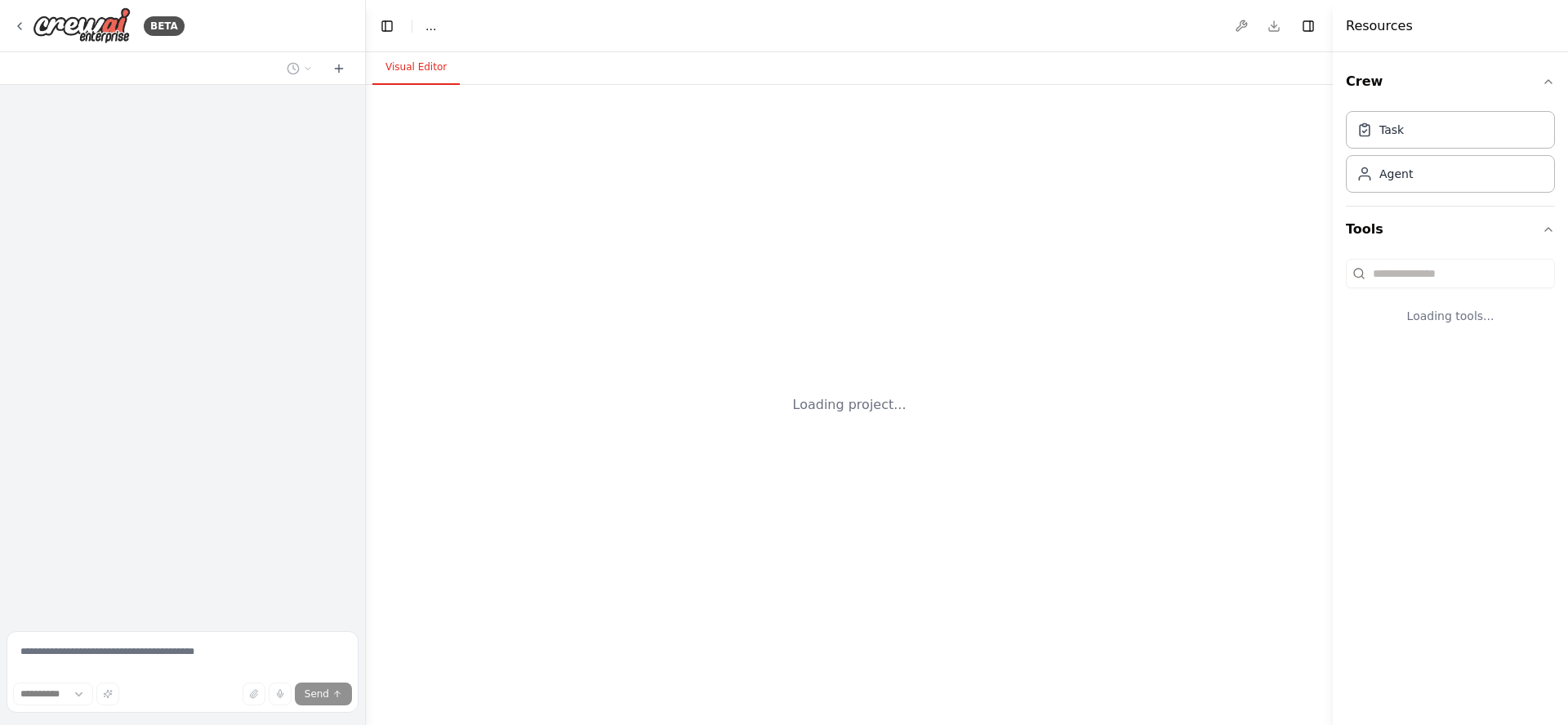
select select "****"
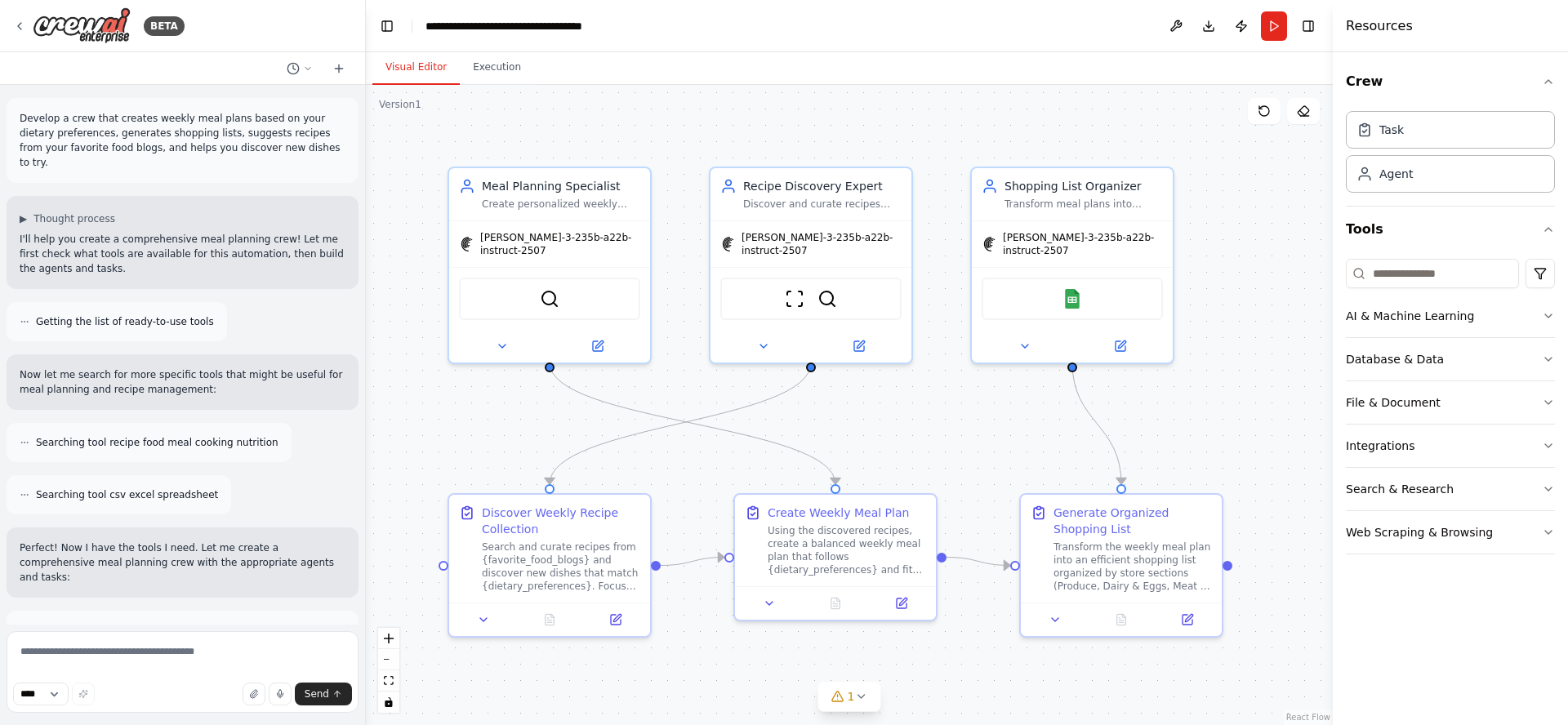
scroll to position [1244, 0]
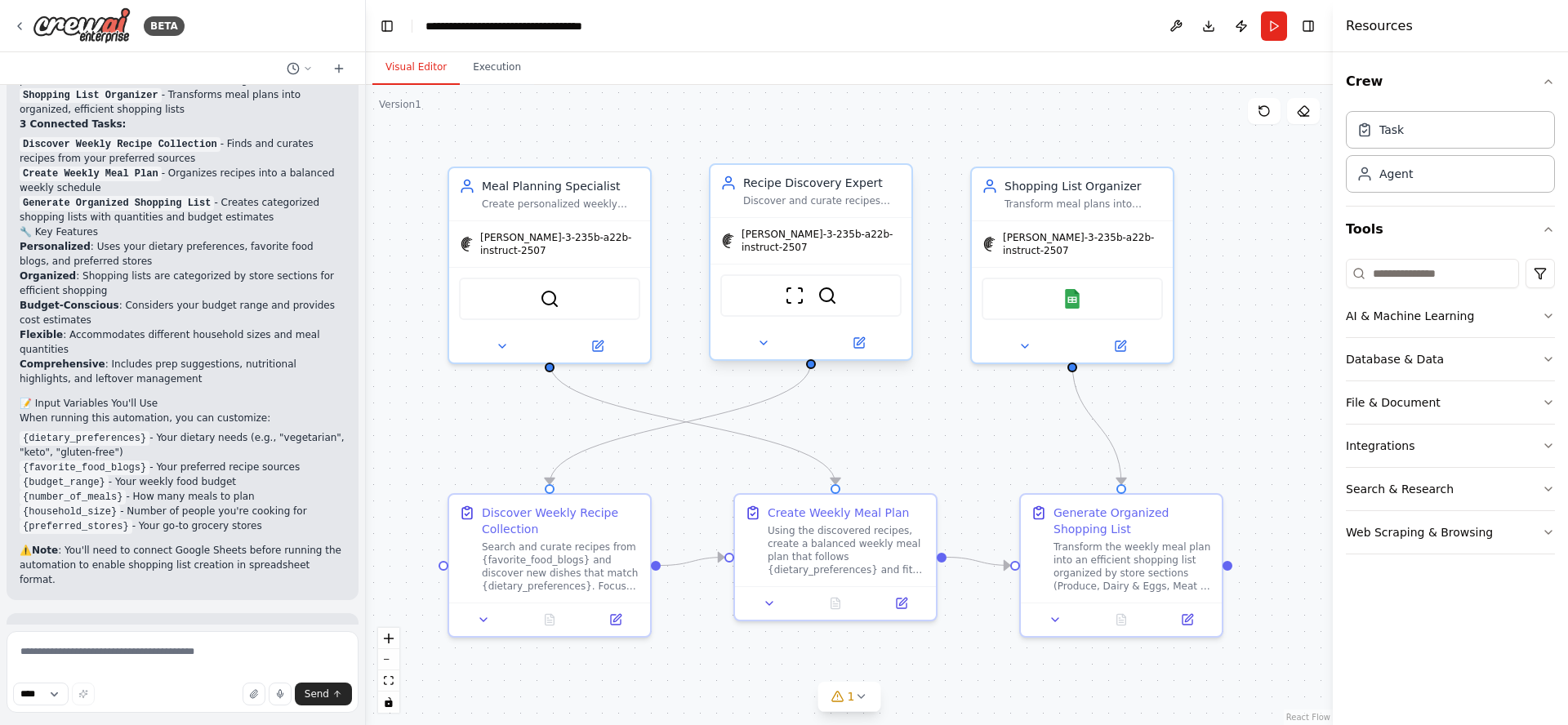
click at [806, 199] on div "Discover and curate recipes from favorite food blogs {favorite_food_blogs} and …" at bounding box center [822, 201] width 159 height 13
click at [1071, 220] on div "[PERSON_NAME]-3-235b-a22b-instruct-2507" at bounding box center [1072, 240] width 201 height 46
click at [549, 189] on div "Meal Planning Specialist" at bounding box center [561, 182] width 159 height 16
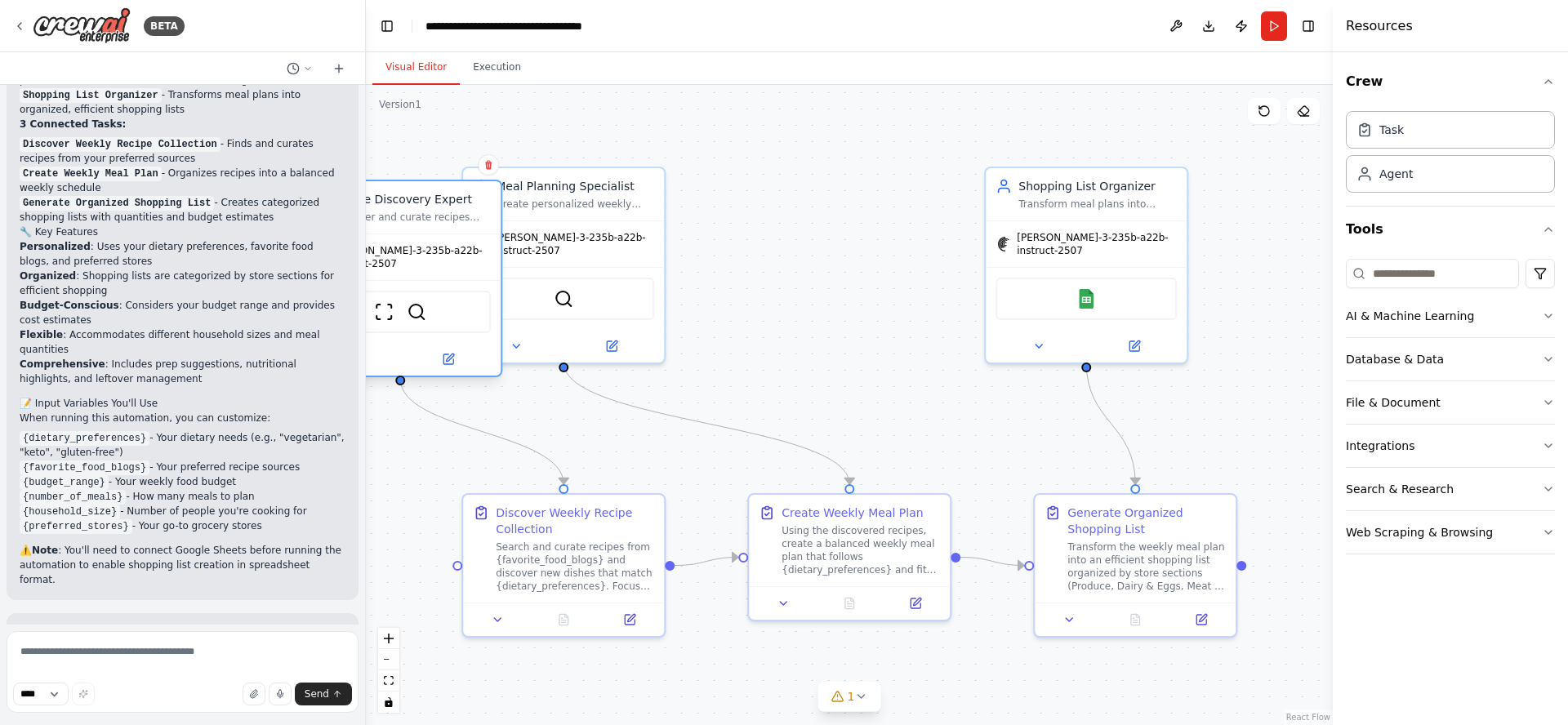
drag, startPoint x: 805, startPoint y: 182, endPoint x: 501, endPoint y: 214, distance: 305.7
click at [391, 200] on div "Recipe Discovery Expert" at bounding box center [411, 199] width 159 height 16
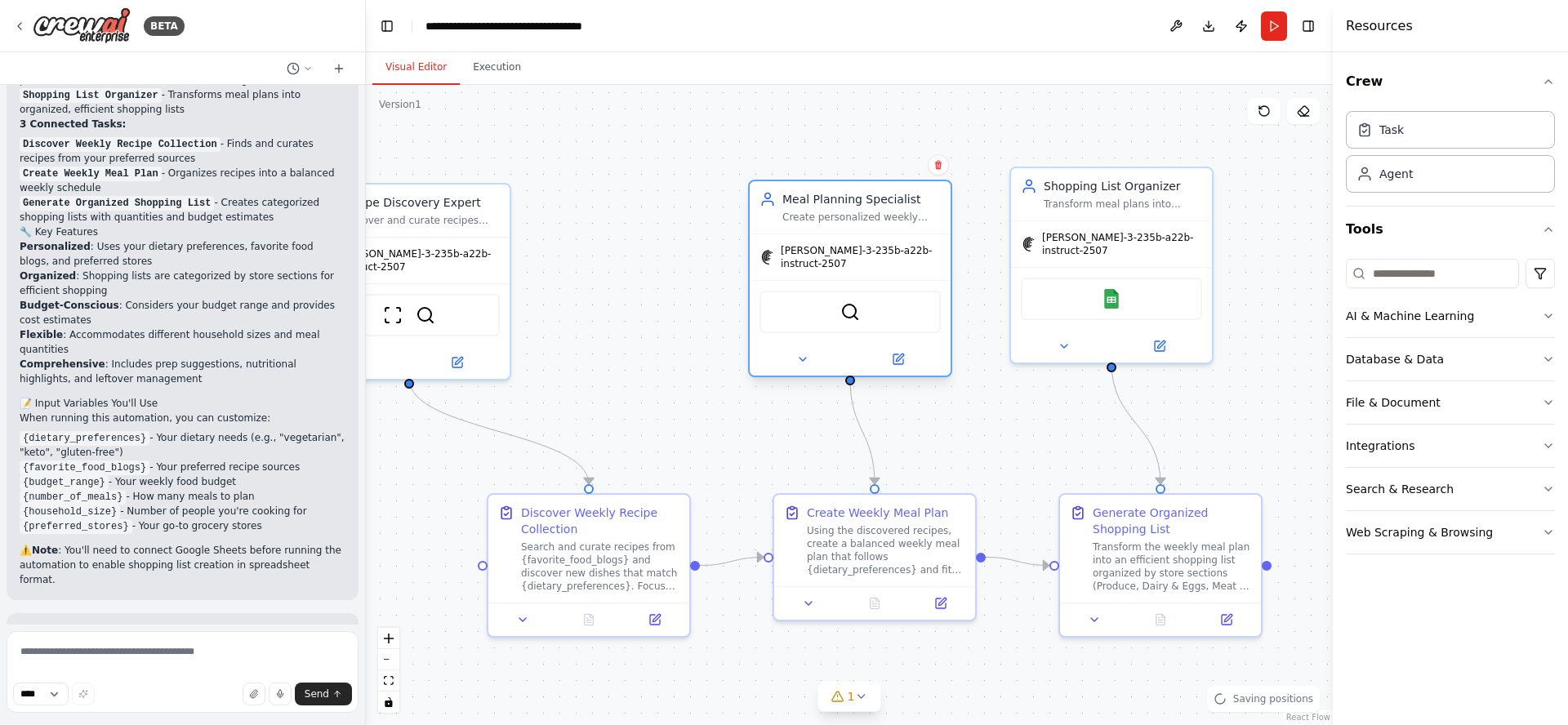
drag, startPoint x: 605, startPoint y: 192, endPoint x: 848, endPoint y: 199, distance: 243.1
click at [848, 199] on div "Meal Planning Specialist" at bounding box center [861, 199] width 159 height 16
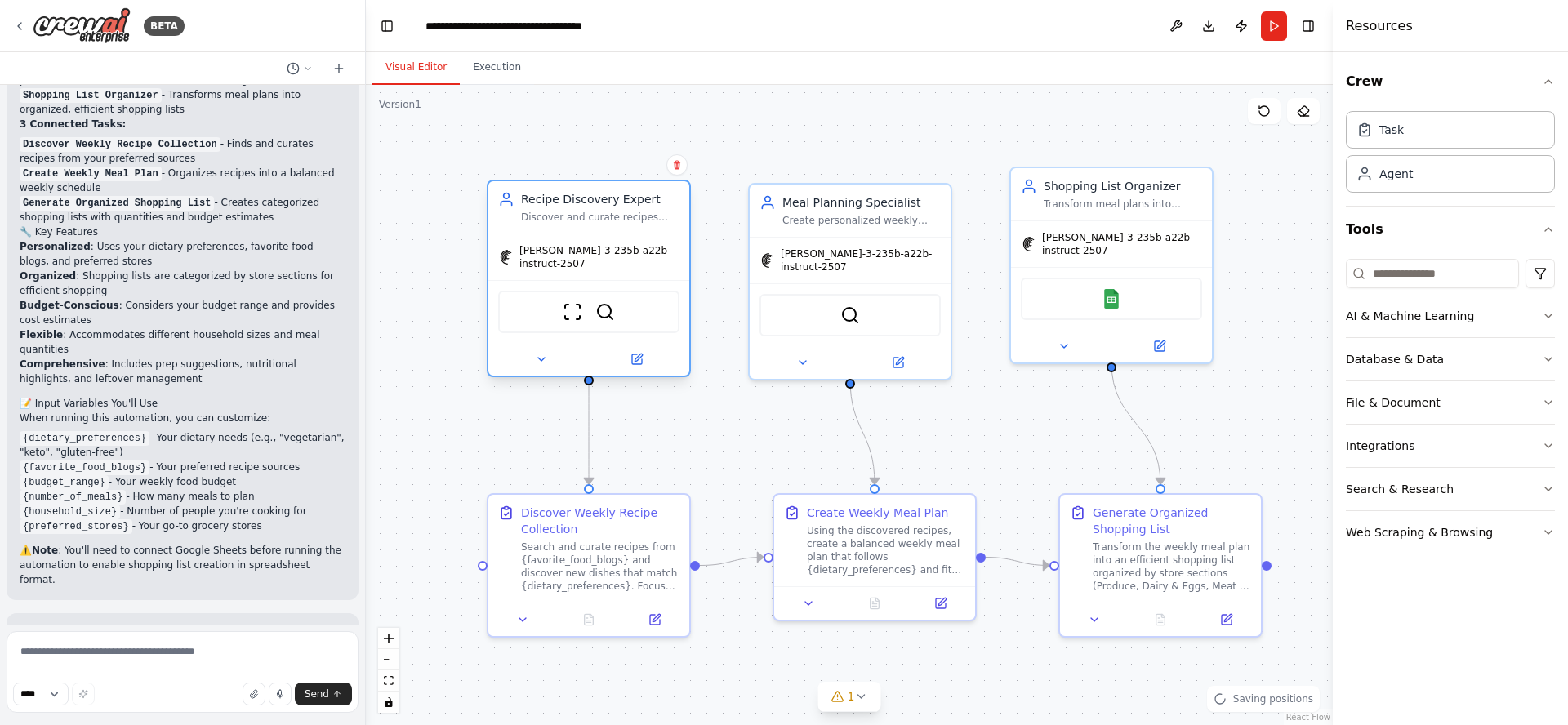
drag, startPoint x: 510, startPoint y: 218, endPoint x: 627, endPoint y: 206, distance: 117.6
click at [627, 206] on div "Recipe Discovery Expert Discover and curate recipes from favorite food blogs {f…" at bounding box center [600, 207] width 159 height 32
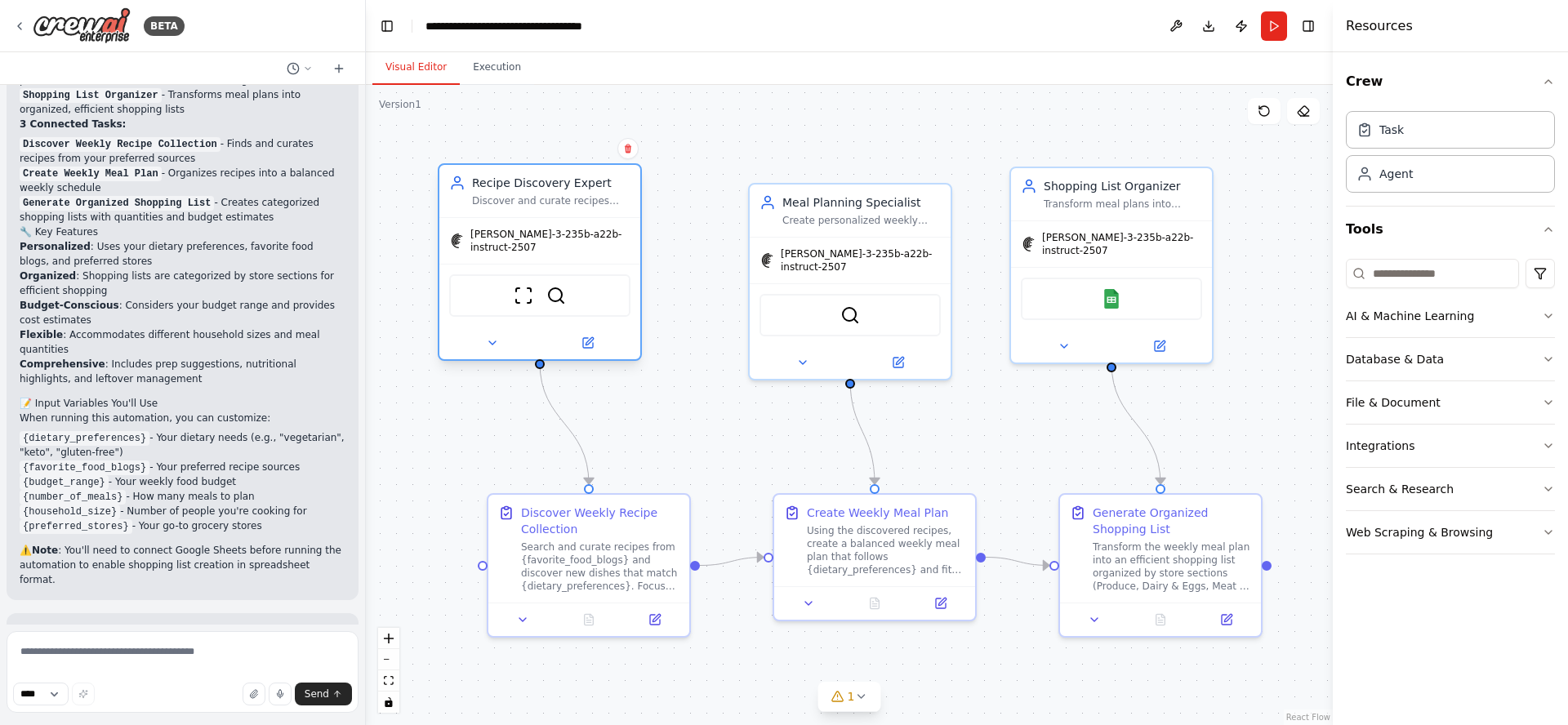
drag, startPoint x: 607, startPoint y: 200, endPoint x: 573, endPoint y: 195, distance: 34.4
click at [569, 186] on div "Recipe Discovery Expert" at bounding box center [551, 182] width 159 height 16
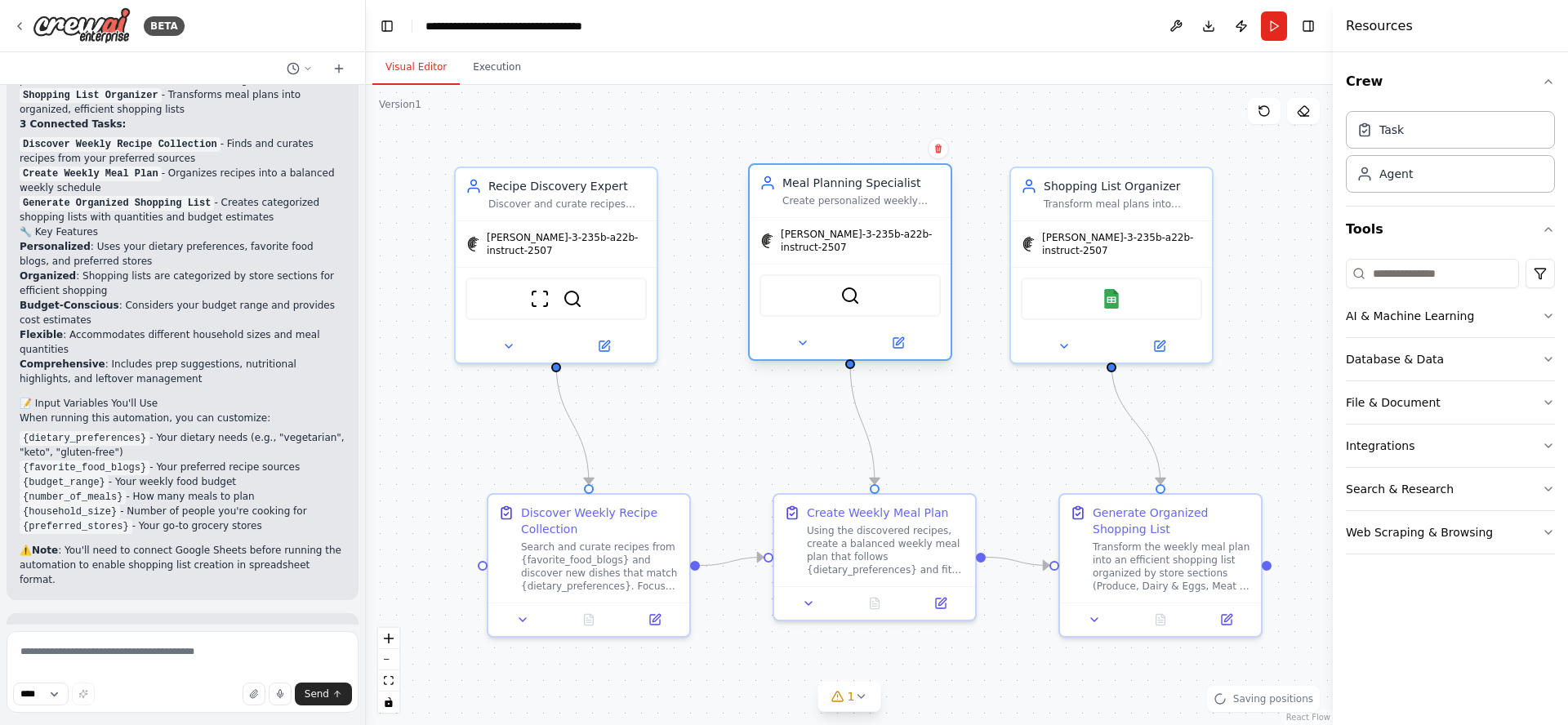
drag, startPoint x: 857, startPoint y: 199, endPoint x: 848, endPoint y: 186, distance: 15.8
click at [848, 186] on div "Meal Planning Specialist" at bounding box center [861, 182] width 159 height 16
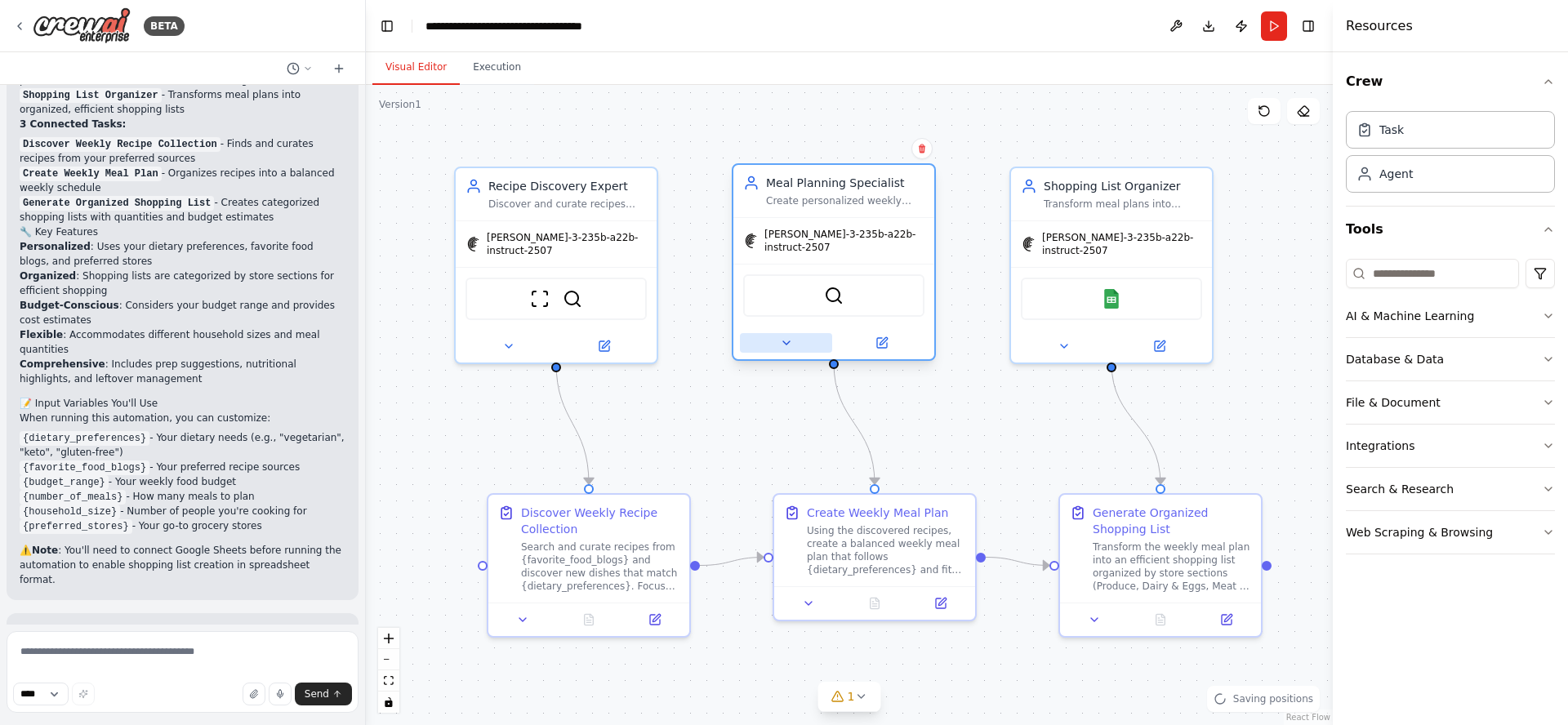
click at [788, 341] on icon at bounding box center [786, 342] width 7 height 3
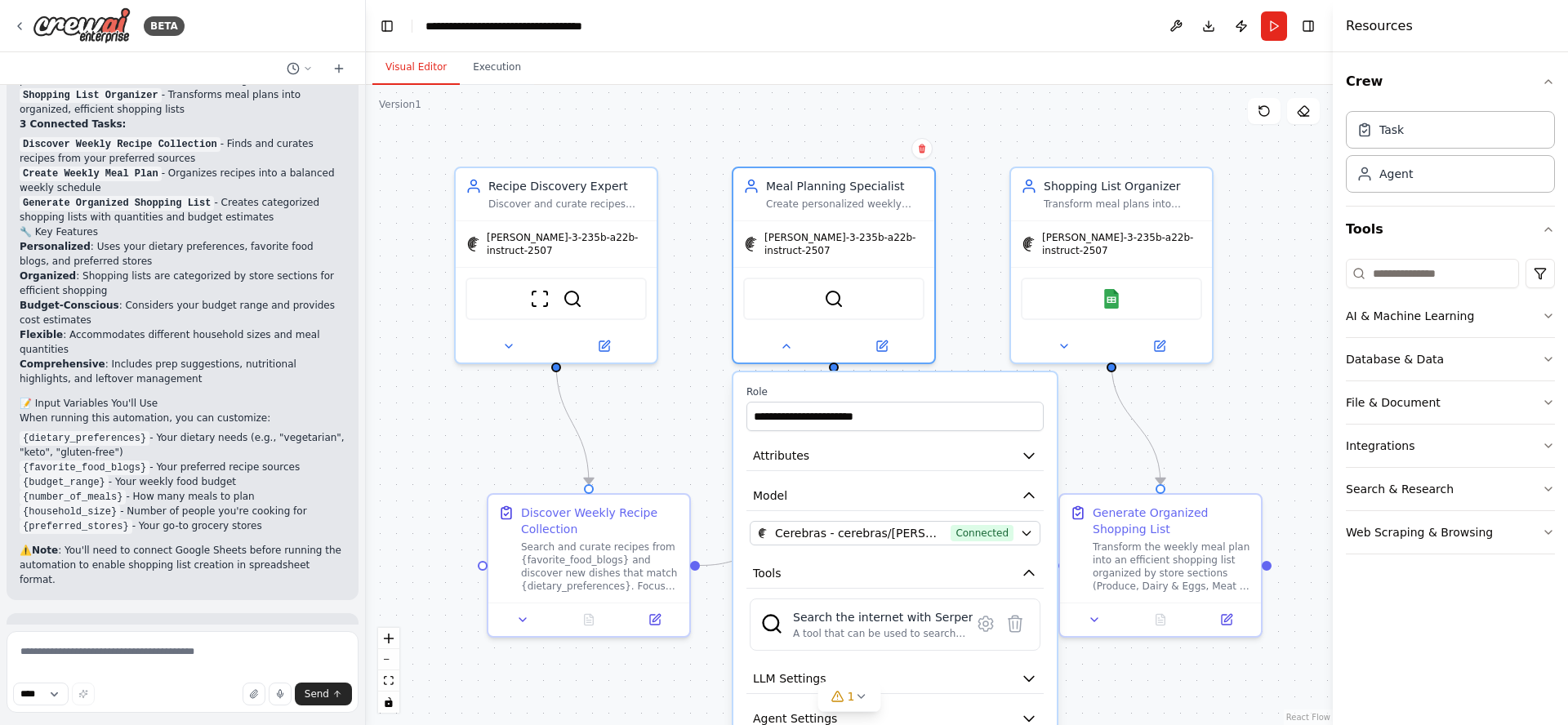
click at [710, 125] on div ".deletable-edge-delete-btn { width: 20px; height: 20px; border: 0px solid #ffff…" at bounding box center [850, 405] width 967 height 640
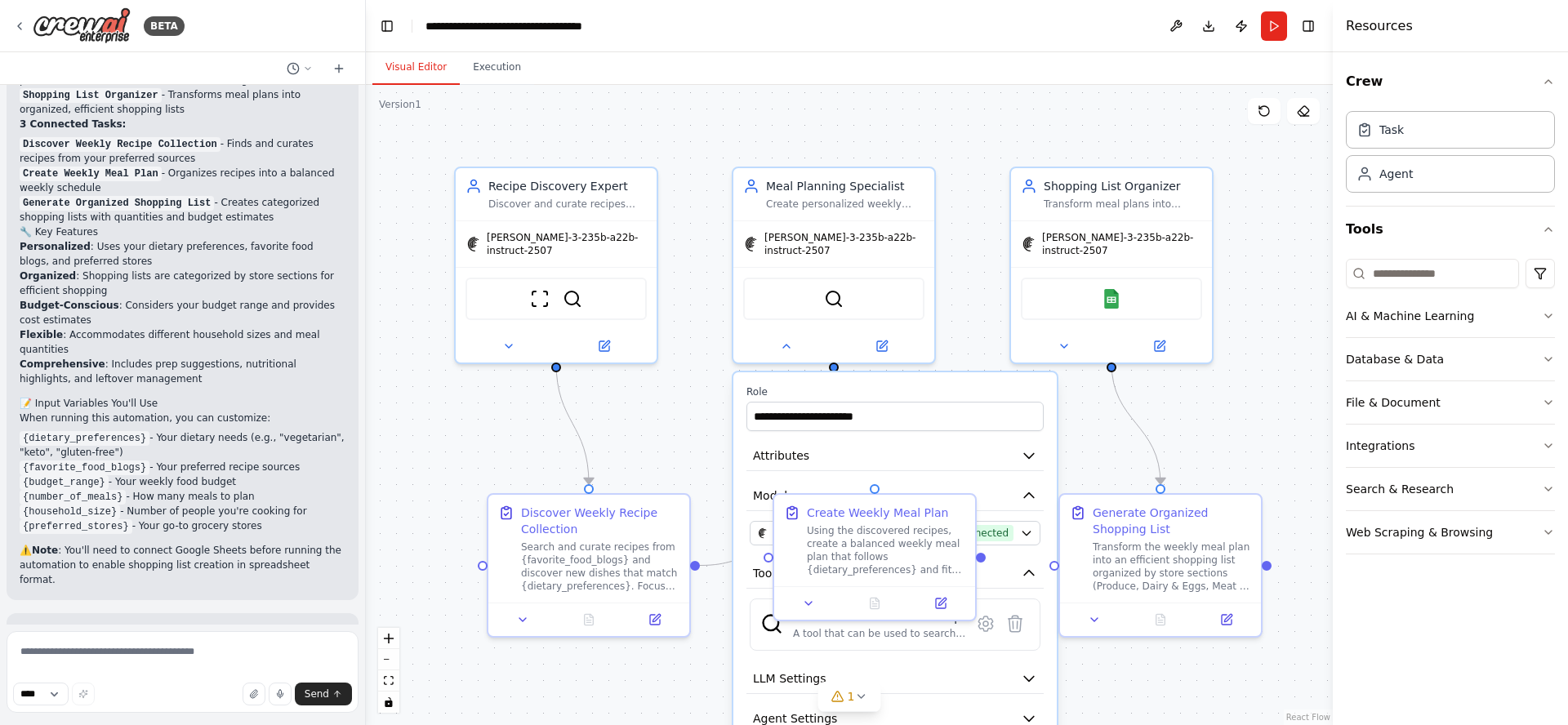
click at [852, 386] on label "Role" at bounding box center [895, 392] width 297 height 13
click at [672, 391] on div ".deletable-edge-delete-btn { width: 20px; height: 20px; border: 0px solid #ffff…" at bounding box center [850, 405] width 967 height 640
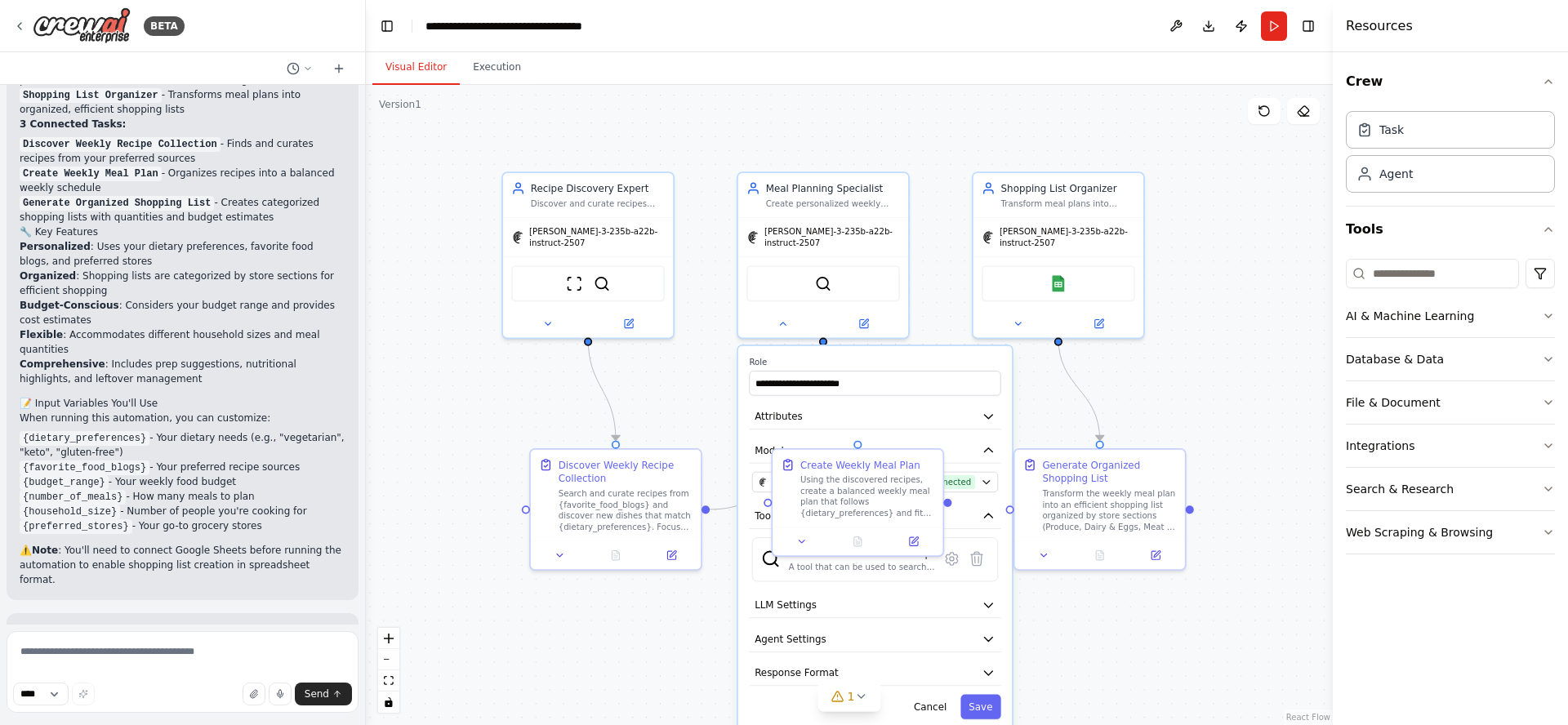
drag, startPoint x: 1169, startPoint y: 677, endPoint x: 1096, endPoint y: 571, distance: 128.7
click at [1097, 570] on div ".deletable-edge-delete-btn { width: 20px; height: 20px; border: 0px solid #ffff…" at bounding box center [850, 405] width 967 height 640
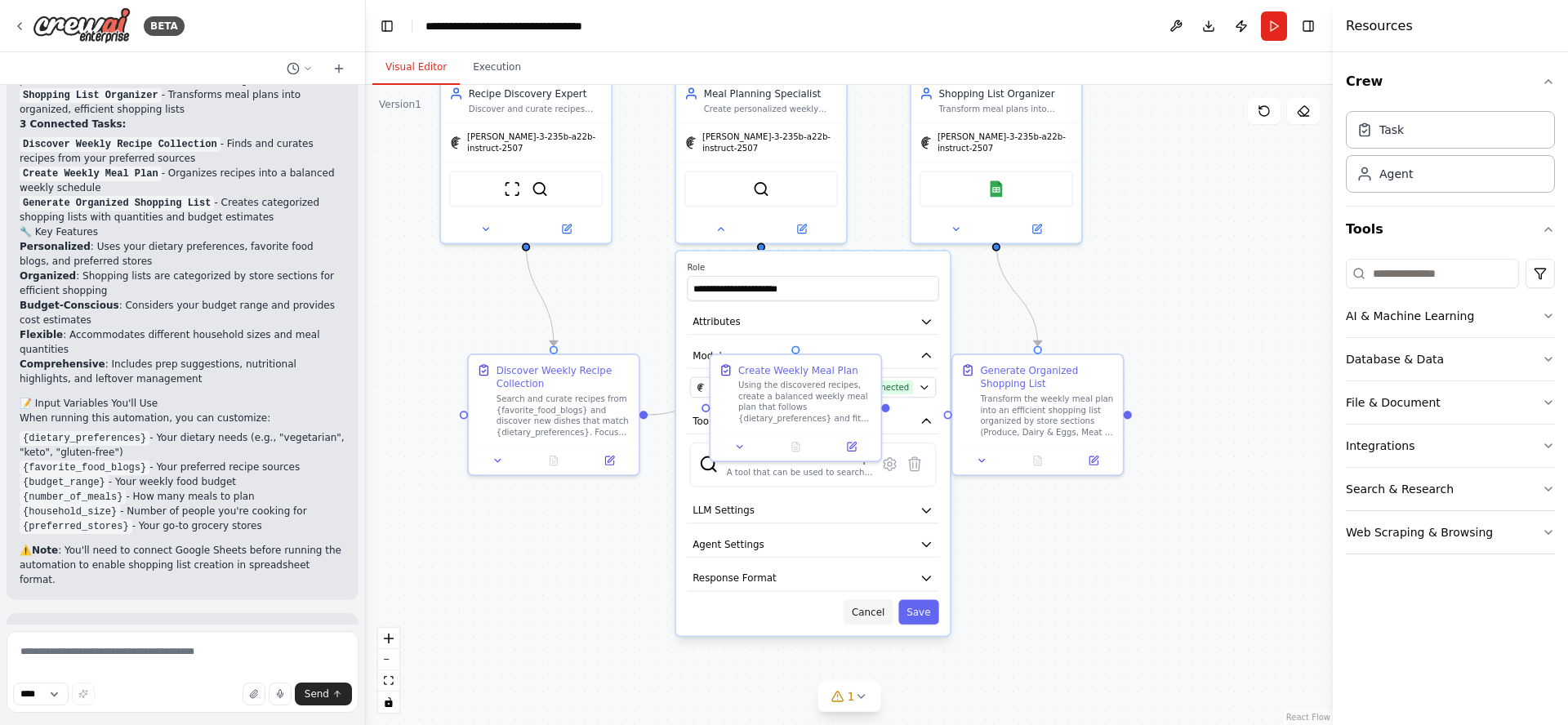
click at [870, 606] on button "Cancel" at bounding box center [869, 612] width 49 height 25
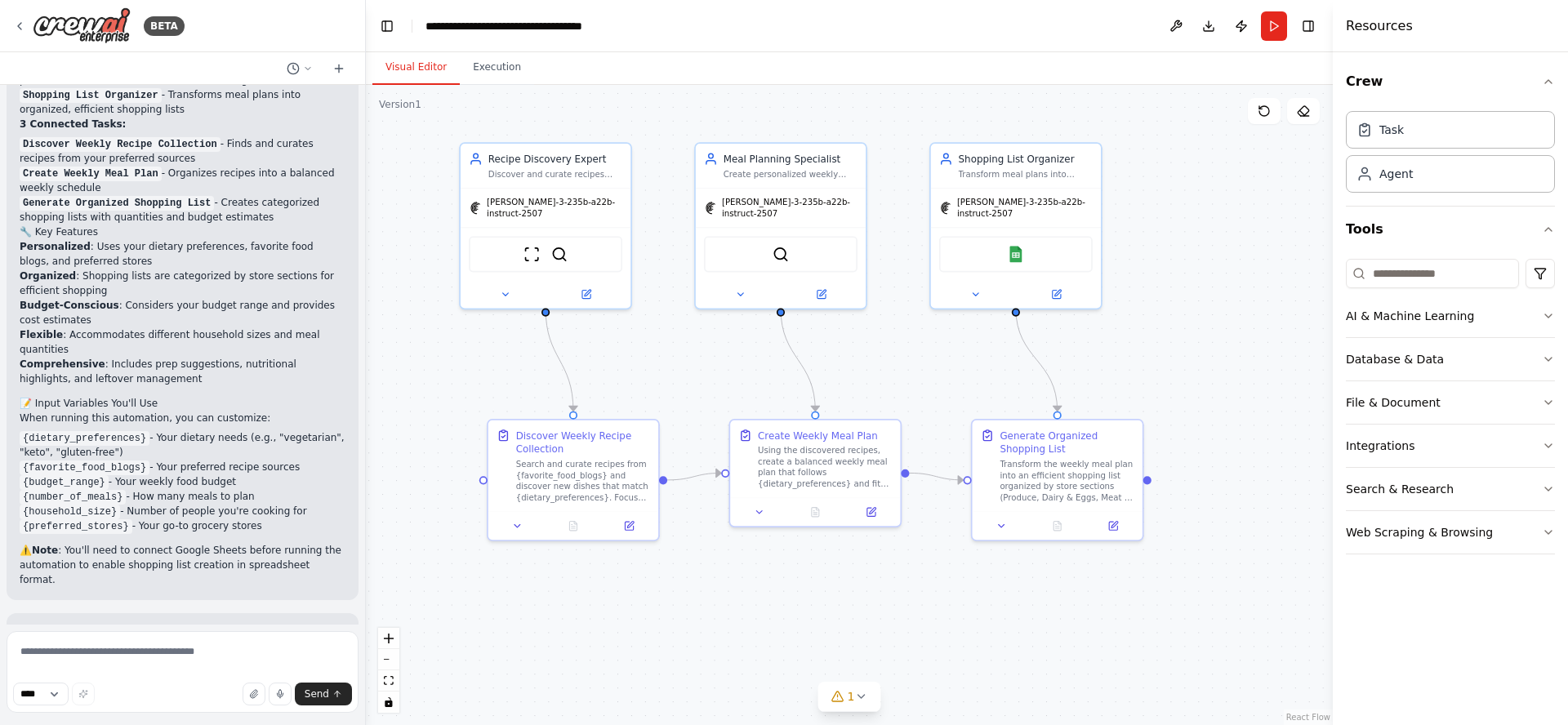
drag, startPoint x: 663, startPoint y: 278, endPoint x: 698, endPoint y: 364, distance: 92.8
click at [683, 345] on div ".deletable-edge-delete-btn { width: 20px; height: 20px; border: 0px solid #ffff…" at bounding box center [850, 405] width 967 height 640
click at [1414, 359] on div "Database & Data" at bounding box center [1394, 359] width 98 height 16
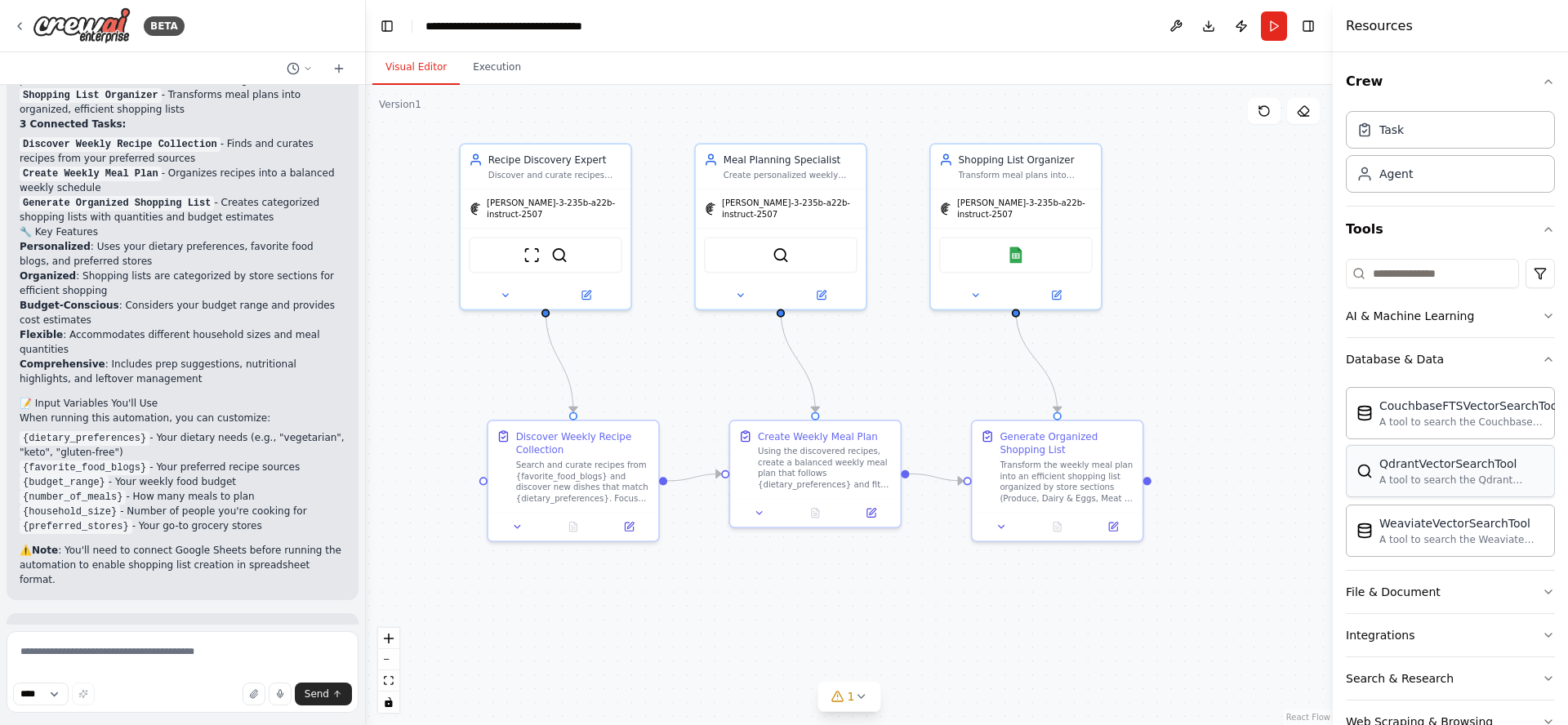
click at [1451, 465] on div "QdrantVectorSearchTool" at bounding box center [1463, 464] width 165 height 16
click at [741, 287] on icon at bounding box center [741, 293] width 11 height 11
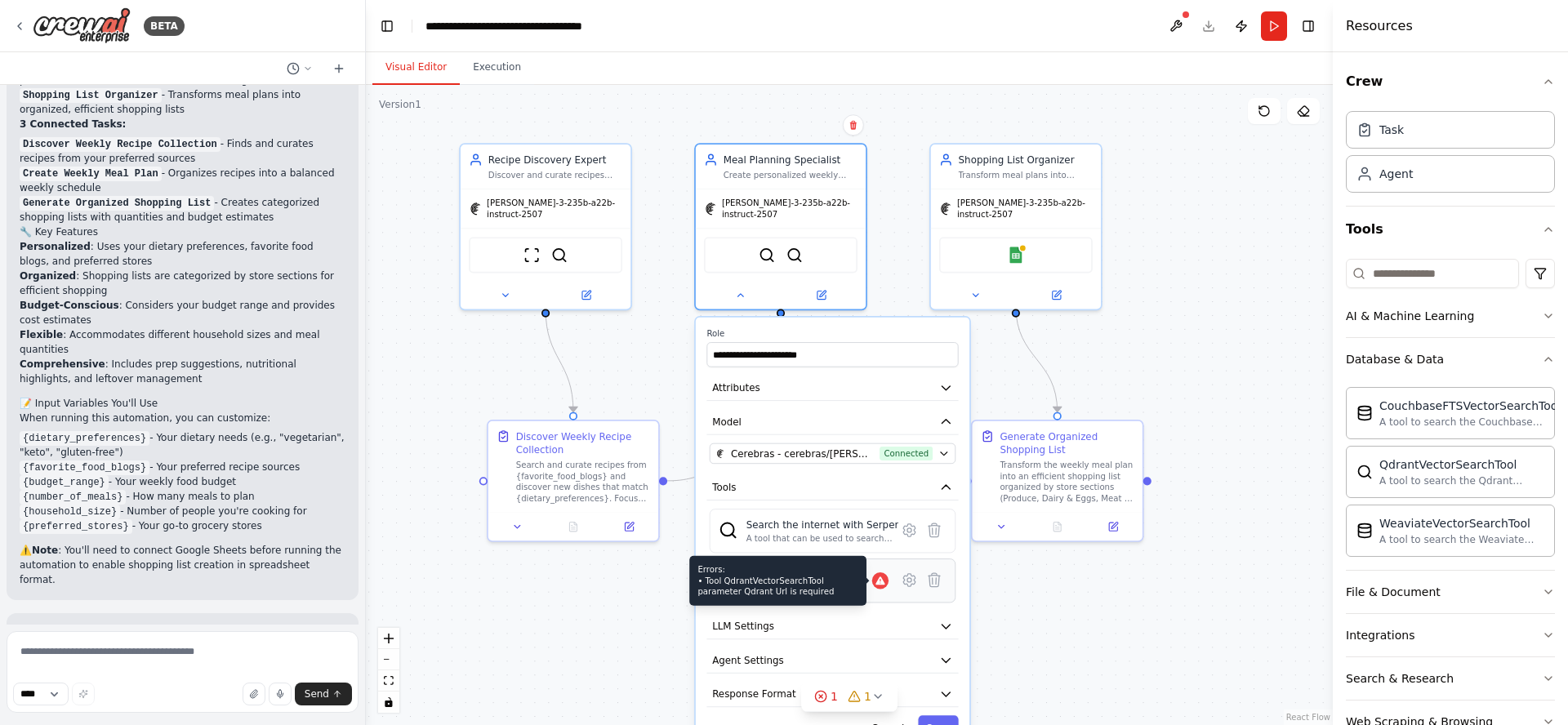
click at [882, 577] on icon at bounding box center [879, 581] width 9 height 9
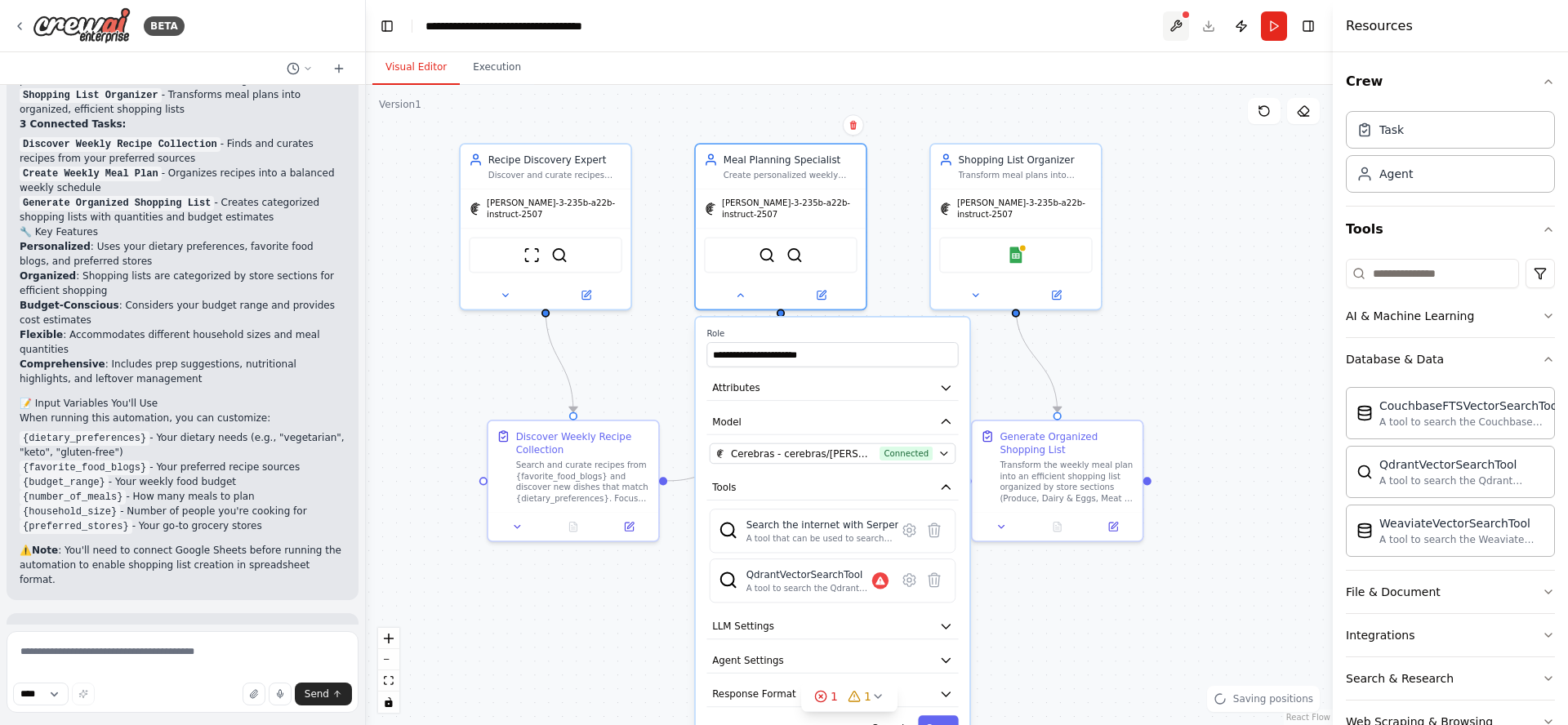
click at [1177, 26] on button at bounding box center [1176, 26] width 27 height 29
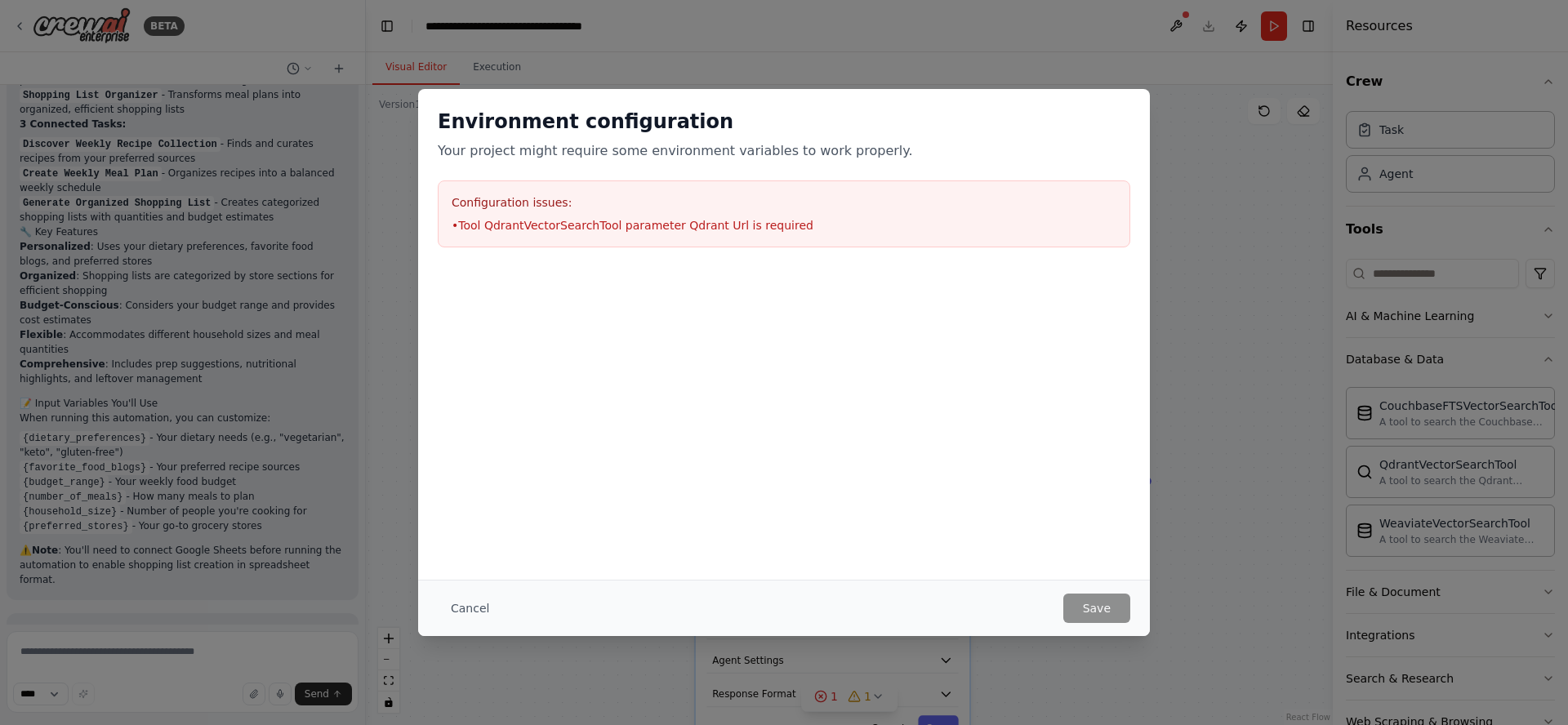
drag, startPoint x: 715, startPoint y: 227, endPoint x: 706, endPoint y: 226, distance: 9.1
click at [715, 226] on li "• Tool QdrantVectorSearchTool parameter Qdrant Url is required" at bounding box center [784, 225] width 665 height 16
click at [470, 201] on h3 "Configuration issues:" at bounding box center [784, 202] width 665 height 16
drag, startPoint x: 470, startPoint y: 607, endPoint x: 500, endPoint y: 614, distance: 30.8
click at [470, 608] on button "Cancel" at bounding box center [470, 608] width 65 height 29
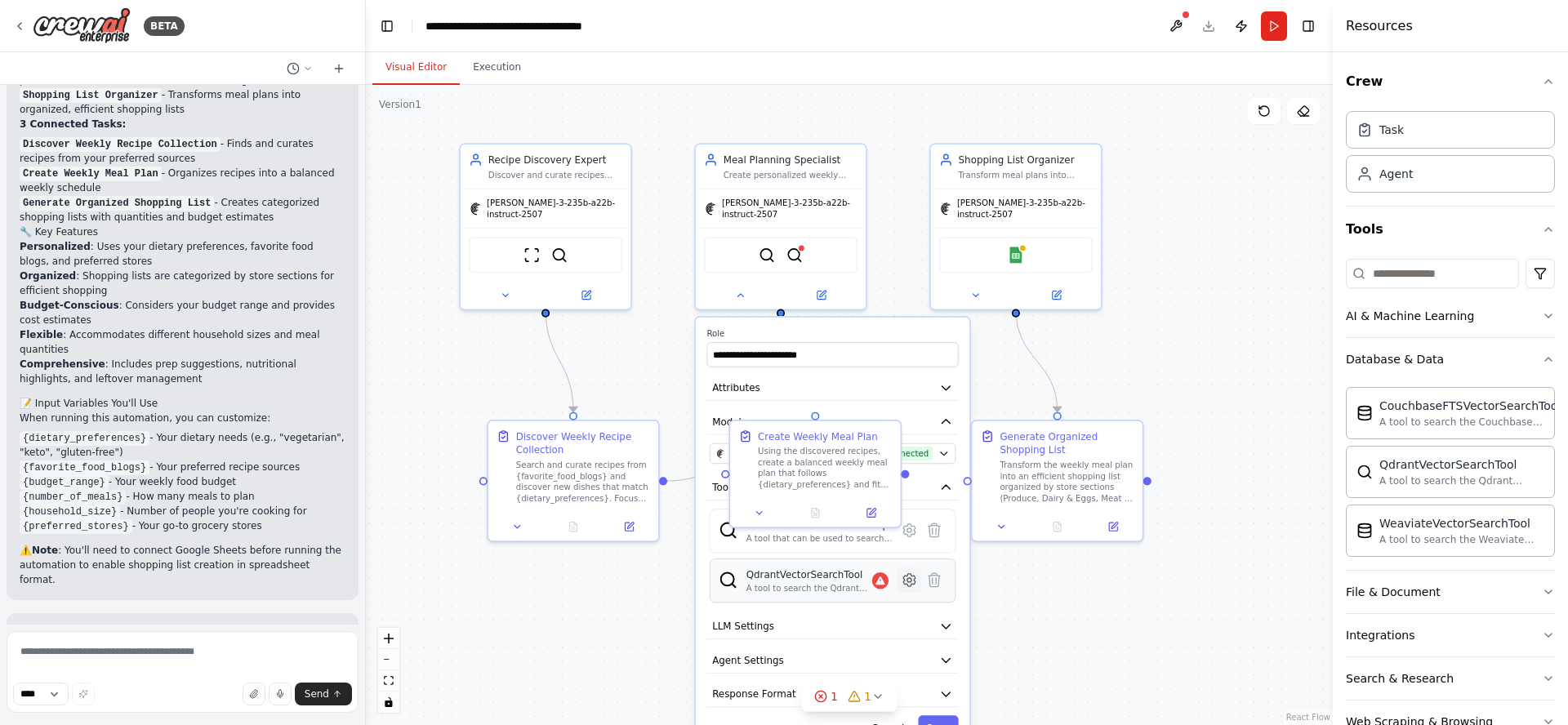
click at [914, 575] on icon at bounding box center [909, 580] width 12 height 12
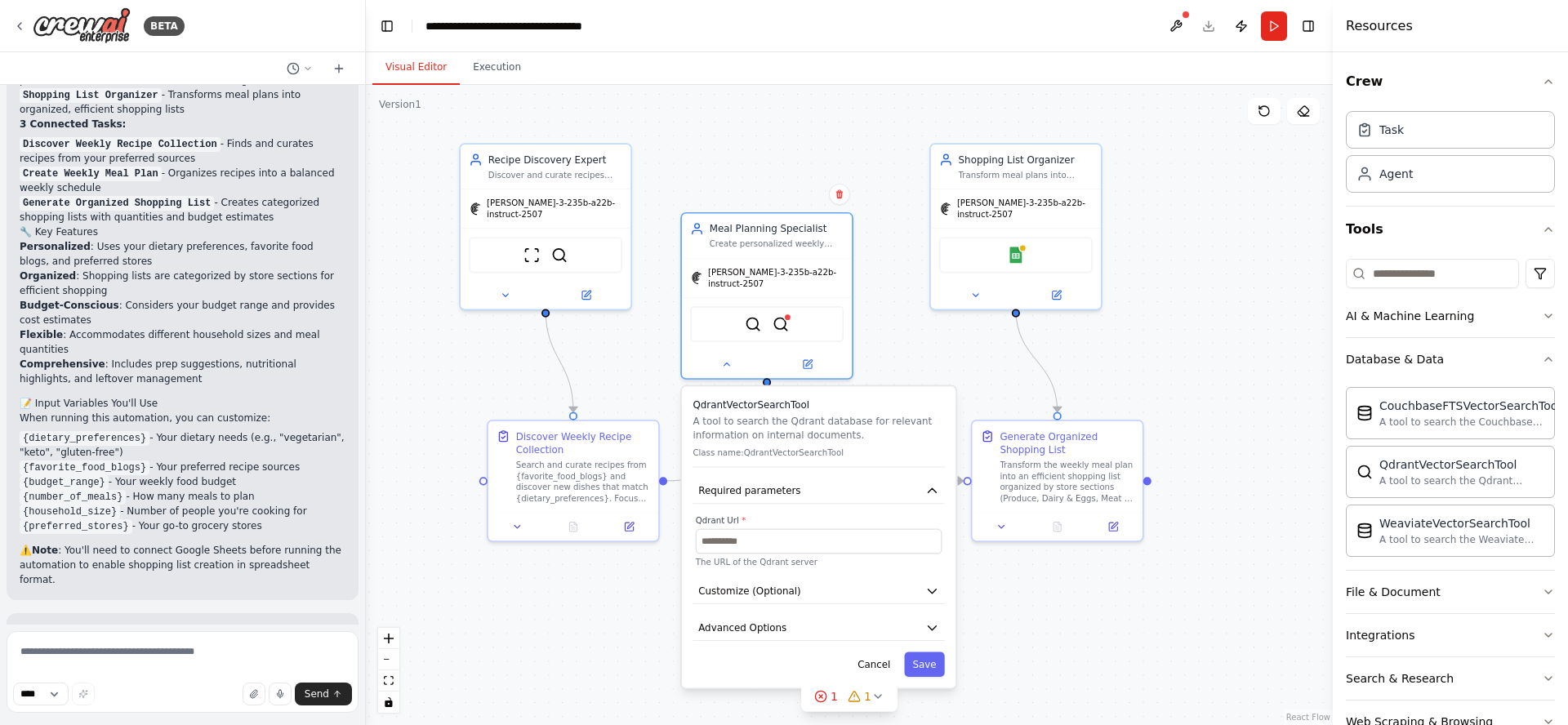
drag, startPoint x: 819, startPoint y: 318, endPoint x: 813, endPoint y: 392, distance: 74.2
click at [813, 392] on div "QdrantVectorSearchTool A tool to search the Qdrant database for relevant inform…" at bounding box center [819, 537] width 274 height 301
click at [816, 529] on input "text" at bounding box center [818, 542] width 246 height 25
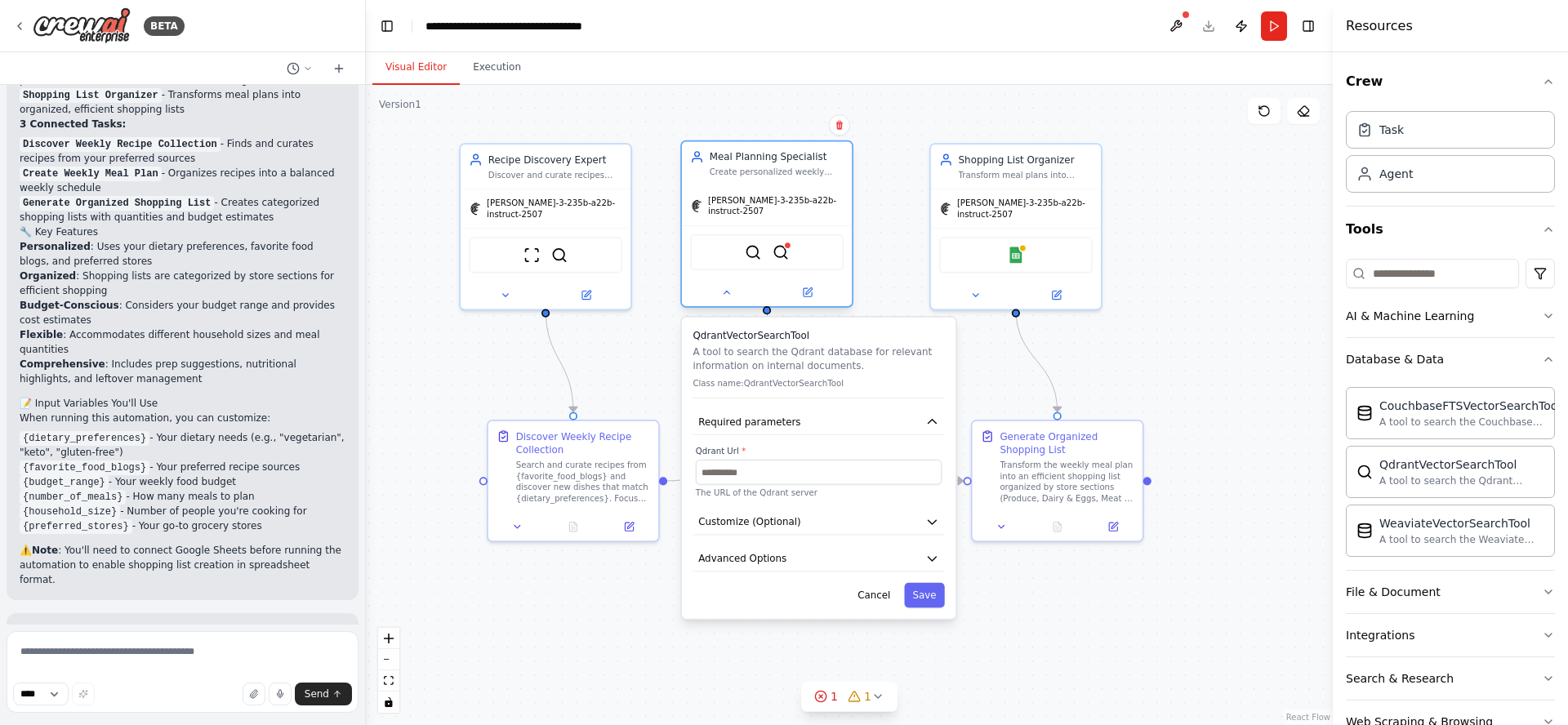
drag, startPoint x: 756, startPoint y: 226, endPoint x: 760, endPoint y: 156, distance: 70.1
click at [760, 156] on div "Meal Planning Specialist" at bounding box center [776, 157] width 134 height 14
click at [877, 589] on button "Cancel" at bounding box center [874, 596] width 49 height 25
click at [873, 590] on button "Cancel" at bounding box center [874, 596] width 49 height 25
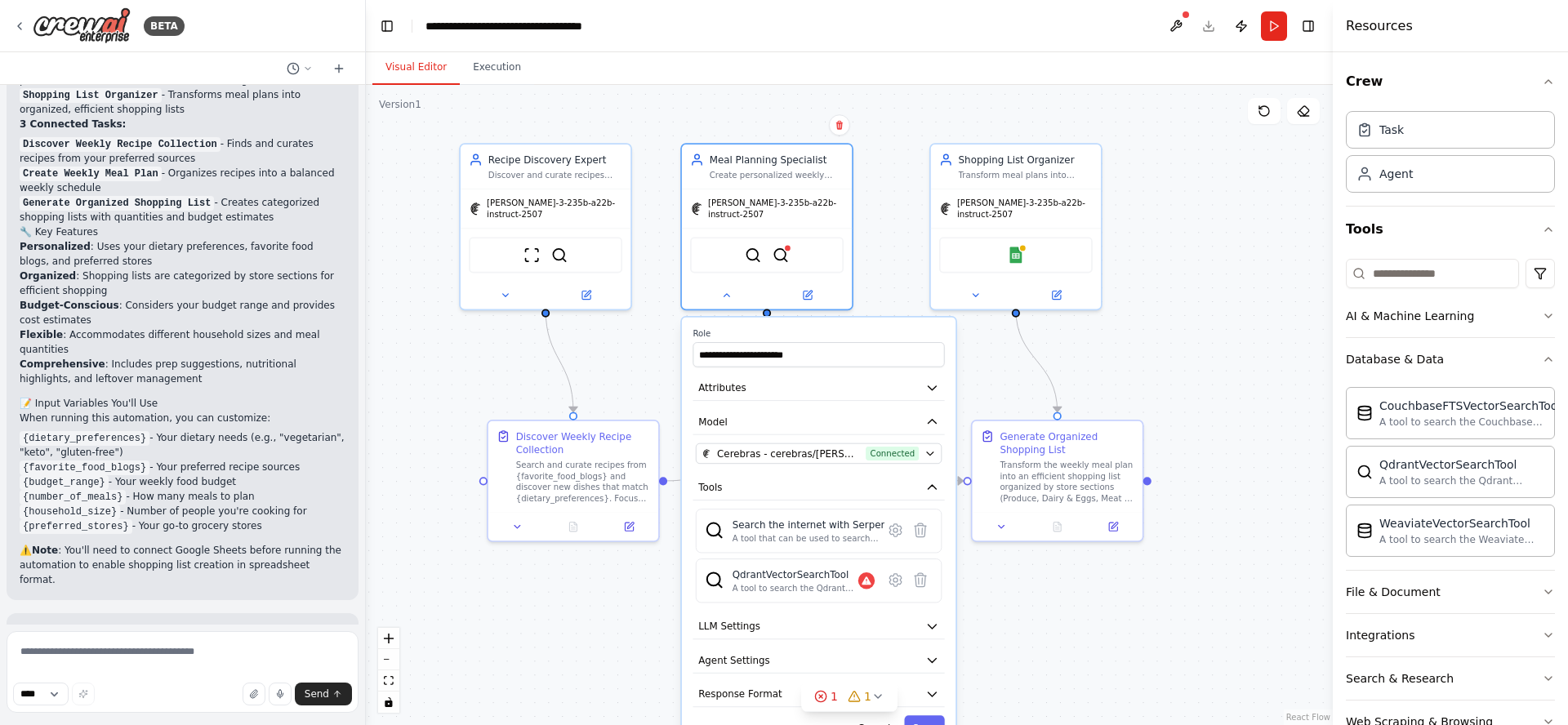
drag, startPoint x: 1242, startPoint y: 293, endPoint x: 1183, endPoint y: 340, distance: 75.4
click at [1242, 294] on div ".deletable-edge-delete-btn { width: 20px; height: 20px; border: 0px solid #ffff…" at bounding box center [850, 405] width 967 height 640
click at [875, 718] on button "Cancel" at bounding box center [874, 729] width 49 height 25
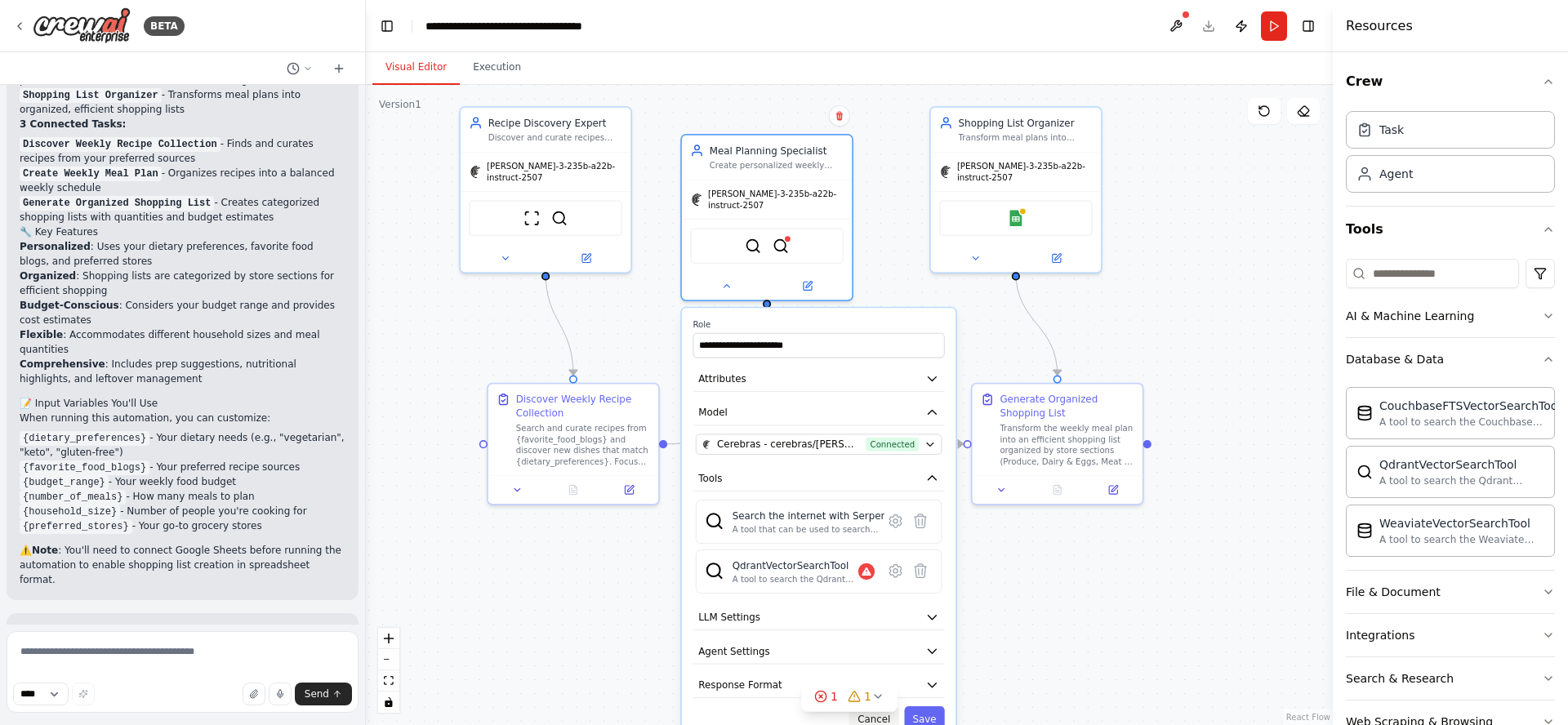
click at [884, 715] on button "Cancel" at bounding box center [874, 718] width 49 height 25
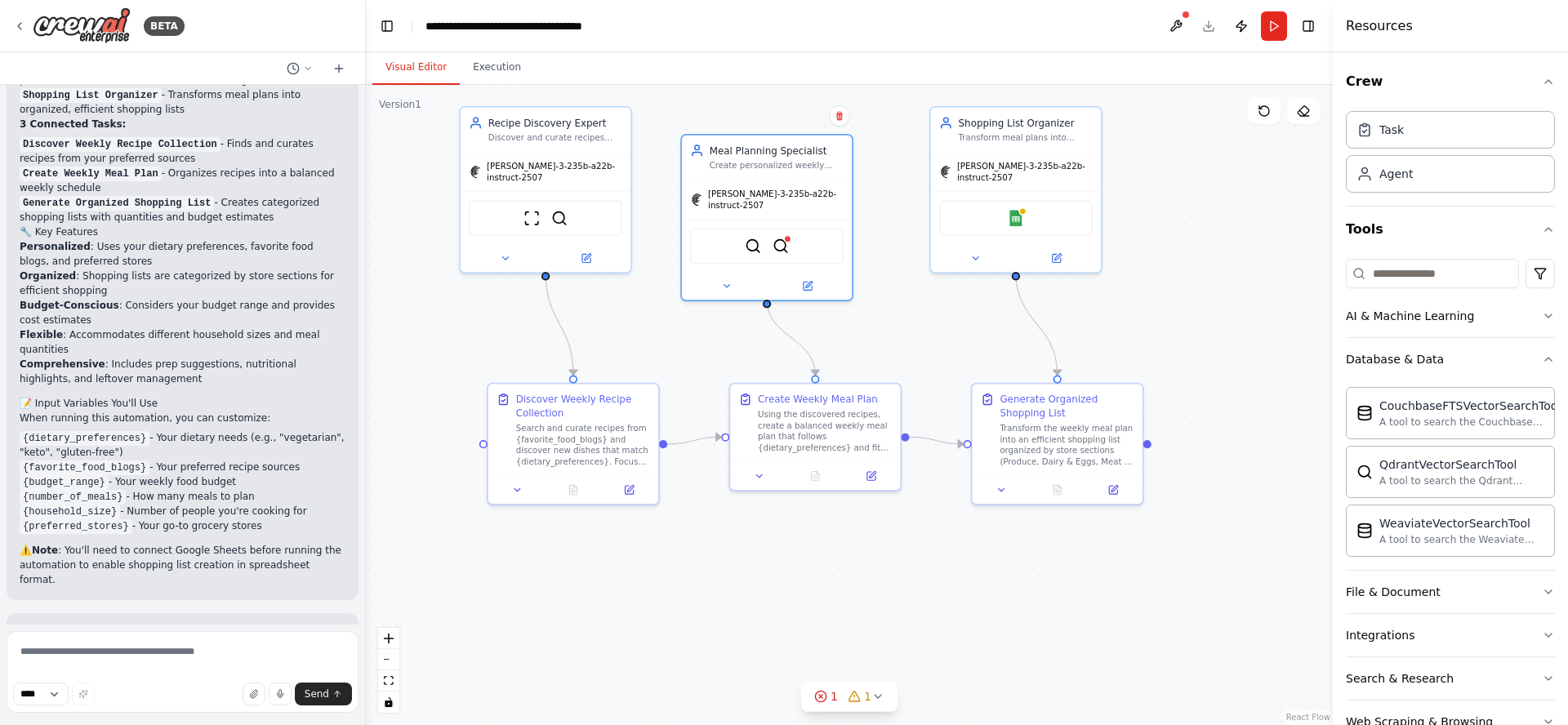
click at [1177, 143] on div ".deletable-edge-delete-btn { width: 20px; height: 20px; border: 0px solid #ffff…" at bounding box center [850, 405] width 967 height 640
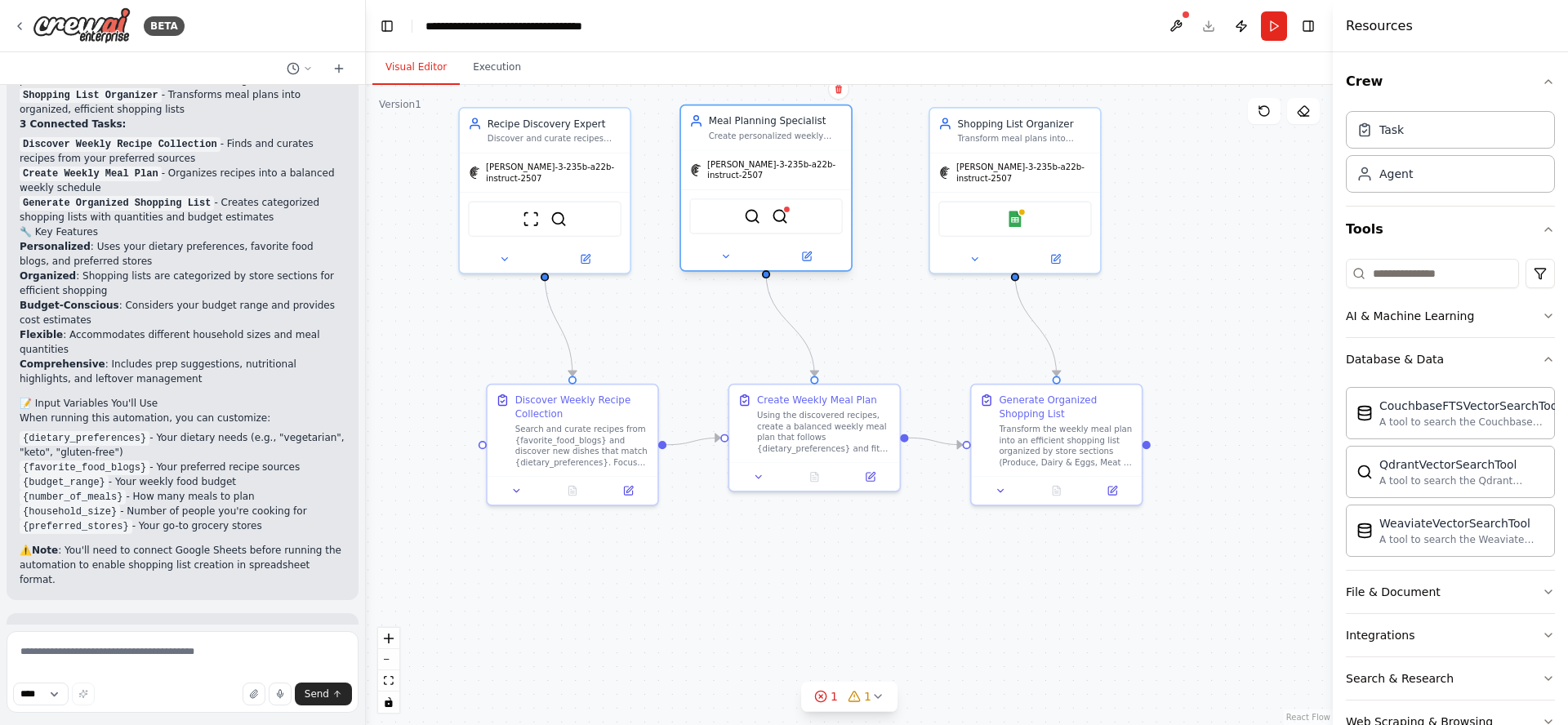
drag, startPoint x: 764, startPoint y: 155, endPoint x: 768, endPoint y: 124, distance: 31.3
click at [768, 124] on div "Meal Planning Specialist Create personalized weekly meal plans based on dietary…" at bounding box center [775, 127] width 134 height 28
click at [1262, 251] on div ".deletable-edge-delete-btn { width: 20px; height: 20px; border: 0px solid #ffff…" at bounding box center [850, 405] width 967 height 640
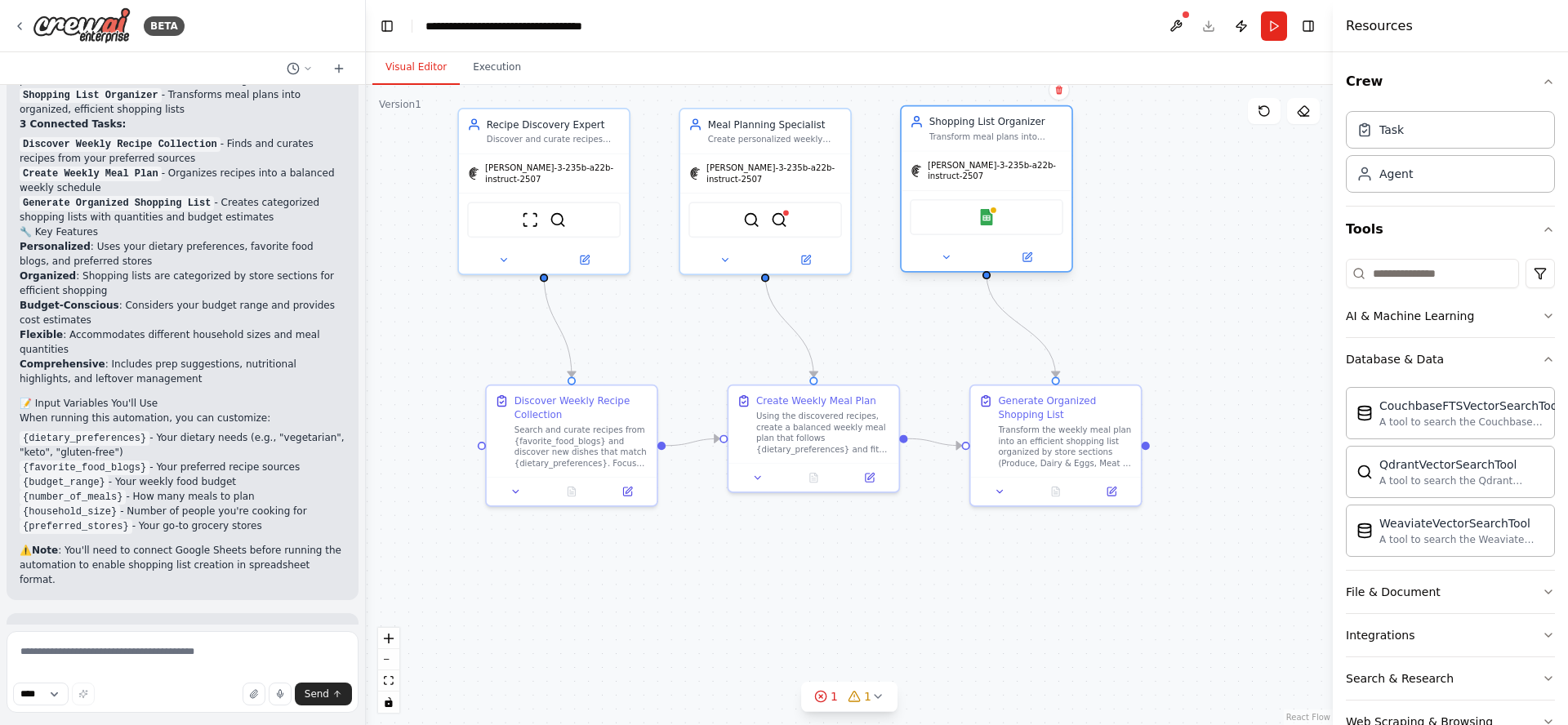
drag, startPoint x: 993, startPoint y: 127, endPoint x: 963, endPoint y: 130, distance: 30.1
click at [963, 130] on div "Shopping List Organizer Transform meal plans into organized, efficient shopping…" at bounding box center [996, 128] width 134 height 28
click at [1248, 273] on div ".deletable-edge-delete-btn { width: 20px; height: 20px; border: 0px solid #ffff…" at bounding box center [850, 405] width 967 height 640
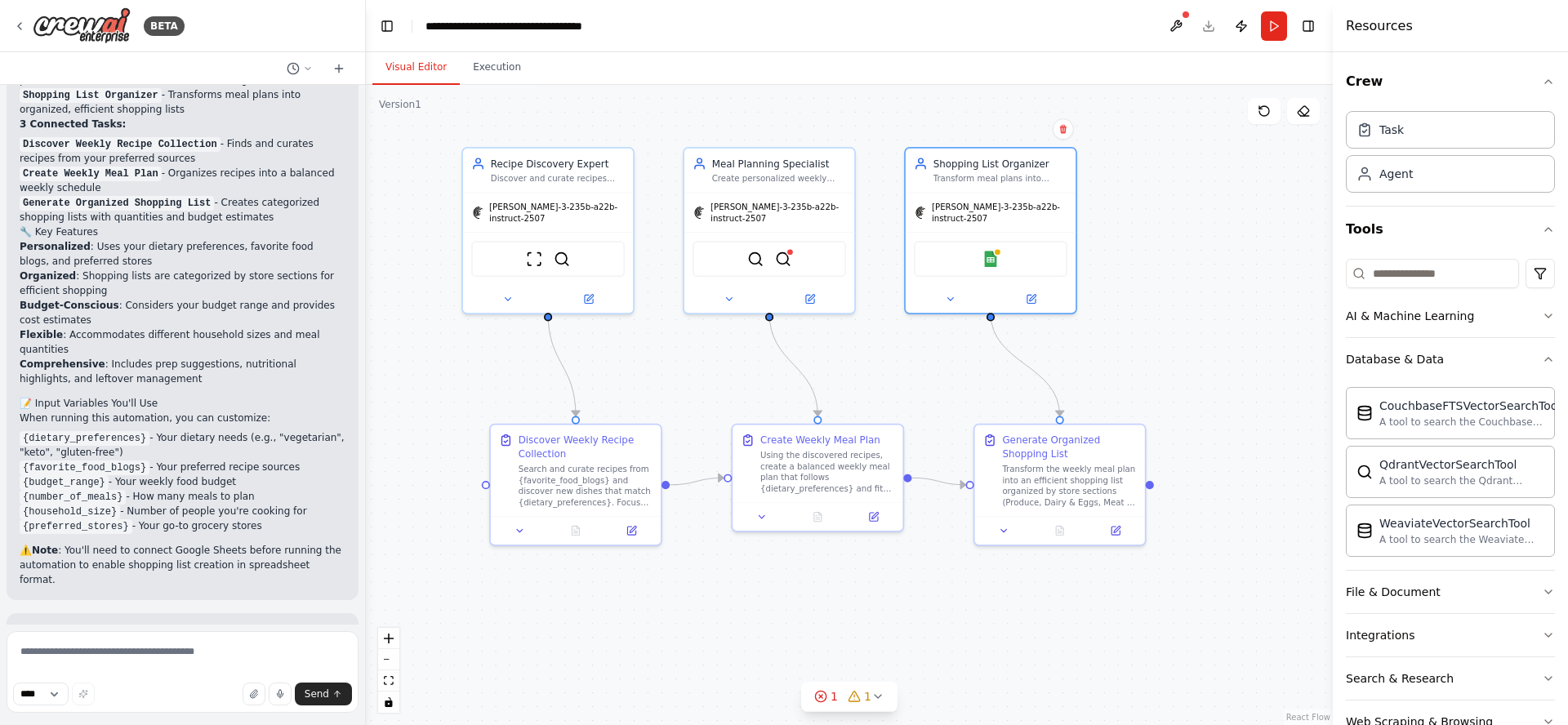
drag, startPoint x: 1215, startPoint y: 239, endPoint x: 1220, endPoint y: 274, distance: 35.4
click at [1220, 277] on div ".deletable-edge-delete-btn { width: 20px; height: 20px; border: 0px solid #ffff…" at bounding box center [850, 405] width 967 height 640
click at [1310, 715] on link "React Flow" at bounding box center [1309, 716] width 44 height 9
click at [524, 158] on div "Recipe Discovery Expert" at bounding box center [558, 160] width 134 height 14
